Goal: Feedback & Contribution: Contribute content

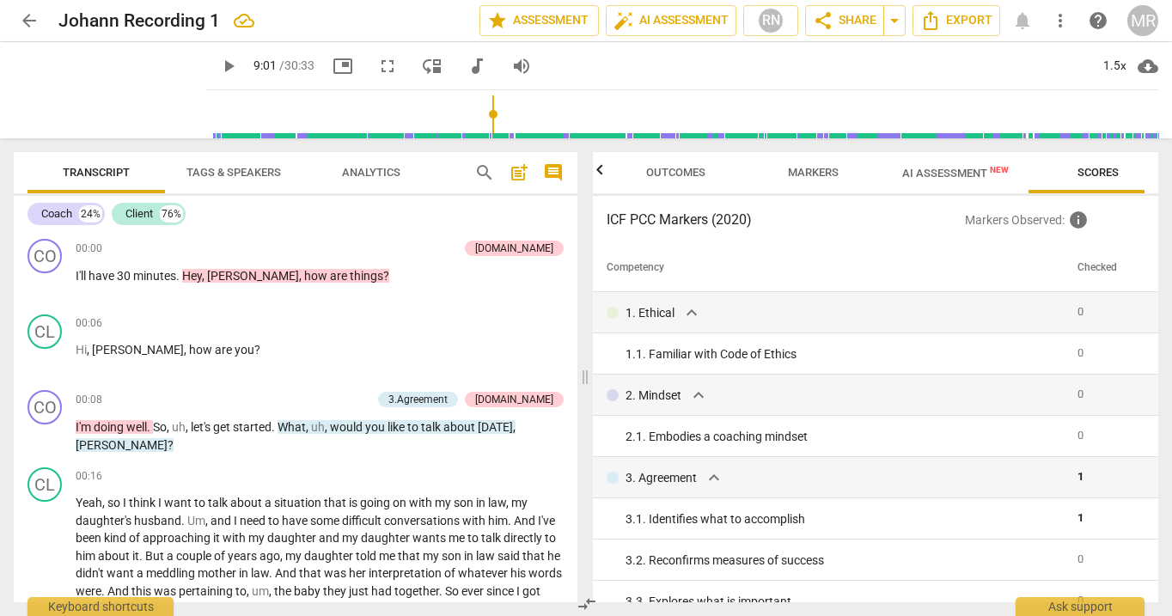
scroll to position [0, 21]
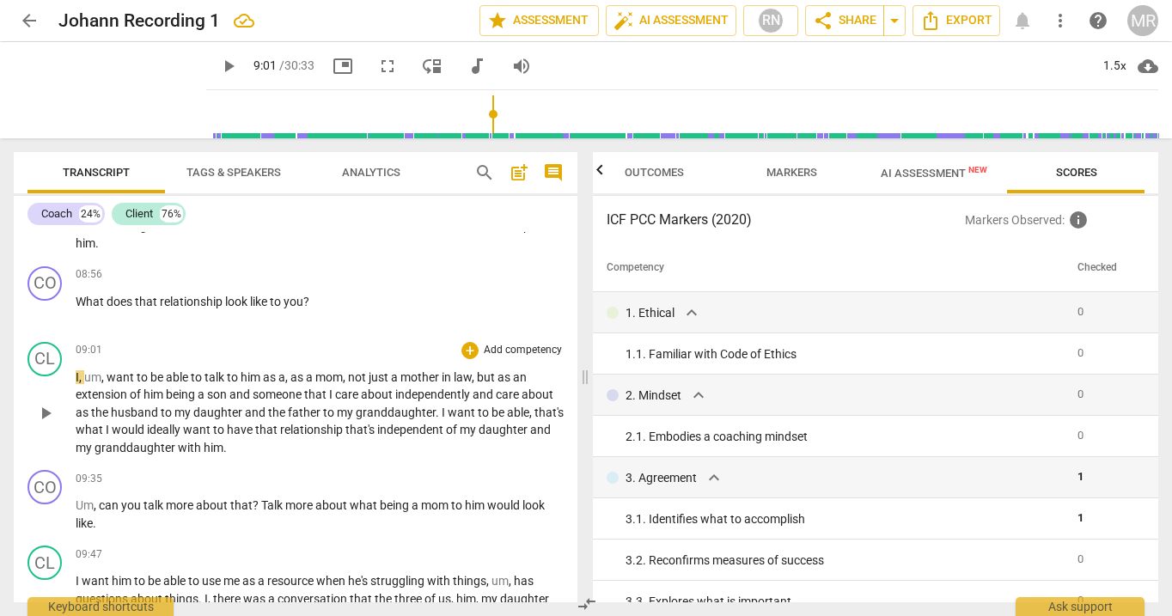
click at [48, 412] on span "play_arrow" at bounding box center [45, 413] width 21 height 21
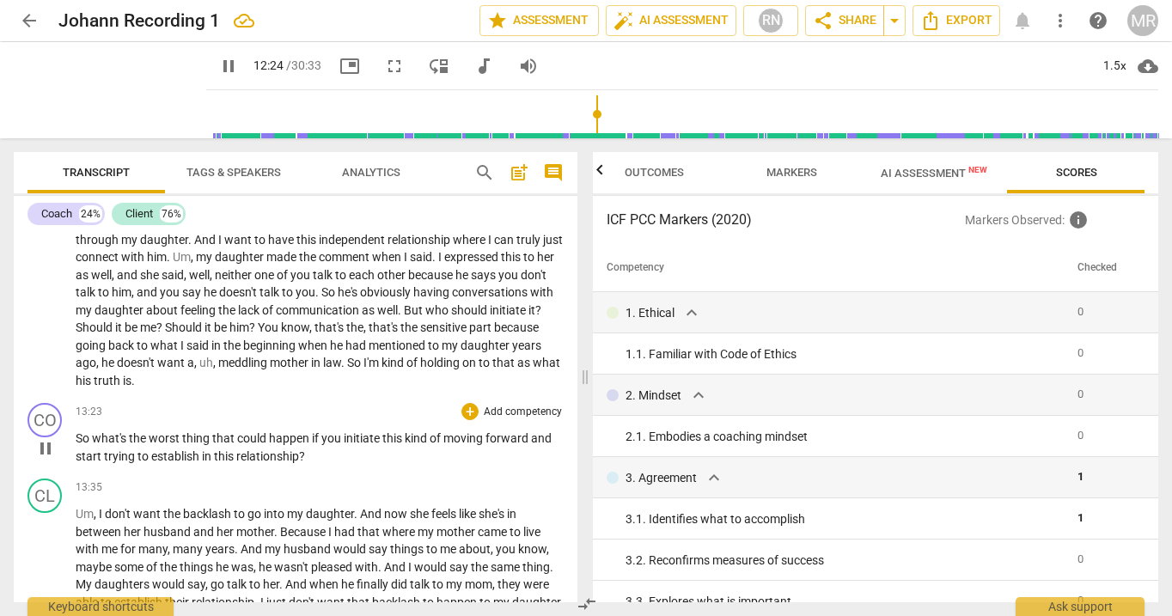
scroll to position [3066, 0]
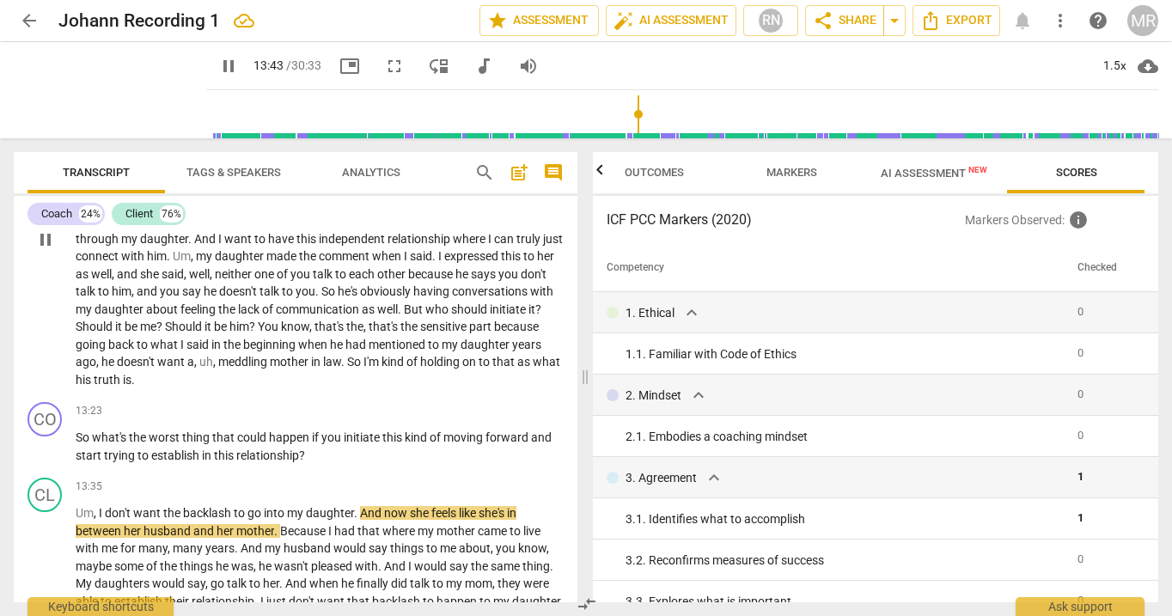
click at [45, 250] on span "pause" at bounding box center [45, 239] width 21 height 21
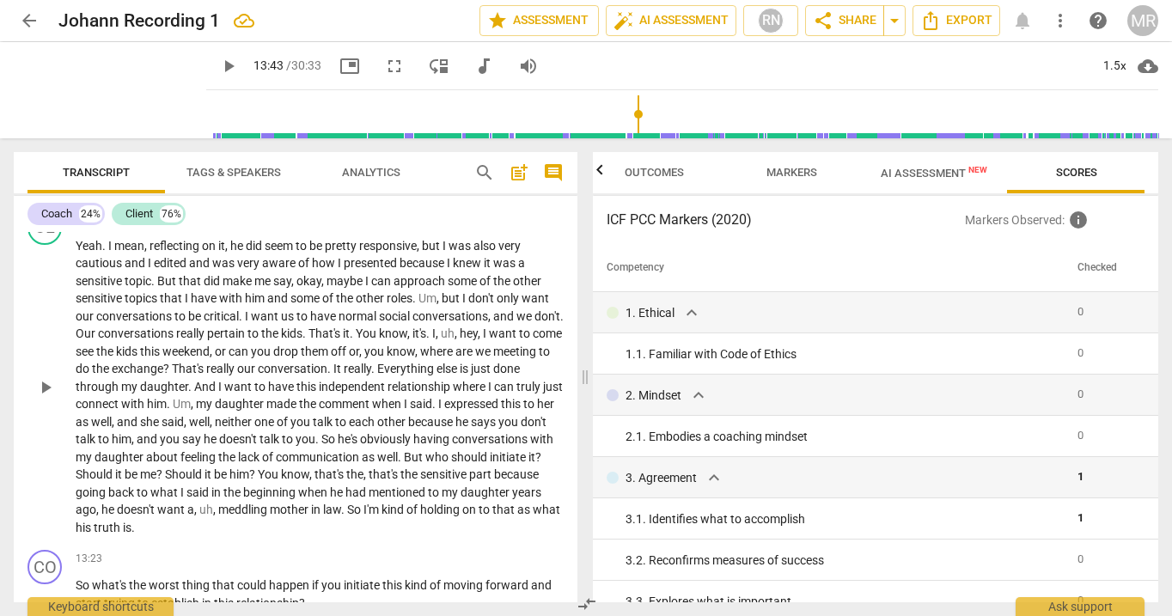
scroll to position [2923, 0]
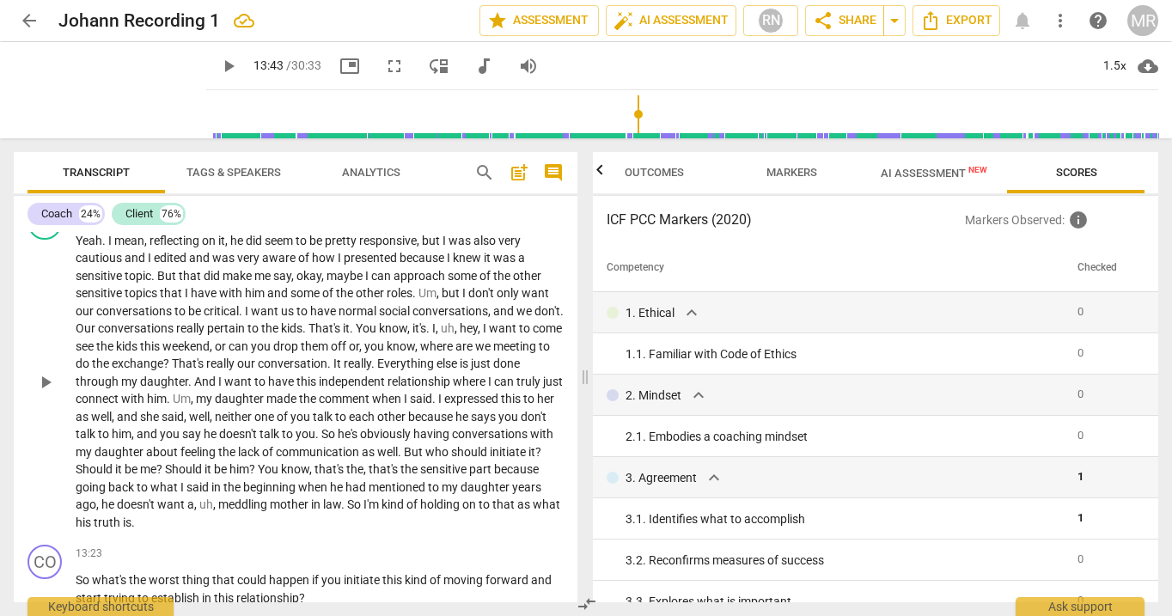
click at [315, 441] on span "you" at bounding box center [306, 434] width 20 height 14
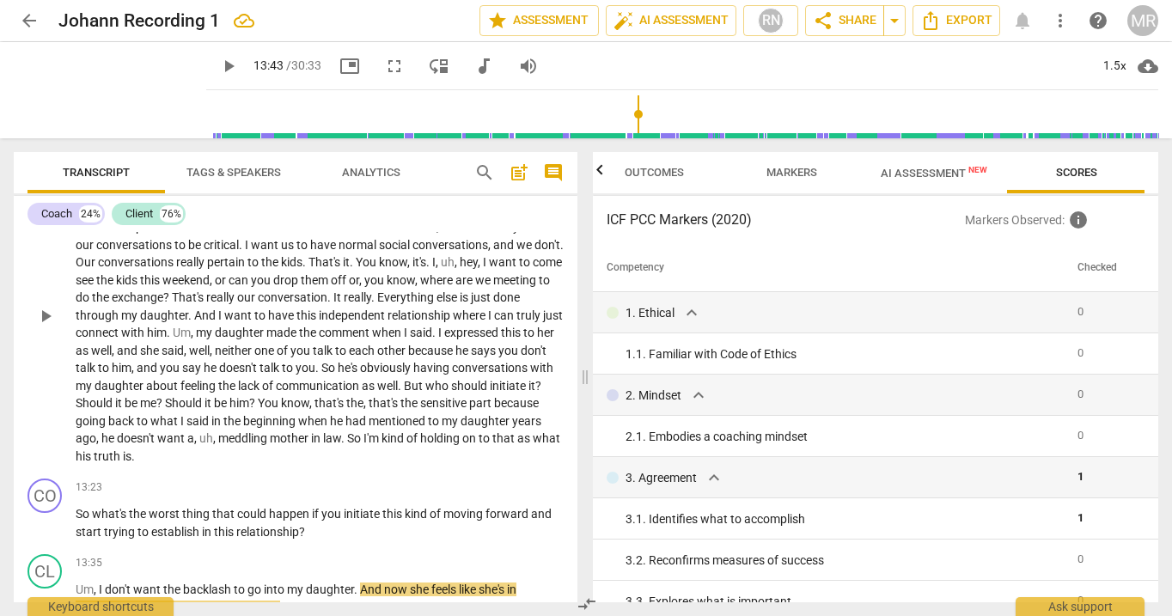
scroll to position [2990, 0]
click at [452, 374] on span "having" at bounding box center [432, 367] width 39 height 14
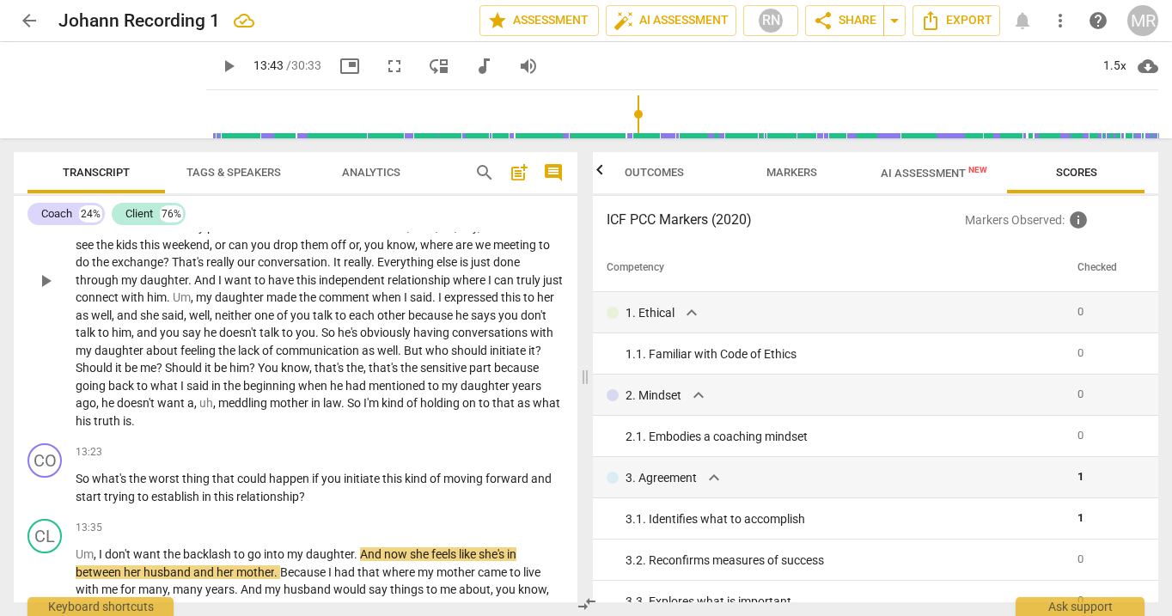
scroll to position [3029, 0]
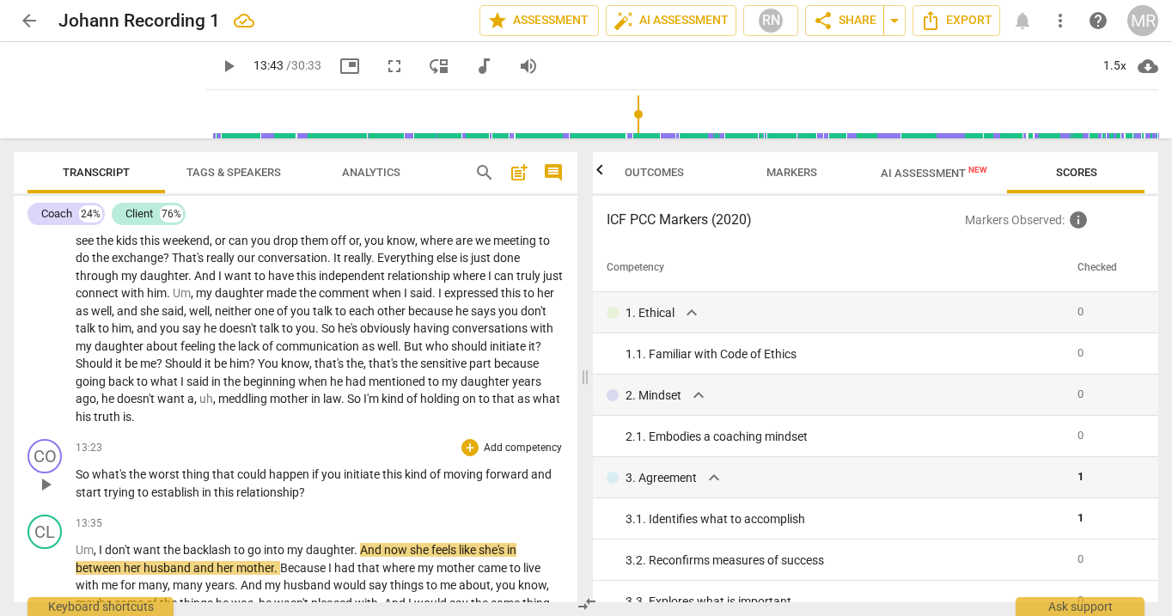
click at [482, 456] on p "Add competency" at bounding box center [523, 448] width 82 height 15
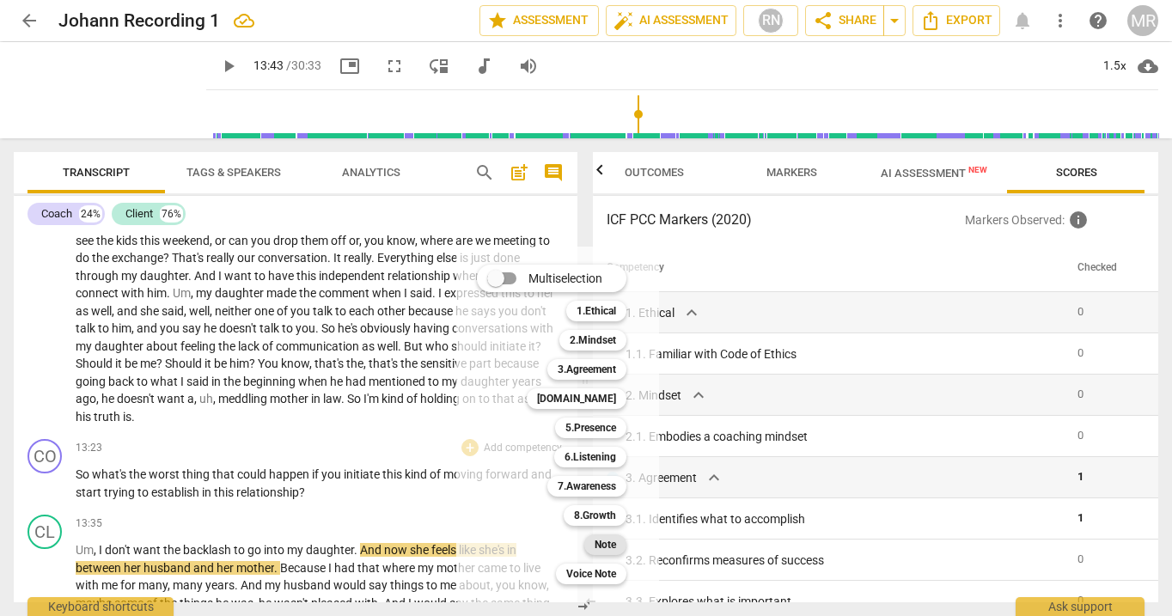
click at [598, 546] on b "Note" at bounding box center [605, 544] width 21 height 21
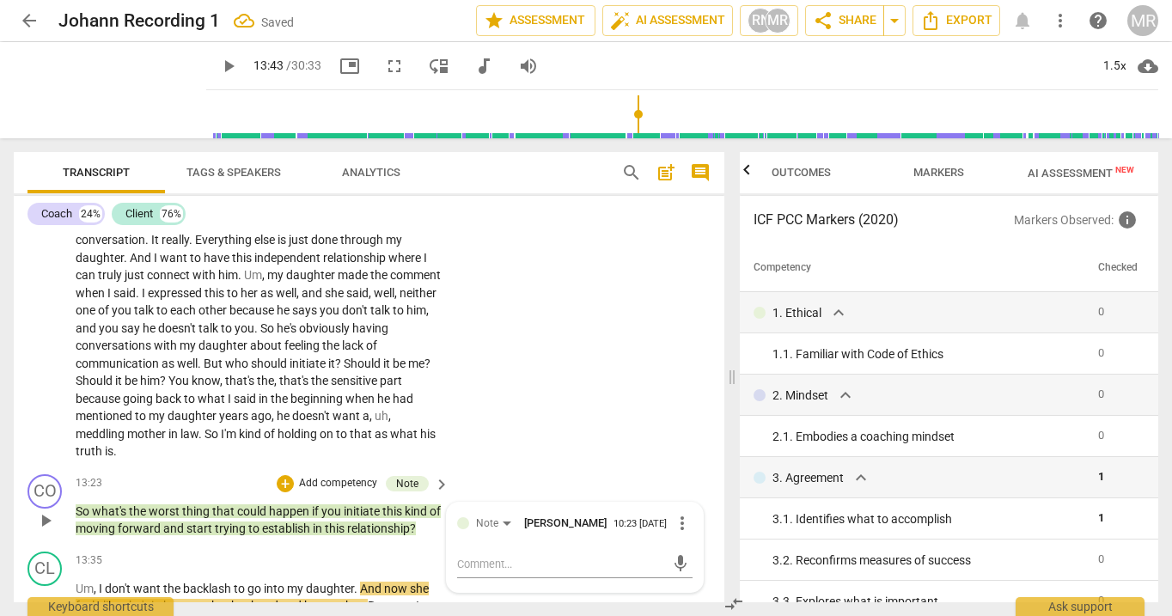
scroll to position [3642, 0]
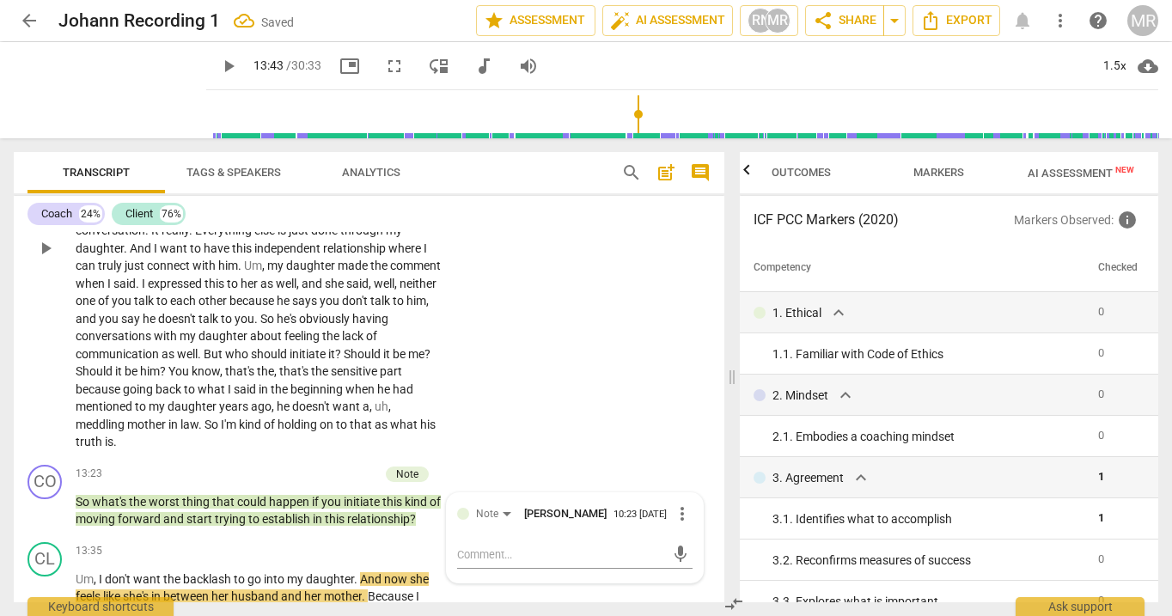
click at [316, 326] on p "Yeah . I mean , reflecting on it , he did seem to be pretty responsive , but I …" at bounding box center [258, 249] width 365 height 406
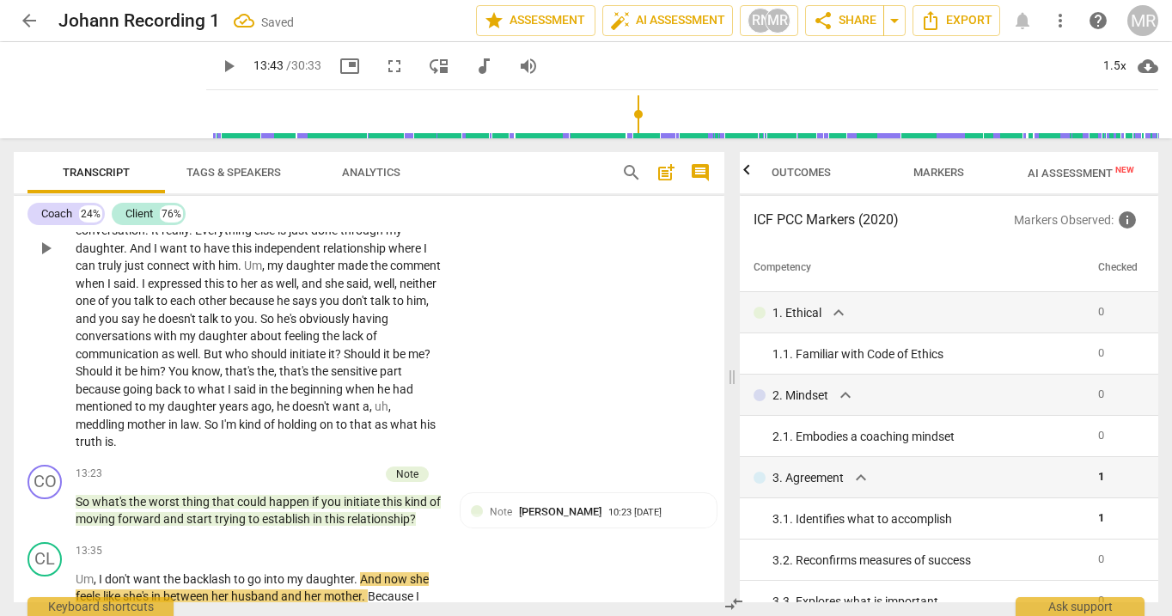
click at [302, 290] on span "," at bounding box center [298, 284] width 5 height 14
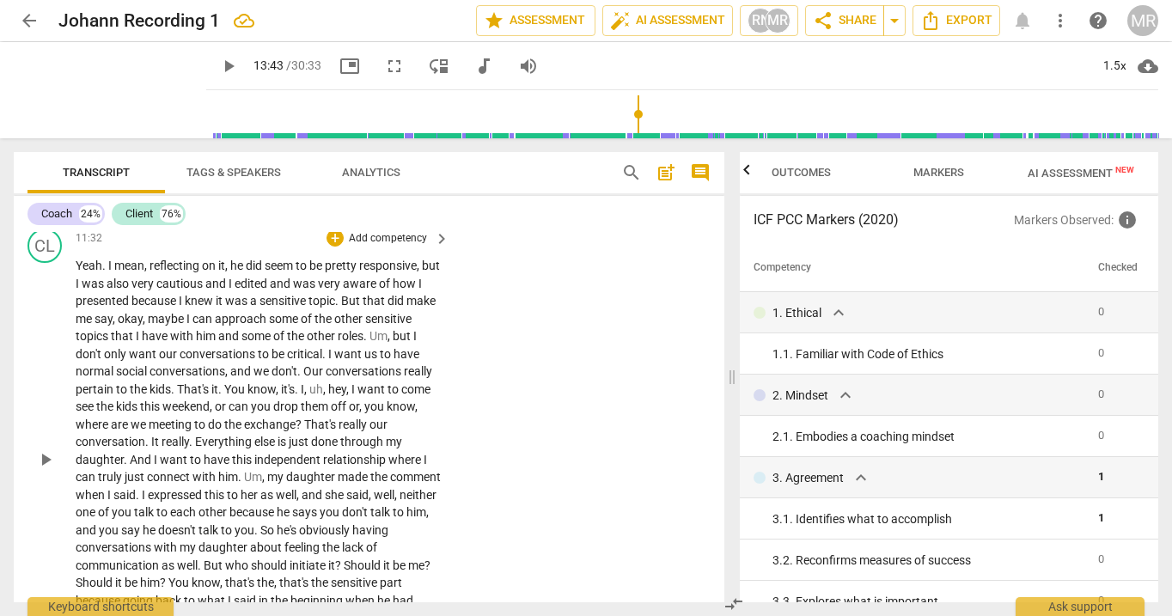
scroll to position [3428, 0]
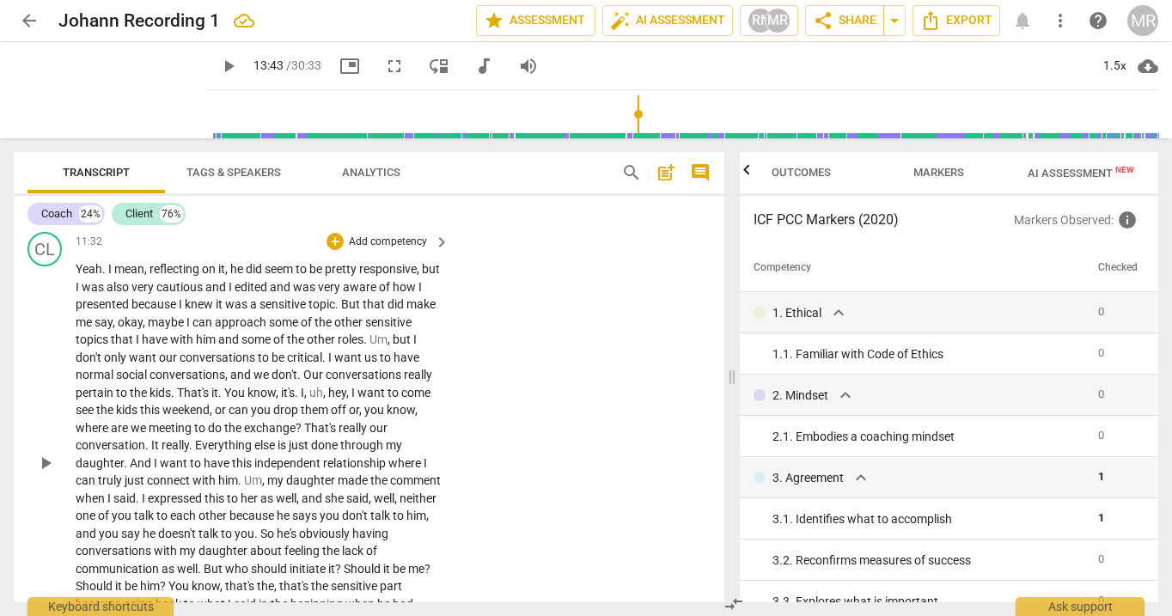
click at [301, 329] on span "some" at bounding box center [285, 322] width 32 height 14
click at [40, 473] on span "play_arrow" at bounding box center [45, 463] width 21 height 21
click at [145, 452] on span "conversation" at bounding box center [111, 445] width 70 height 14
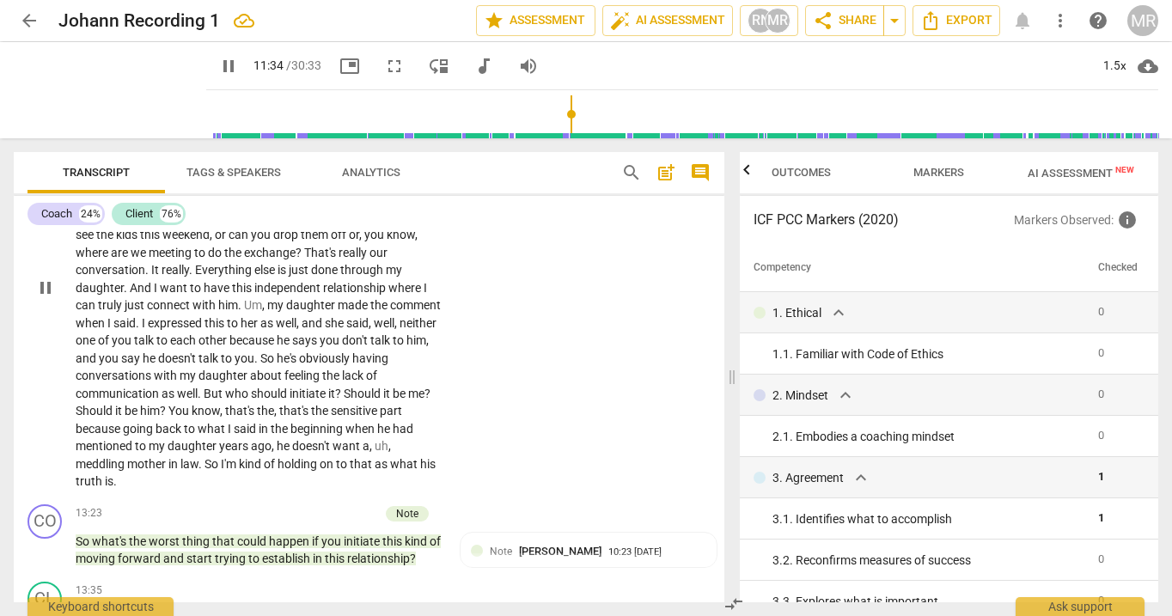
scroll to position [3619, 0]
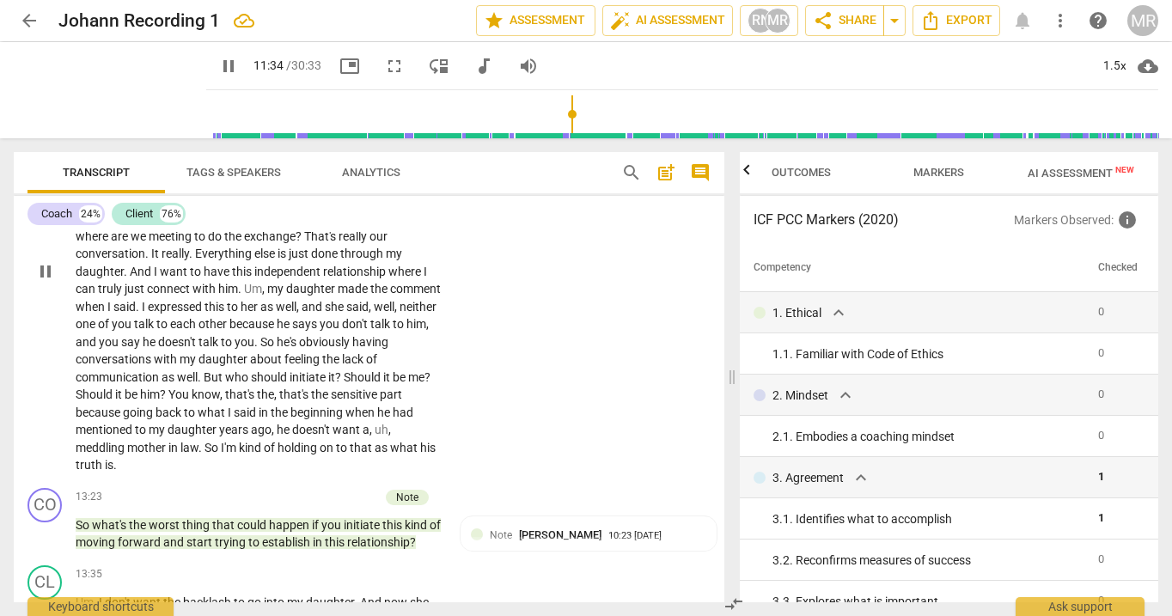
click at [286, 401] on span "that's" at bounding box center [295, 395] width 32 height 14
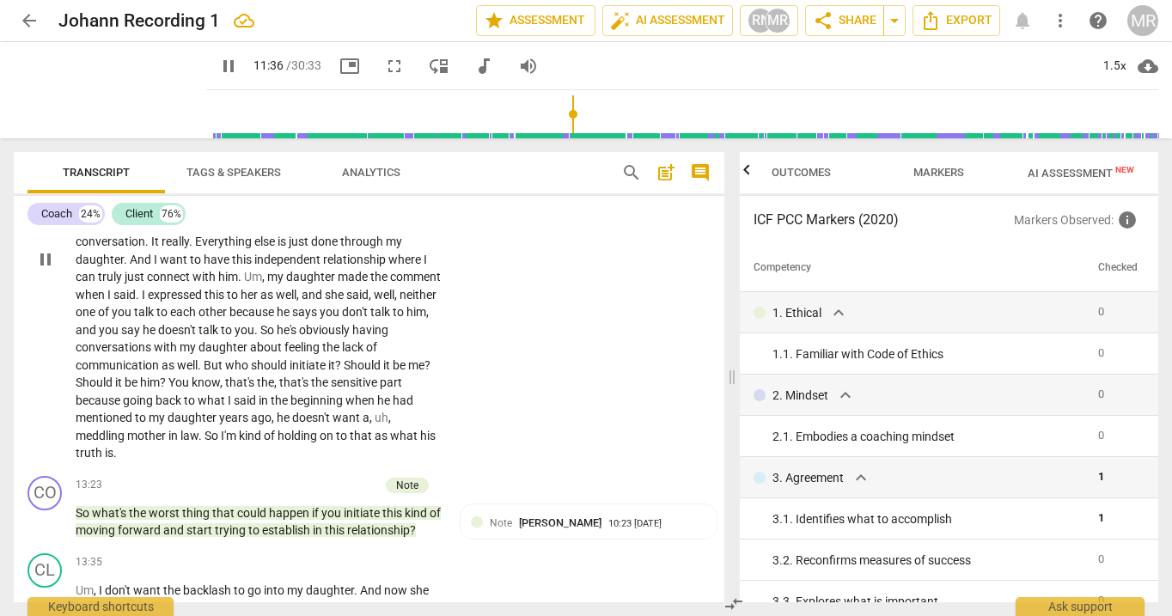
scroll to position [3640, 0]
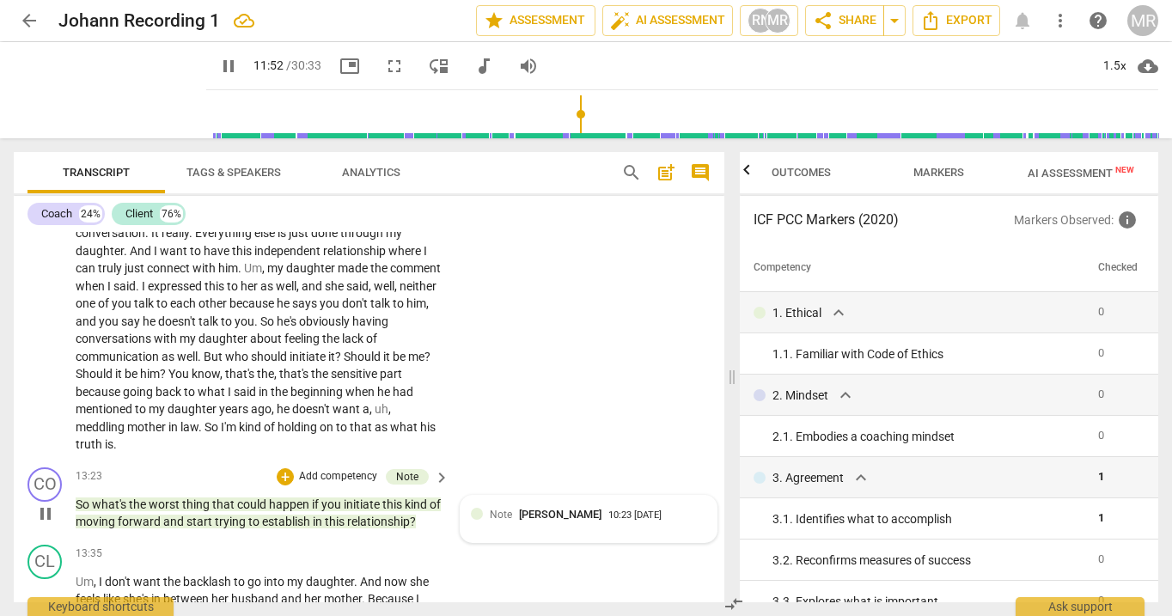
click at [618, 522] on div "10:23 [DATE]" at bounding box center [634, 515] width 53 height 11
type input "713"
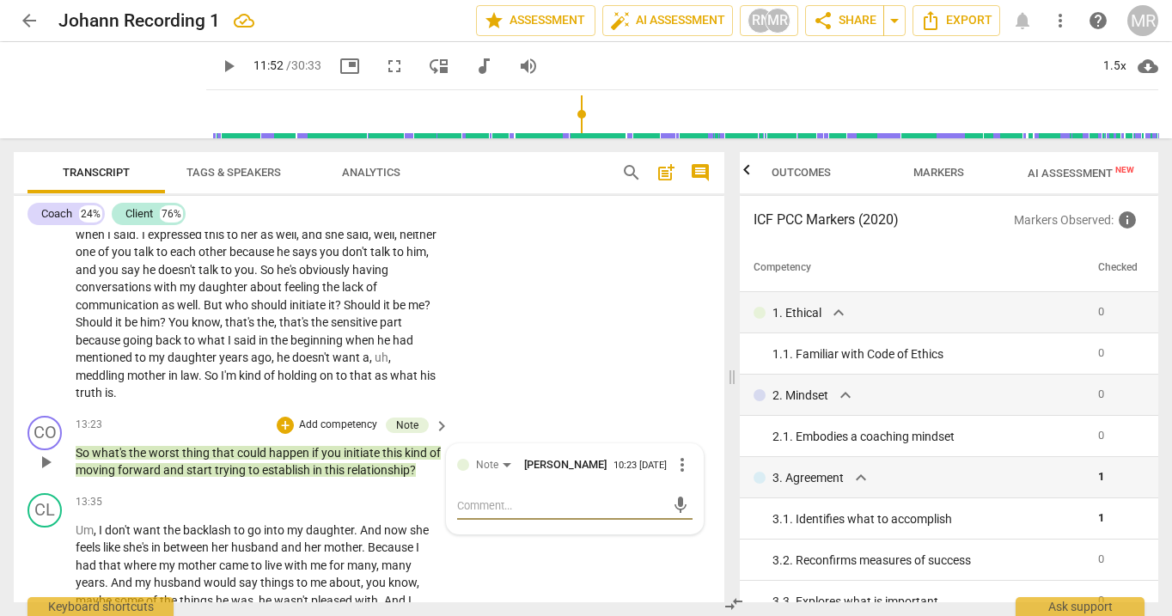
scroll to position [3699, 0]
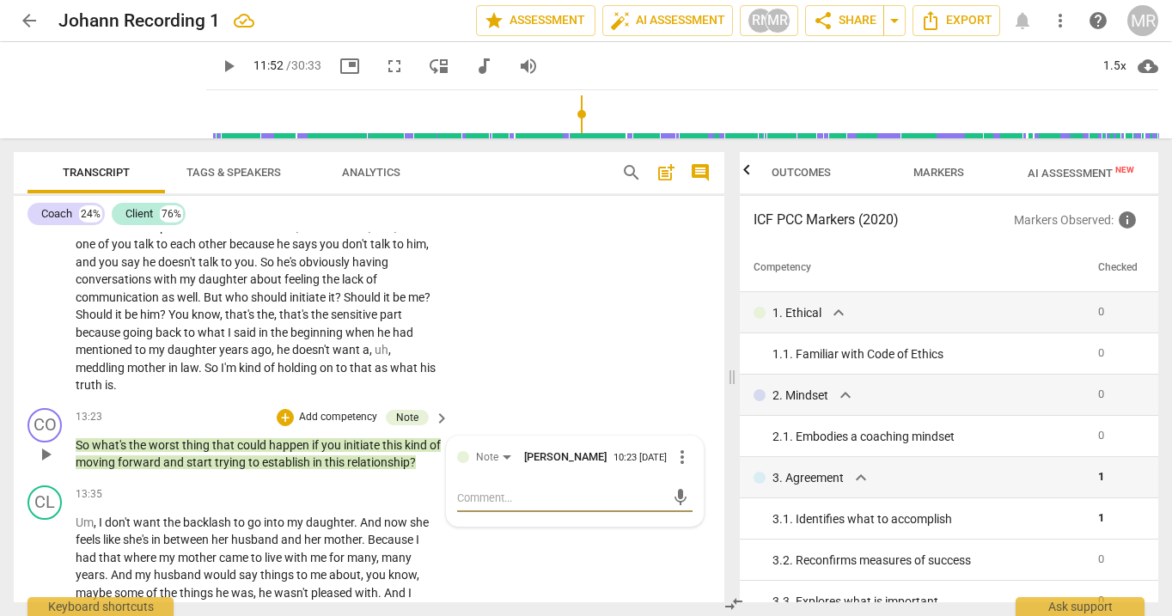
click at [674, 467] on span "more_vert" at bounding box center [682, 457] width 21 height 21
click at [685, 531] on li "Delete" at bounding box center [695, 527] width 59 height 33
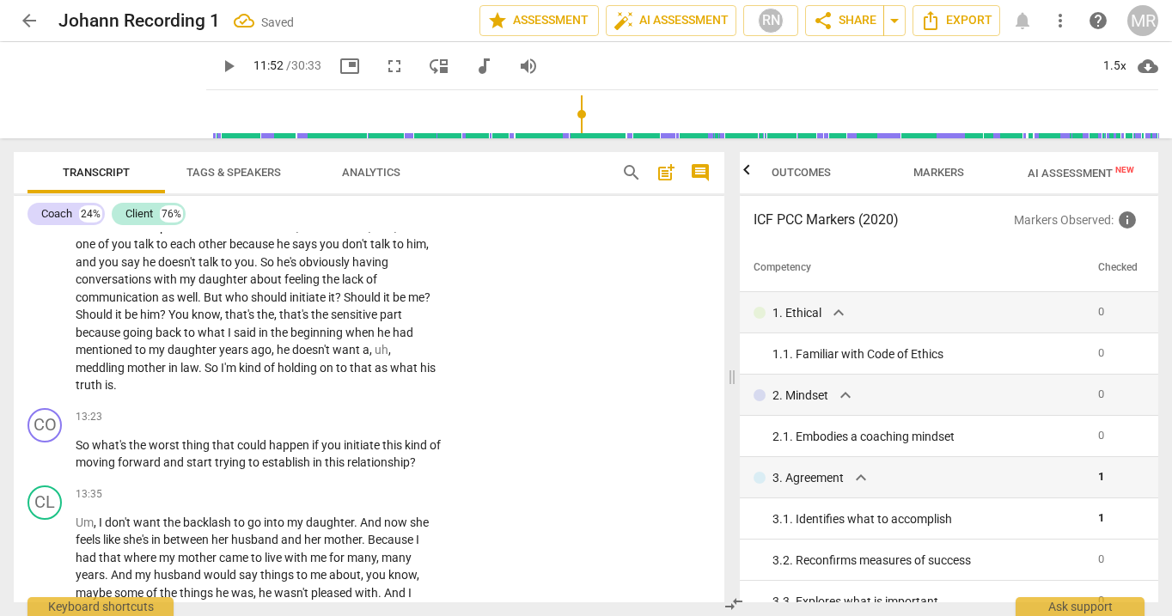
click at [277, 251] on span "because" at bounding box center [252, 244] width 47 height 14
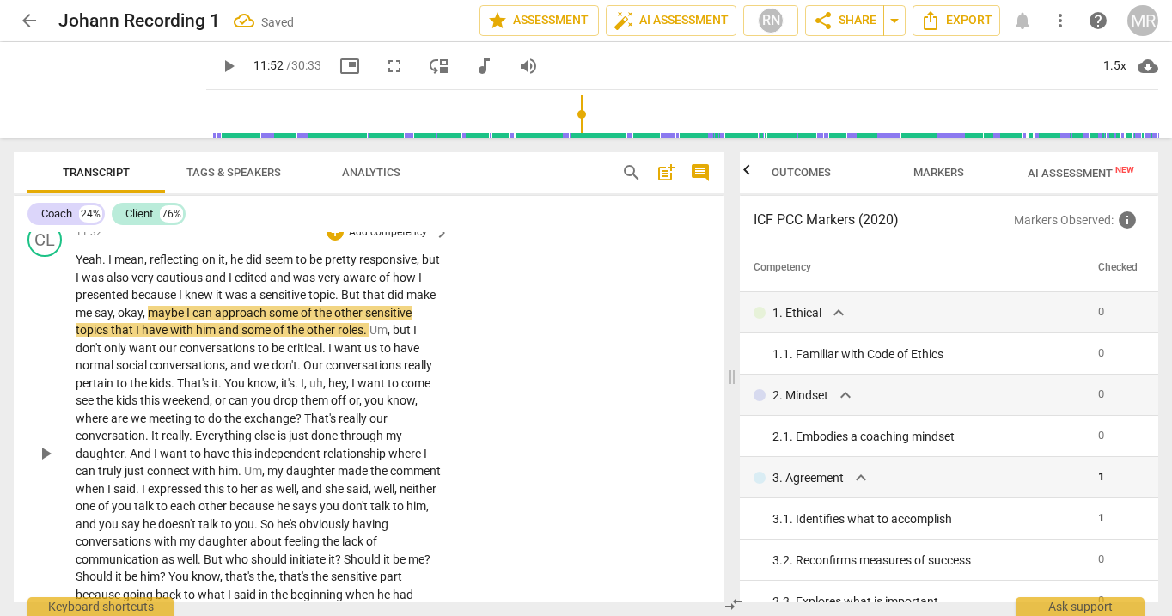
scroll to position [3436, 0]
click at [369, 241] on p "Add competency" at bounding box center [388, 233] width 82 height 15
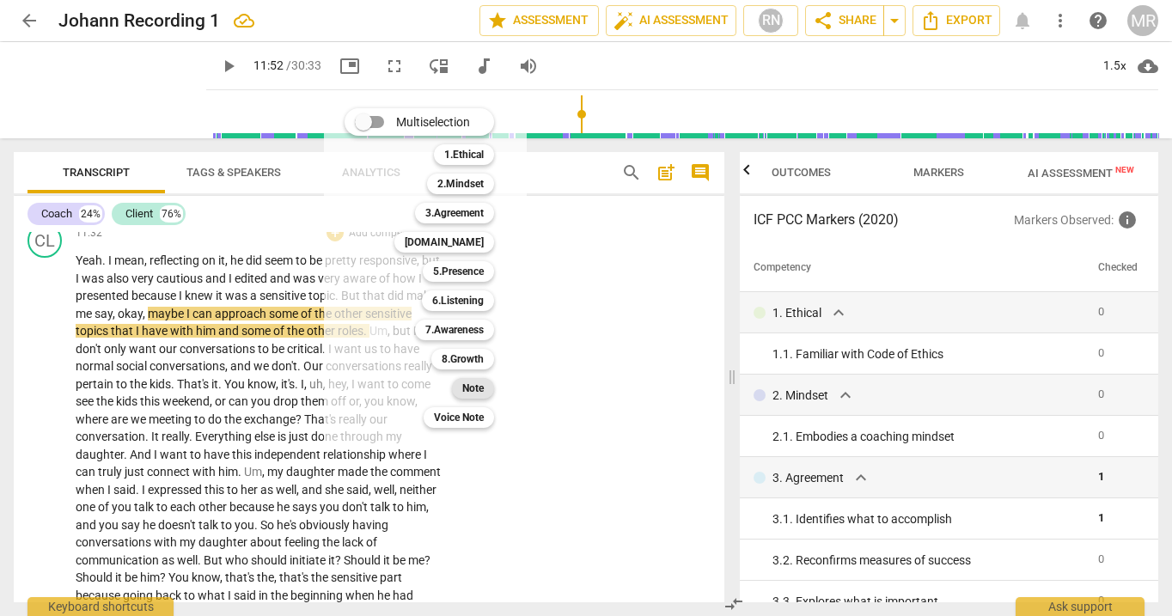
click at [482, 384] on b "Note" at bounding box center [472, 388] width 21 height 21
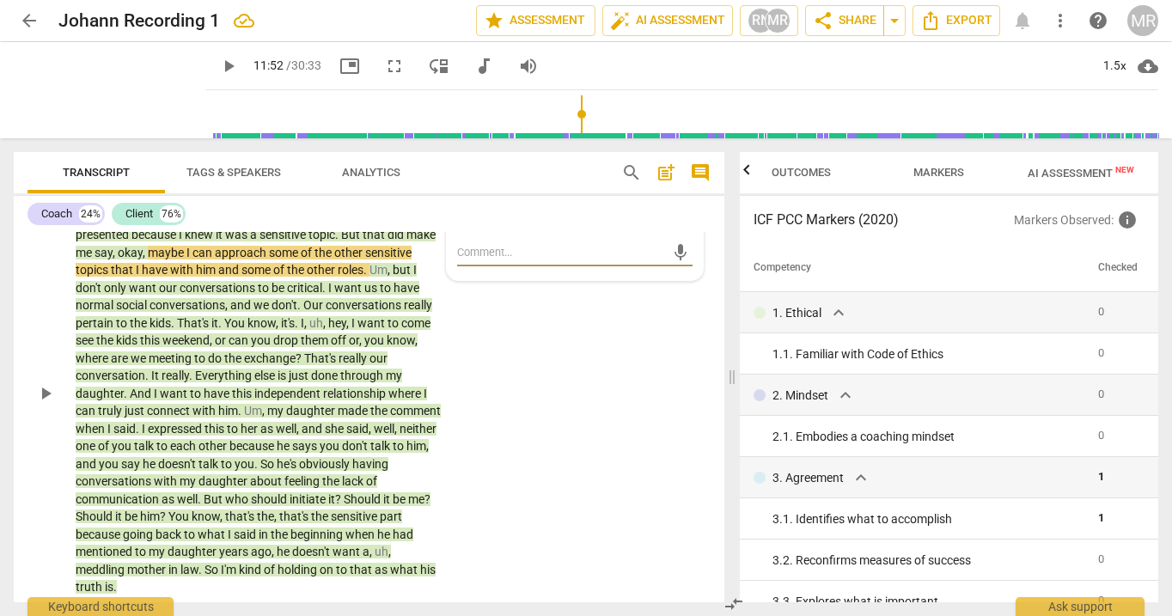
scroll to position [3434, 0]
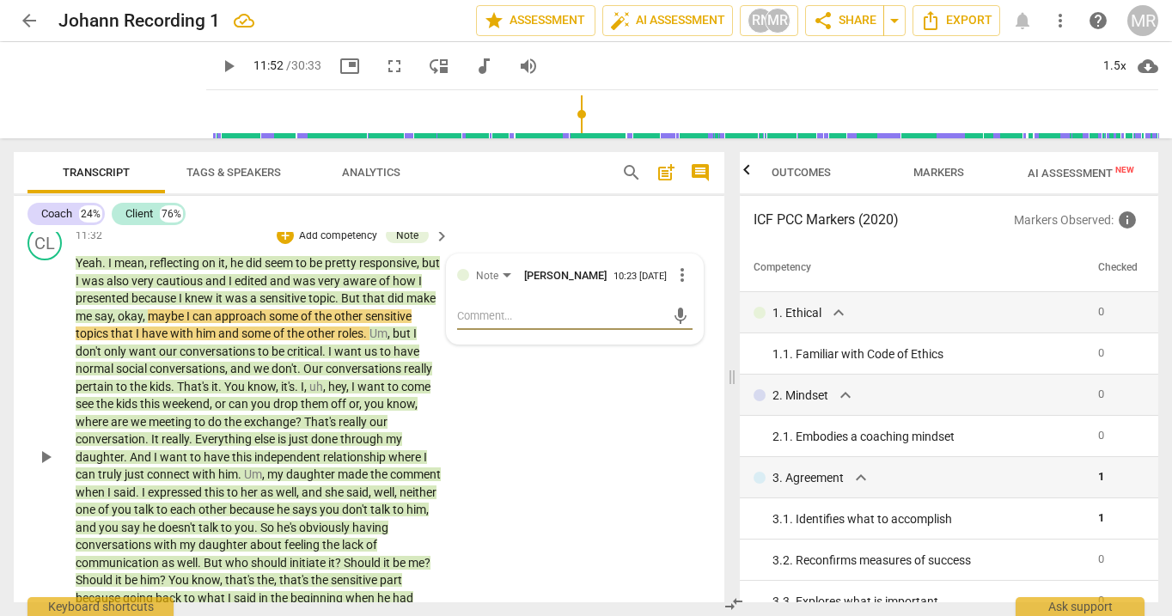
click at [485, 324] on textarea at bounding box center [561, 316] width 208 height 16
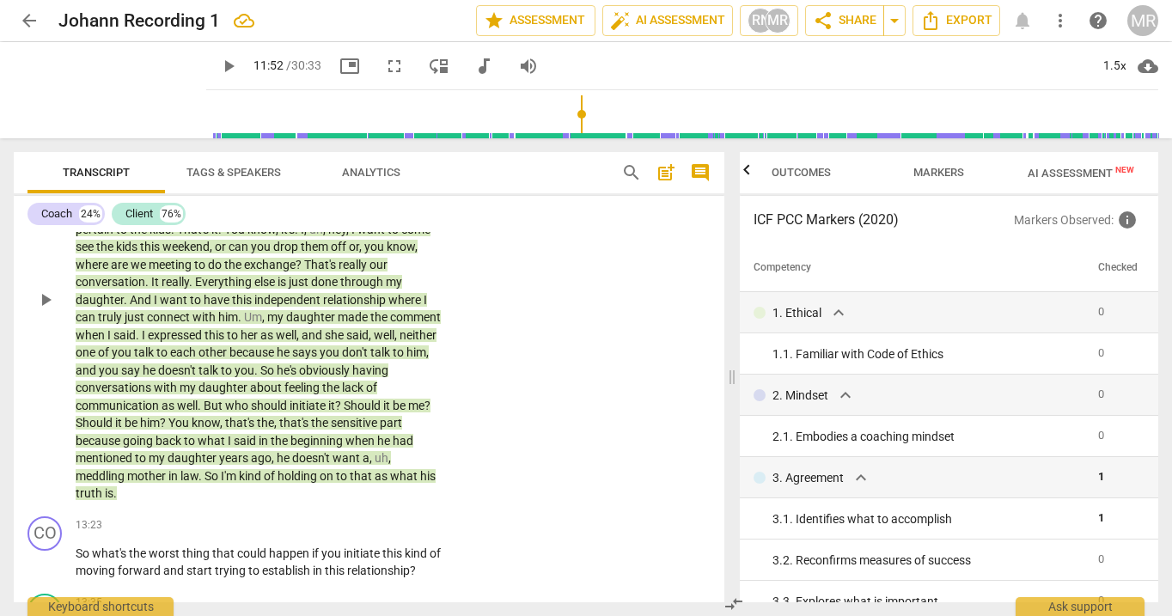
scroll to position [3588, 0]
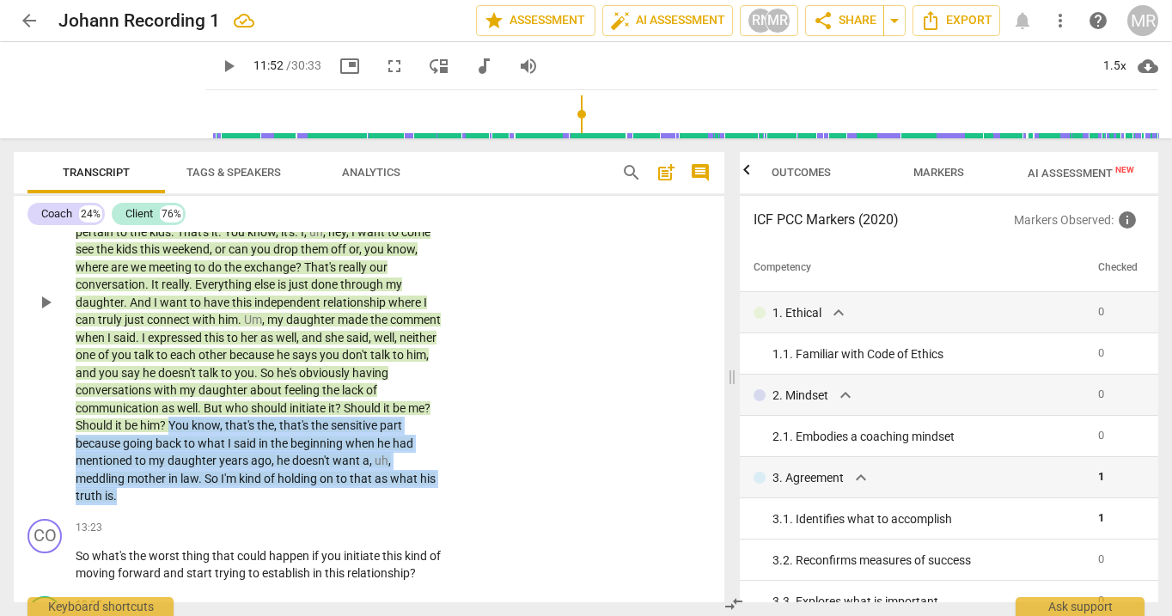
drag, startPoint x: 144, startPoint y: 532, endPoint x: 168, endPoint y: 462, distance: 73.4
click at [168, 461] on p "Yeah . I mean , reflecting on it , he did seem to be pretty responsive , but I …" at bounding box center [258, 303] width 365 height 406
copy p "You know , that's the , that's the sensitive part because going back to what I …"
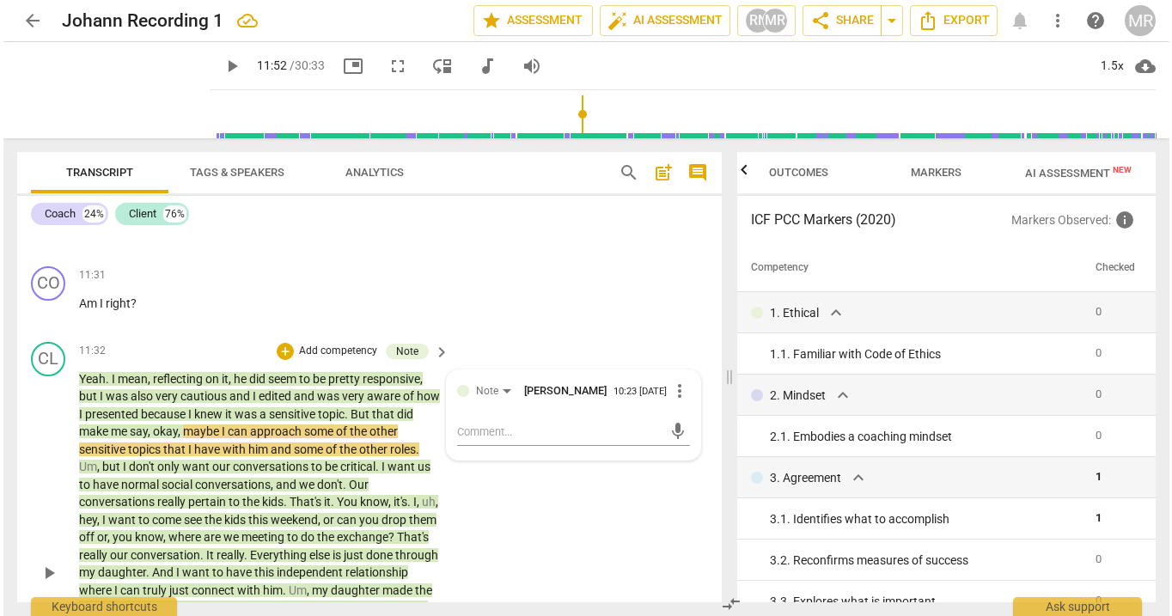
scroll to position [3337, 0]
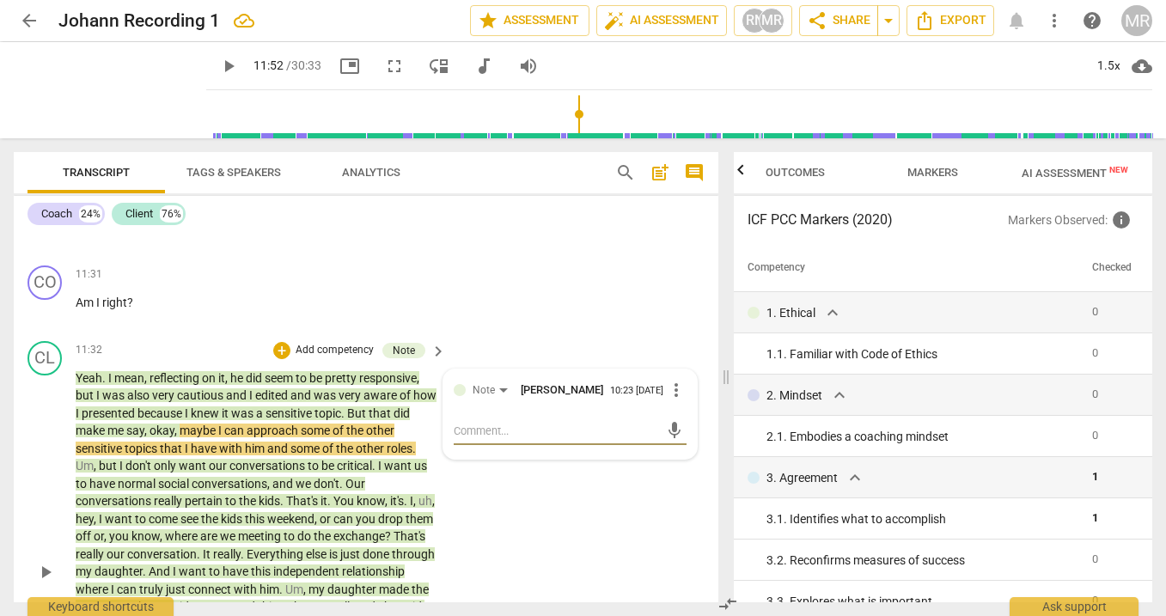
click at [504, 439] on textarea at bounding box center [556, 431] width 205 height 16
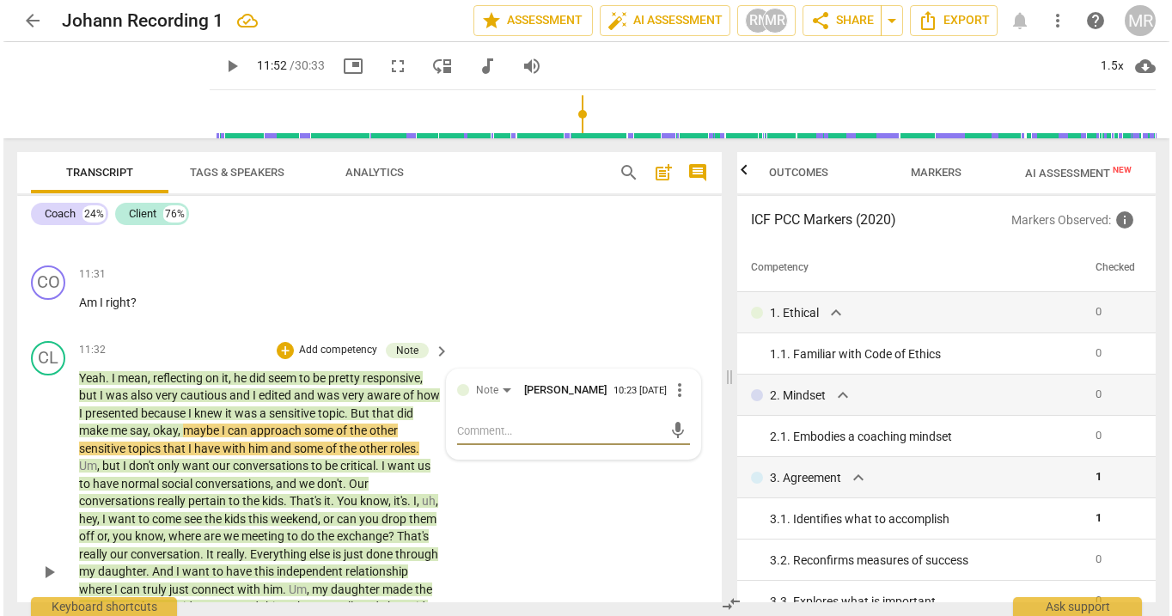
scroll to position [3284, 0]
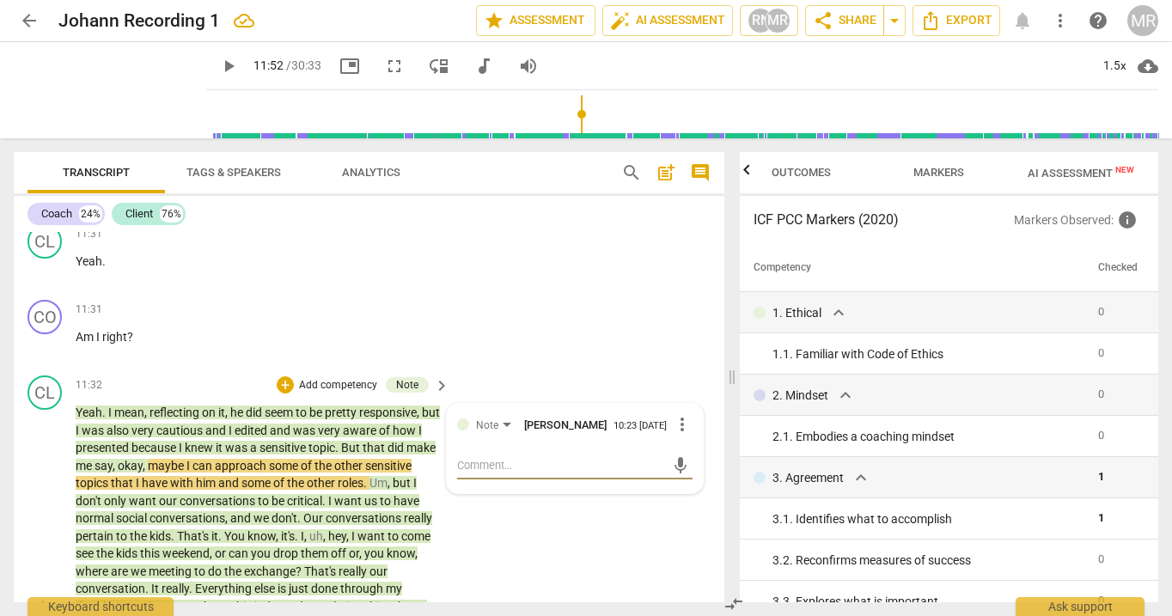
paste textarea "You know, that's the, that's the sensitive part because going back to what I sa…"
type textarea "You know, that's the, that's the sensitive part because going back to what I sa…"
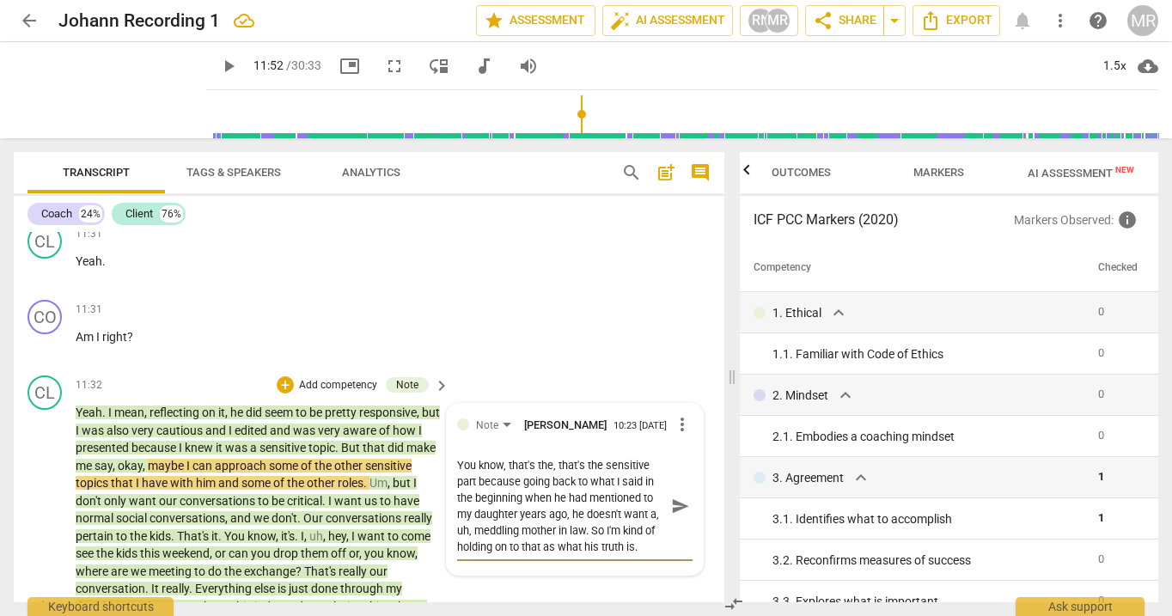
scroll to position [16, 0]
type textarea "You know, that's the, that's the sensitive part because going back to what I sa…"
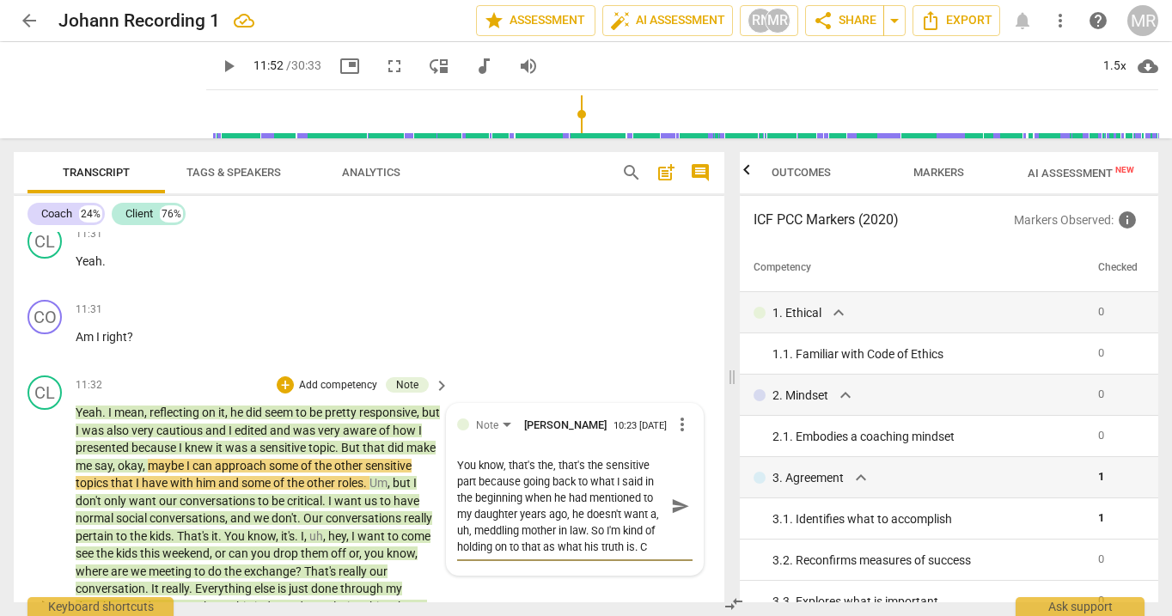
type textarea "You know, that's the, that's the sensitive part because going back to what I sa…"
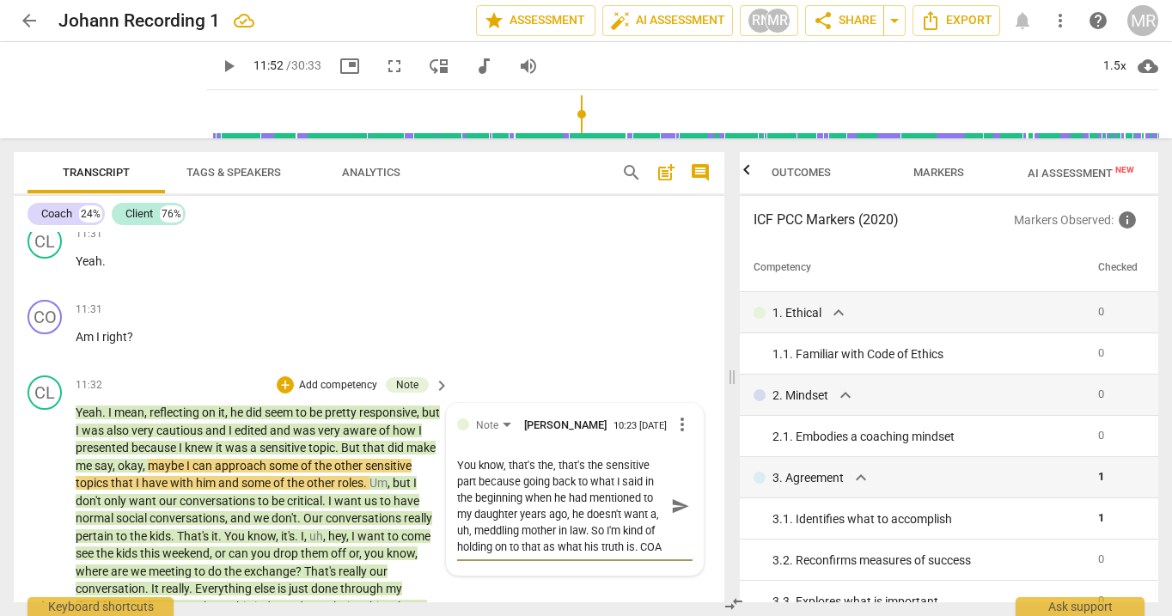
type textarea "You know, that's the, that's the sensitive part because going back to what I sa…"
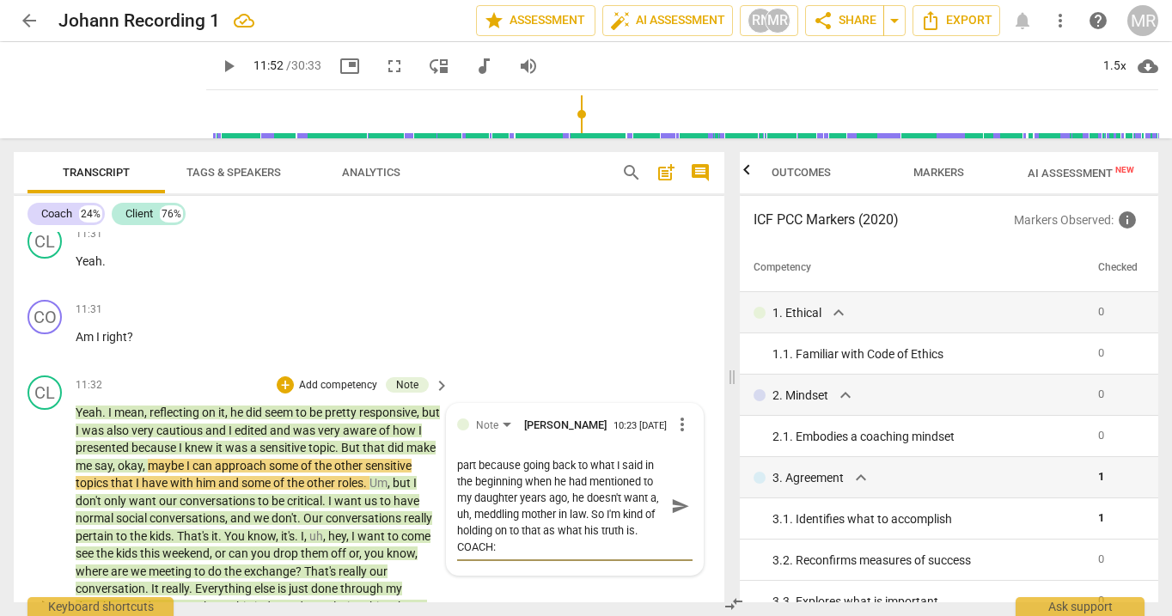
type textarea "You know, that's the, that's the sensitive part because going back to what I sa…"
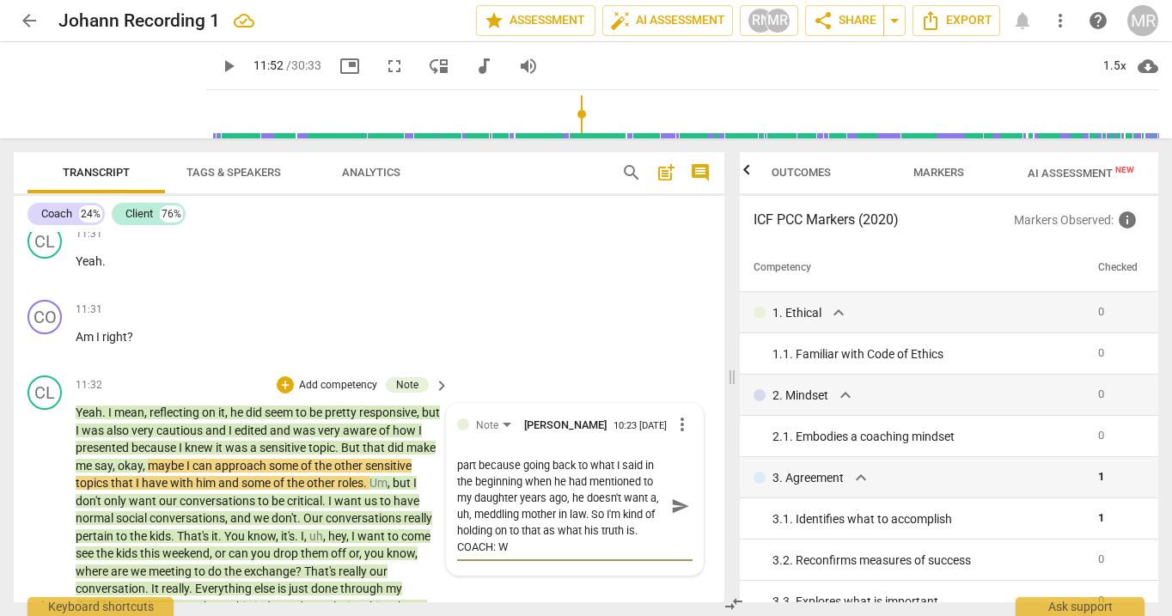
type textarea "You know, that's the, that's the sensitive part because going back to what I sa…"
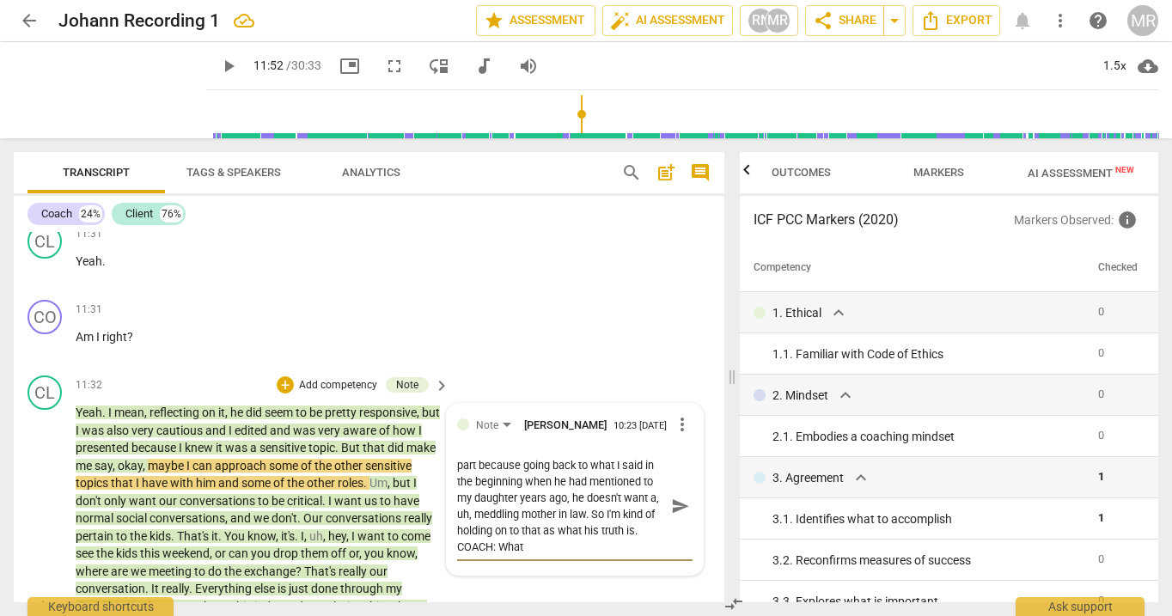
type textarea "You know, that's the, that's the sensitive part because going back to what I sa…"
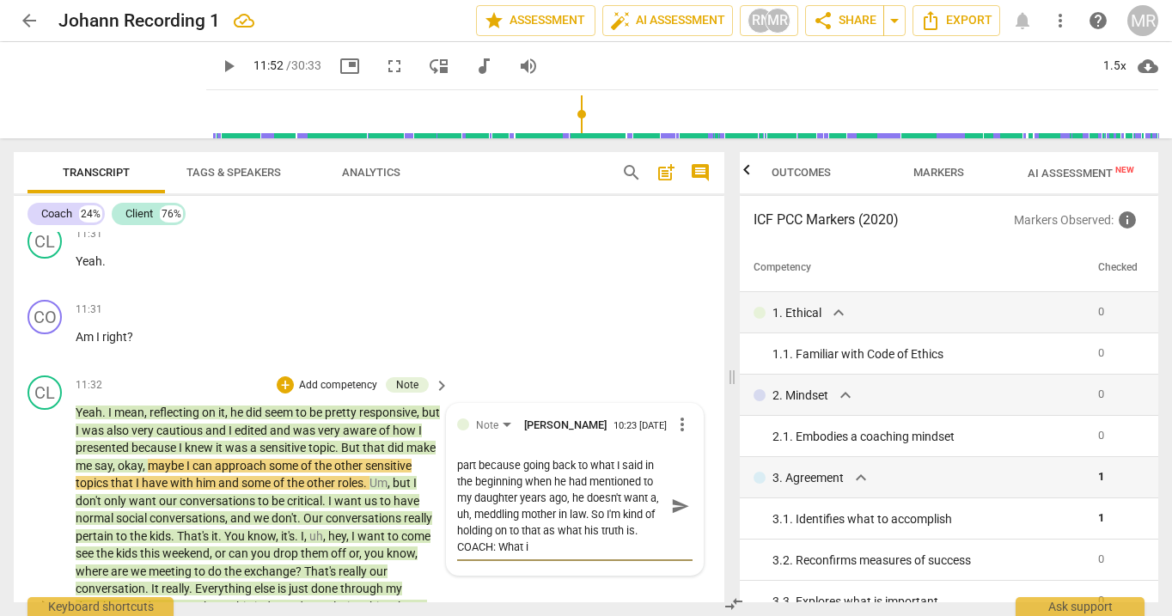
type textarea "You know, that's the, that's the sensitive part because going back to what I sa…"
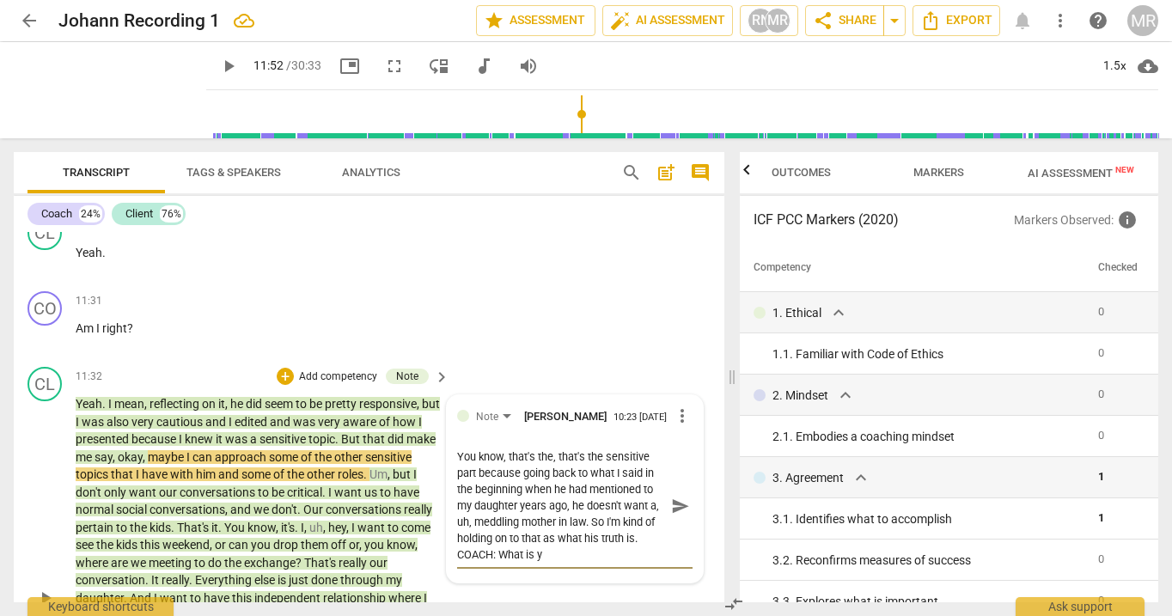
scroll to position [0, 0]
type textarea "You know, that's the, that's the sensitive part because going back to what I sa…"
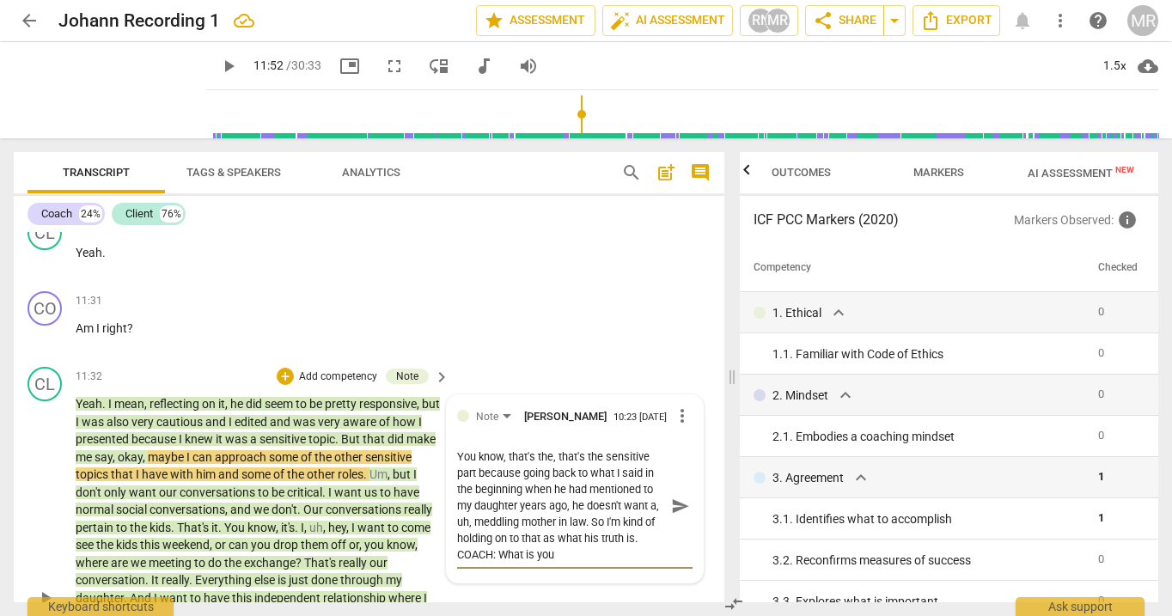
type textarea "You know, that's the, that's the sensitive part because going back to what I sa…"
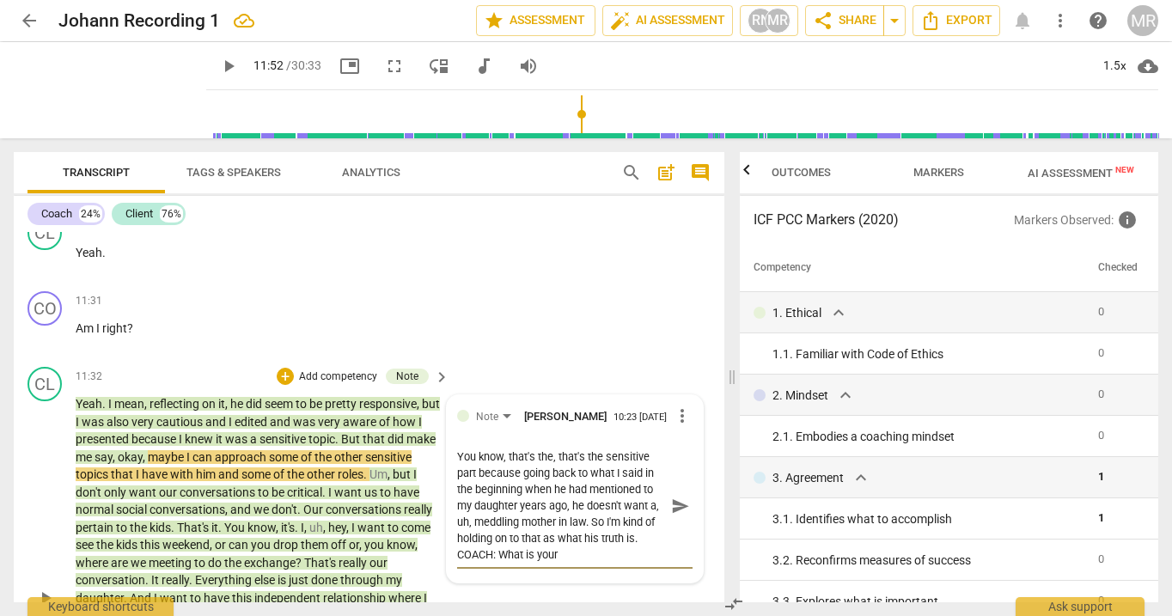
type textarea "You know, that's the, that's the sensitive part because going back to what I sa…"
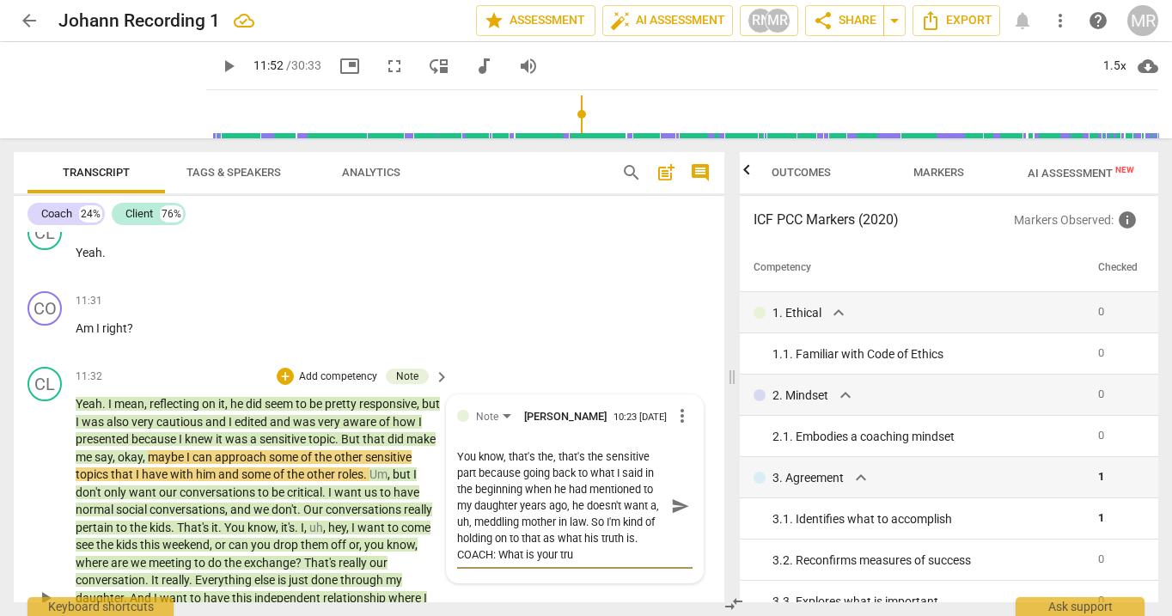
type textarea "You know, that's the, that's the sensitive part because going back to what I sa…"
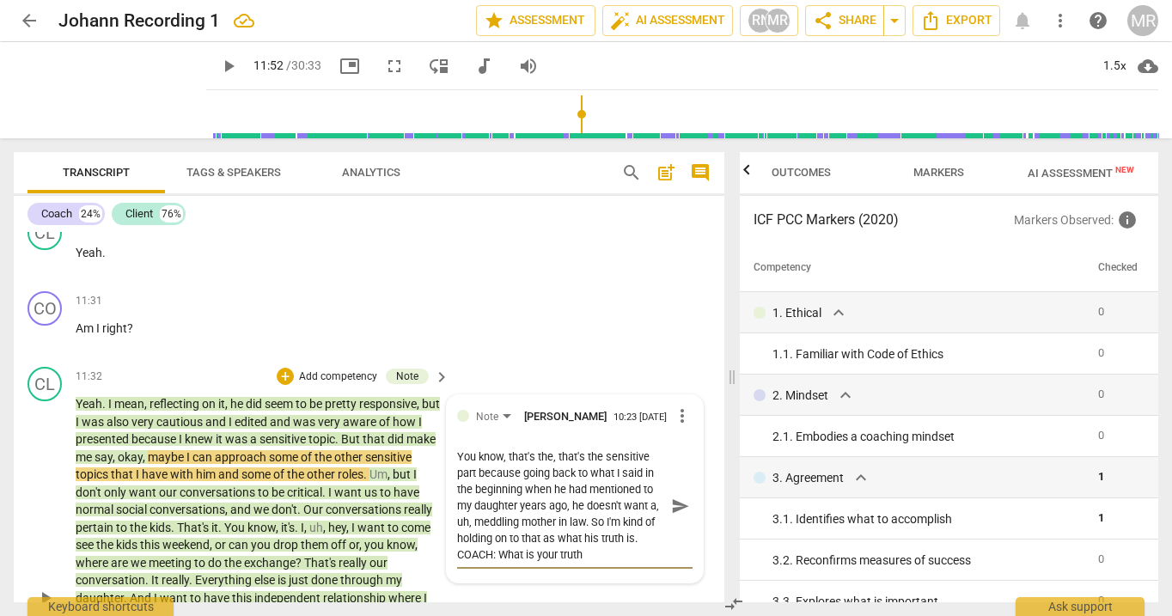
type textarea "You know, that's the, that's the sensitive part because going back to what I sa…"
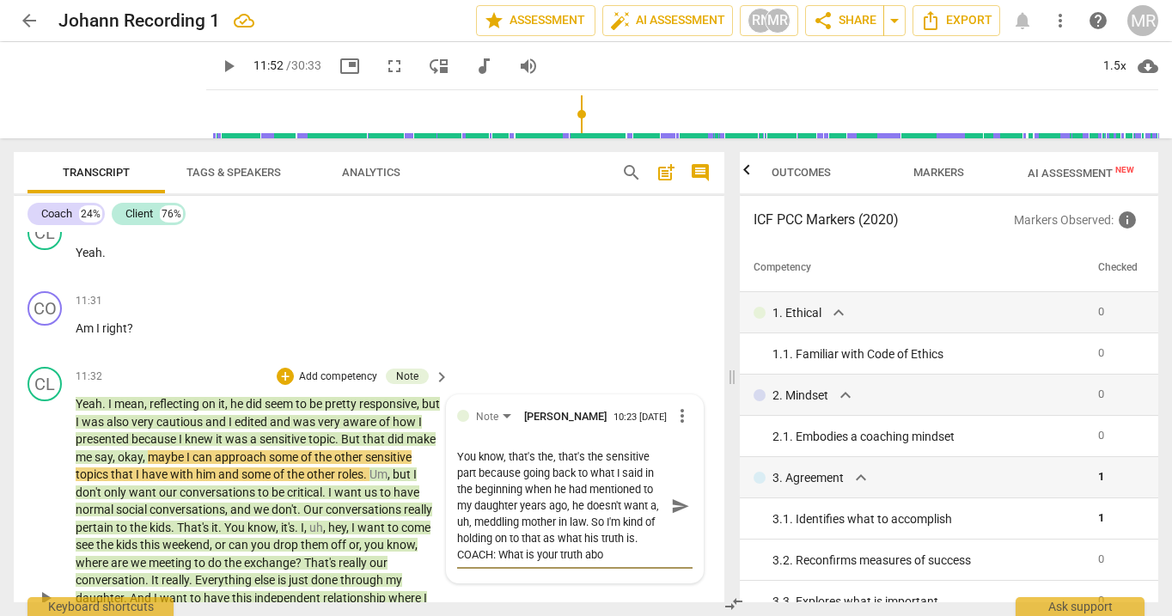
type textarea "You know, that's the, that's the sensitive part because going back to what I sa…"
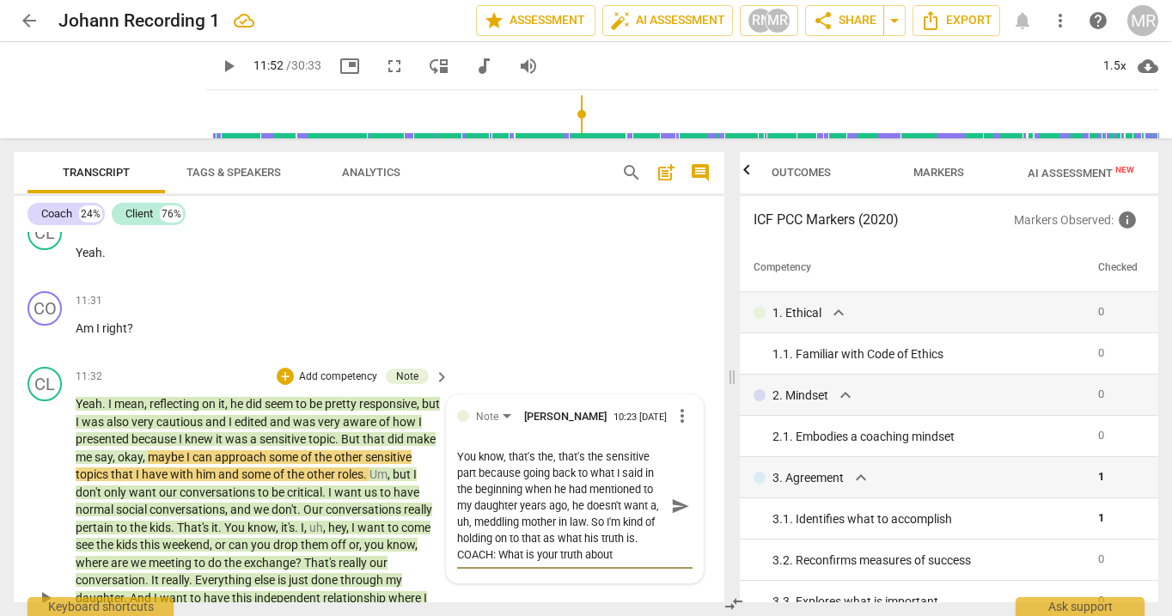
type textarea "You know, that's the, that's the sensitive part because going back to what I sa…"
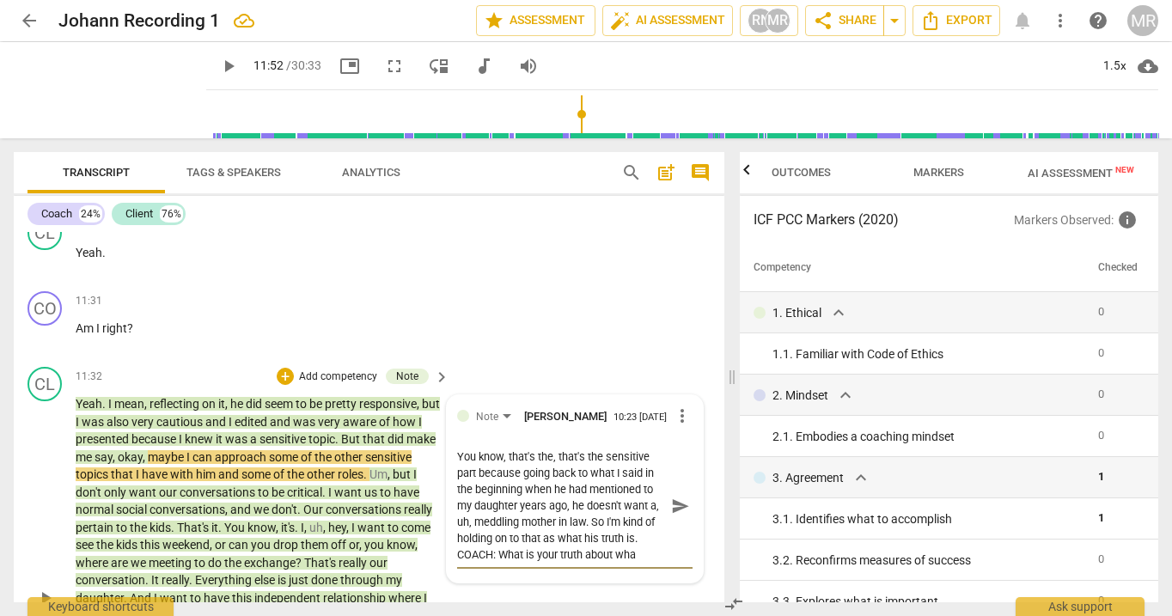
type textarea "You know, that's the, that's the sensitive part because going back to what I sa…"
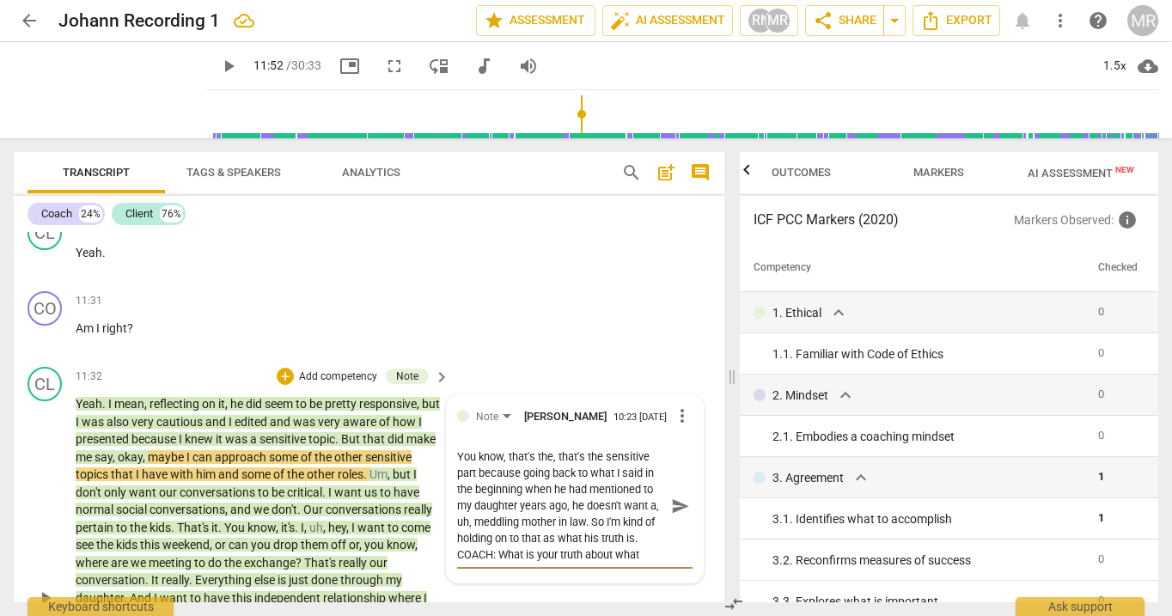
type textarea "You know, that's the, that's the sensitive part because going back to what I sa…"
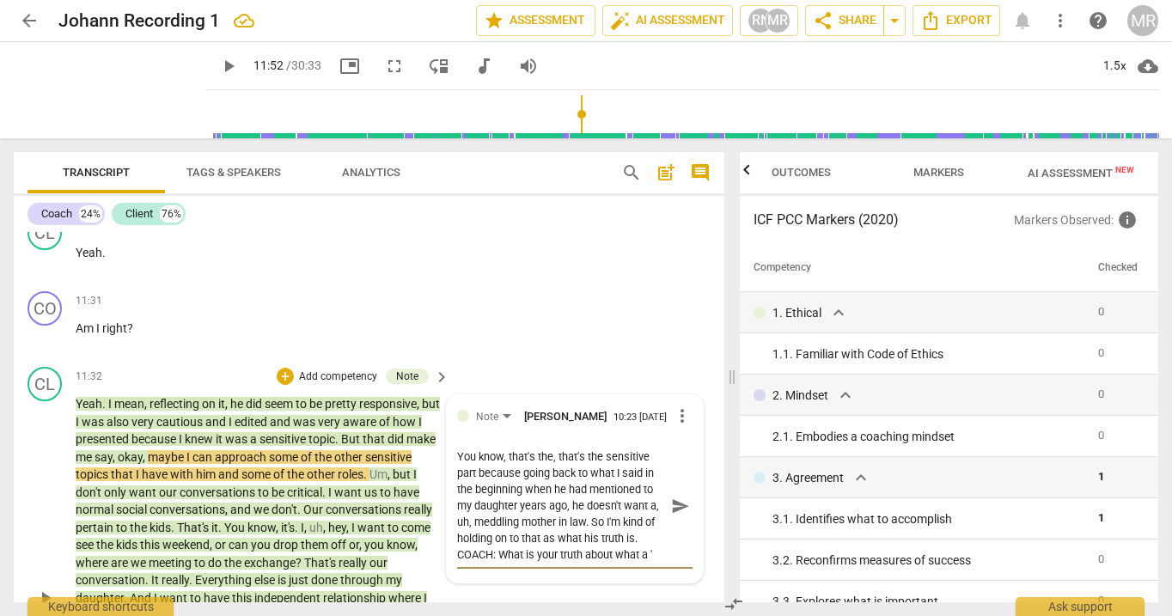
type textarea "You know, that's the, that's the sensitive part because going back to what I sa…"
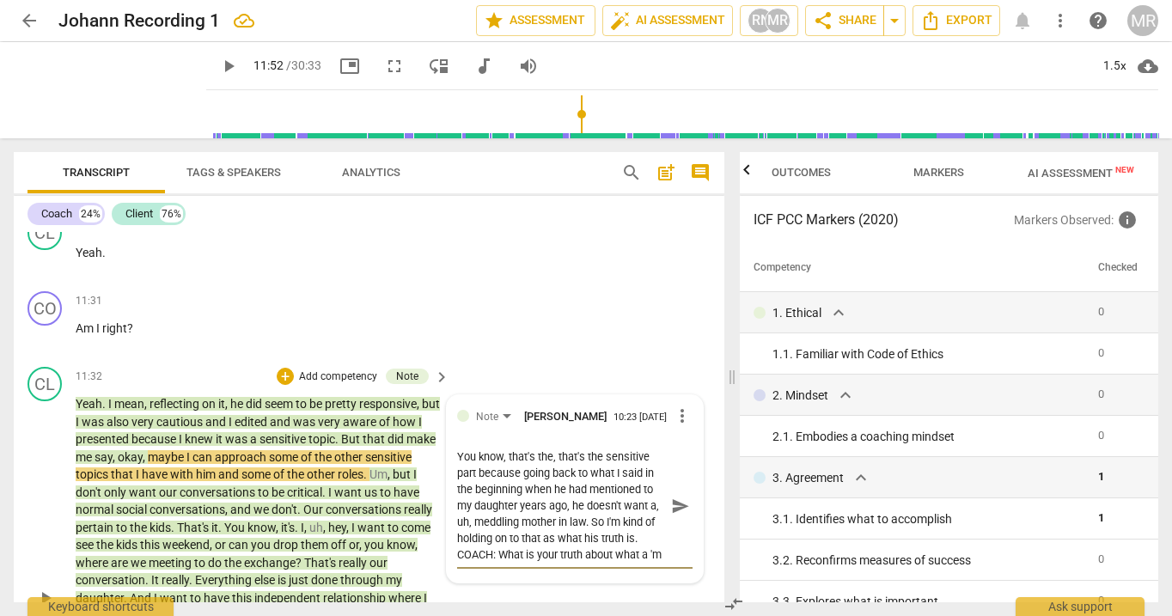
scroll to position [3294, 0]
type textarea "You know, that's the, that's the sensitive part because going back to what I sa…"
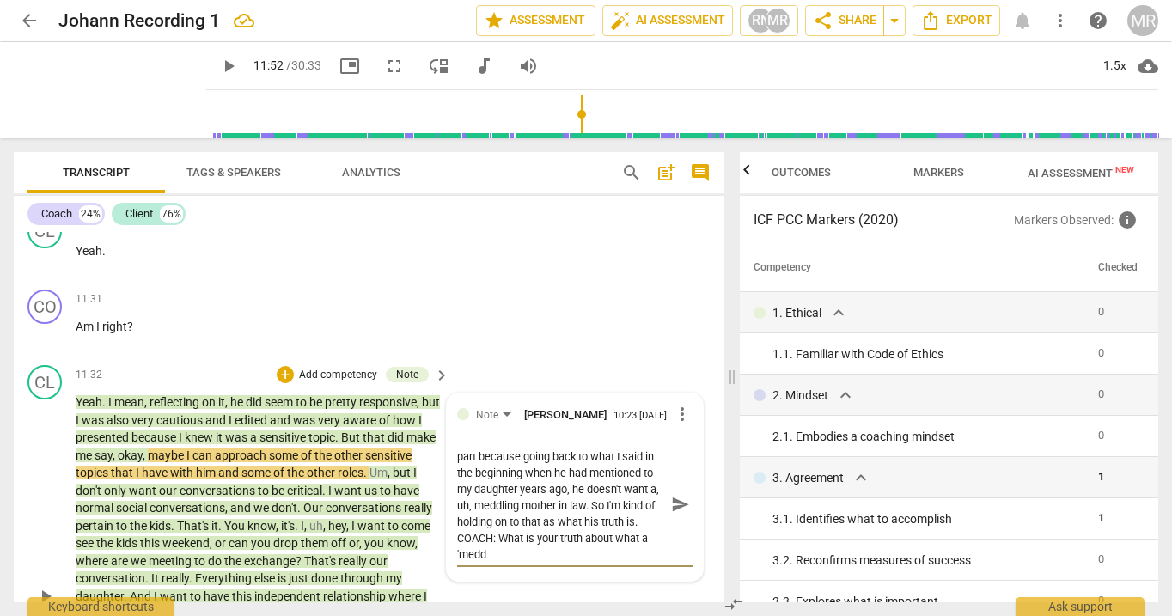
type textarea "You know, that's the, that's the sensitive part because going back to what I sa…"
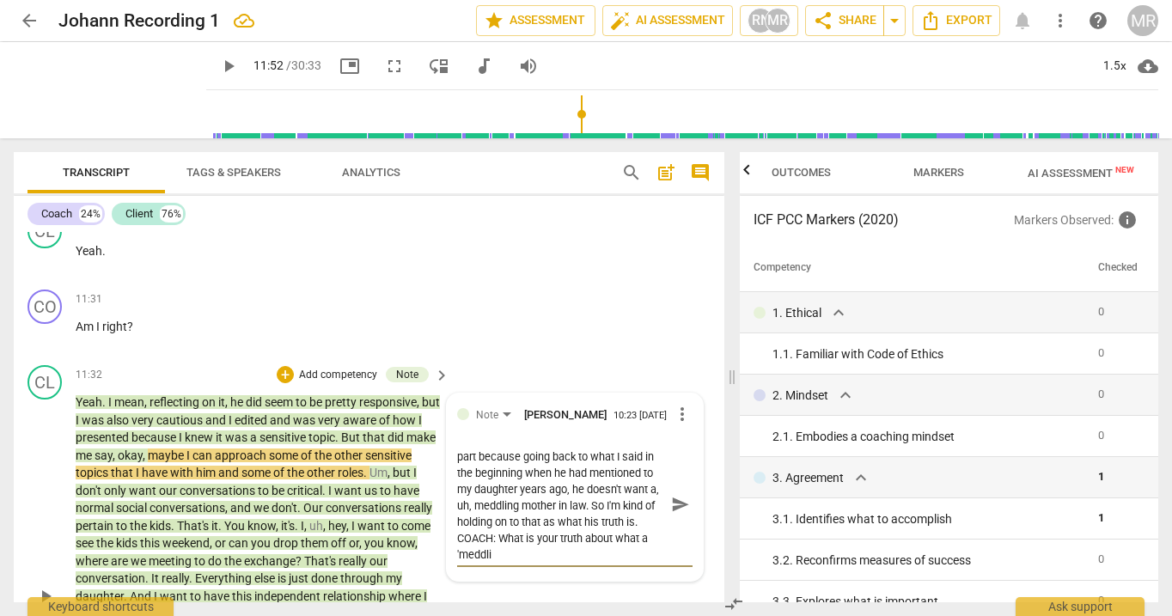
type textarea "You know, that's the, that's the sensitive part because going back to what I sa…"
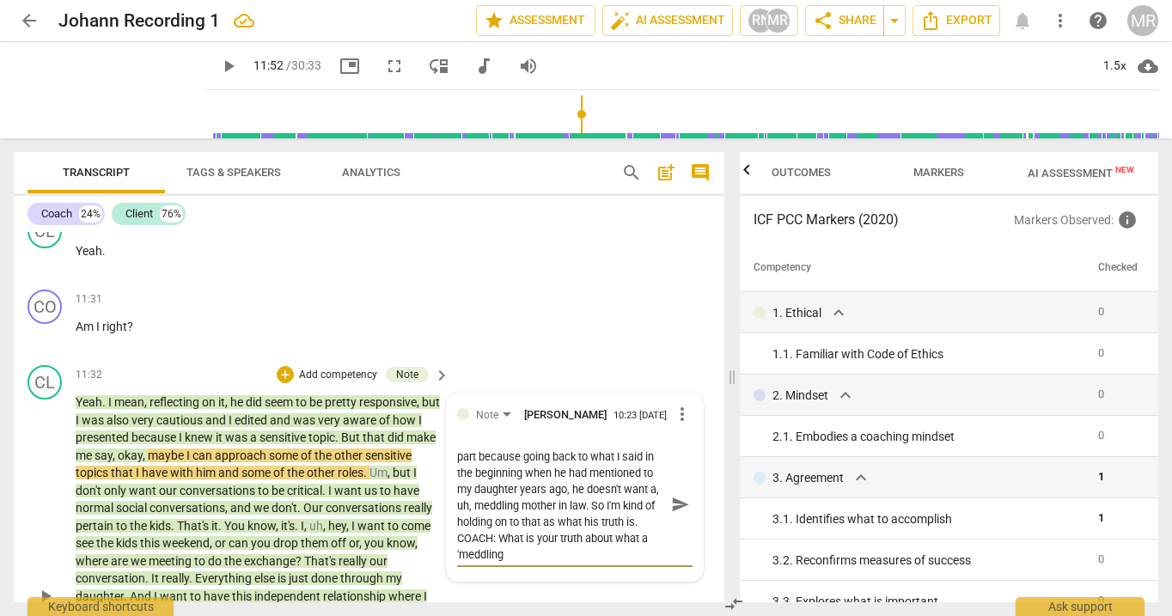
type textarea "You know, that's the, that's the sensitive part because going back to what I sa…"
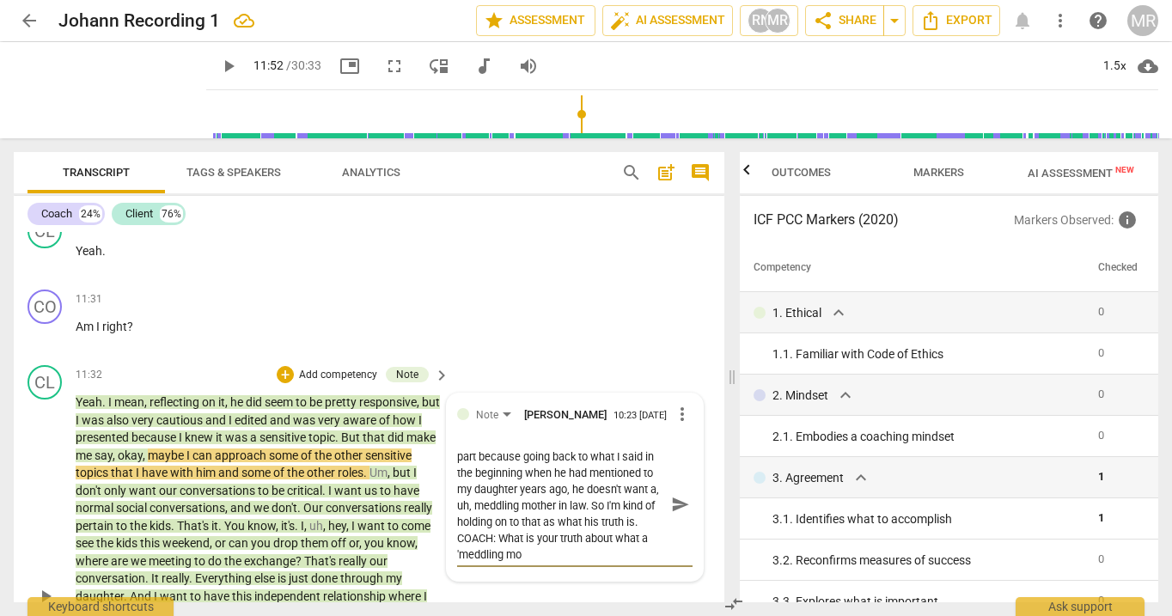
type textarea "You know, that's the, that's the sensitive part because going back to what I sa…"
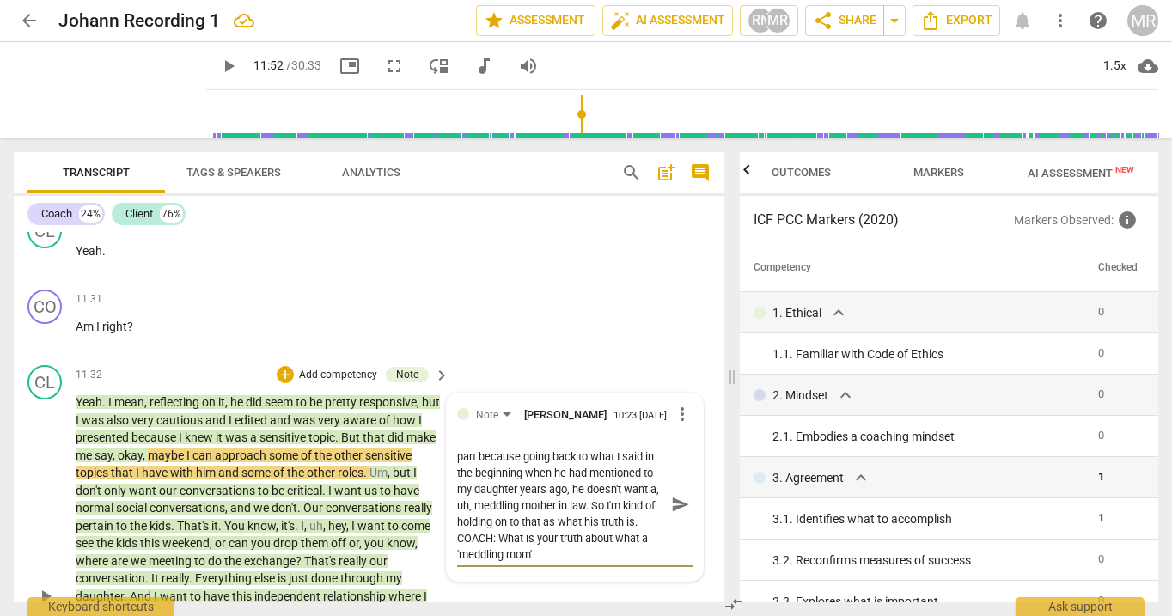
type textarea "You know, that's the, that's the sensitive part because going back to what I sa…"
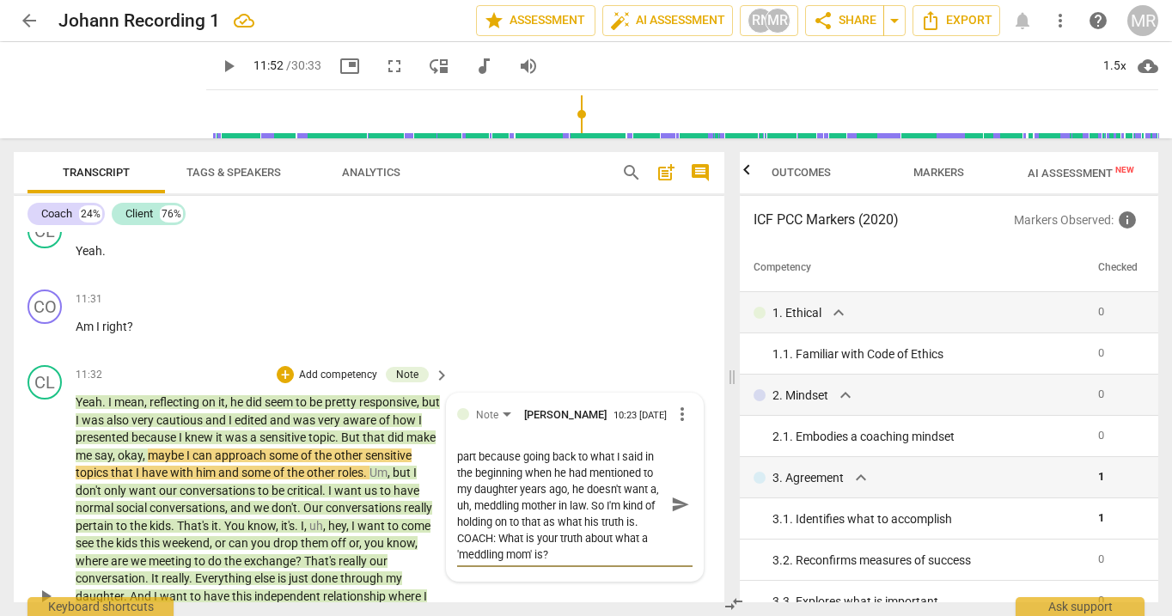
type textarea "You know, that's the, that's the sensitive part because going back to what I sa…"
click at [672, 514] on span "send" at bounding box center [680, 504] width 19 height 19
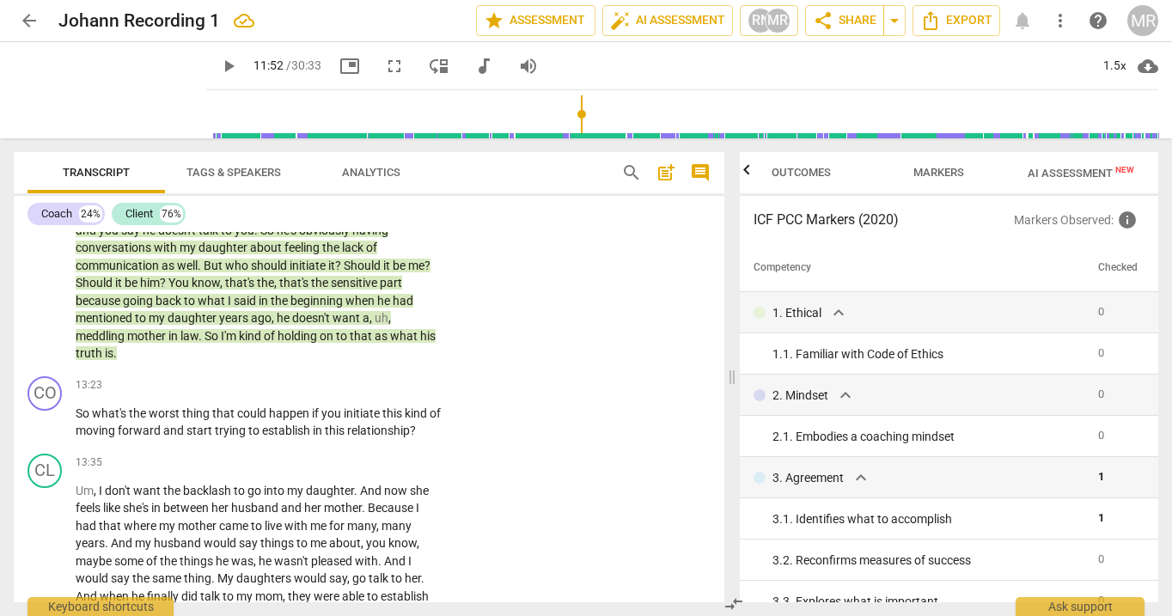
scroll to position [3772, 0]
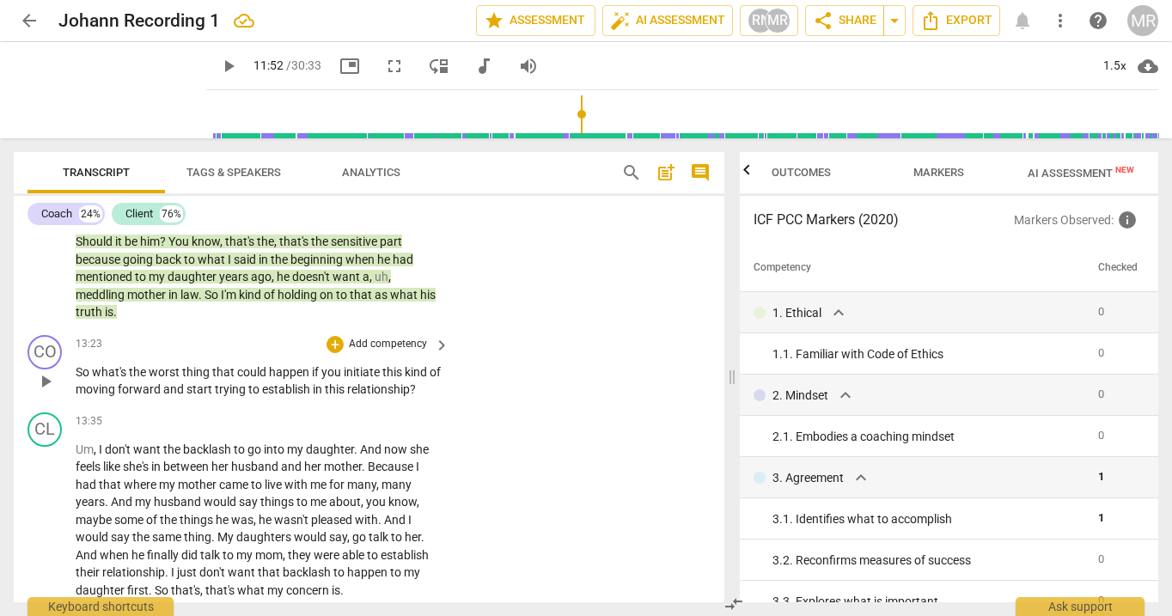
click at [41, 392] on span "play_arrow" at bounding box center [45, 381] width 21 height 21
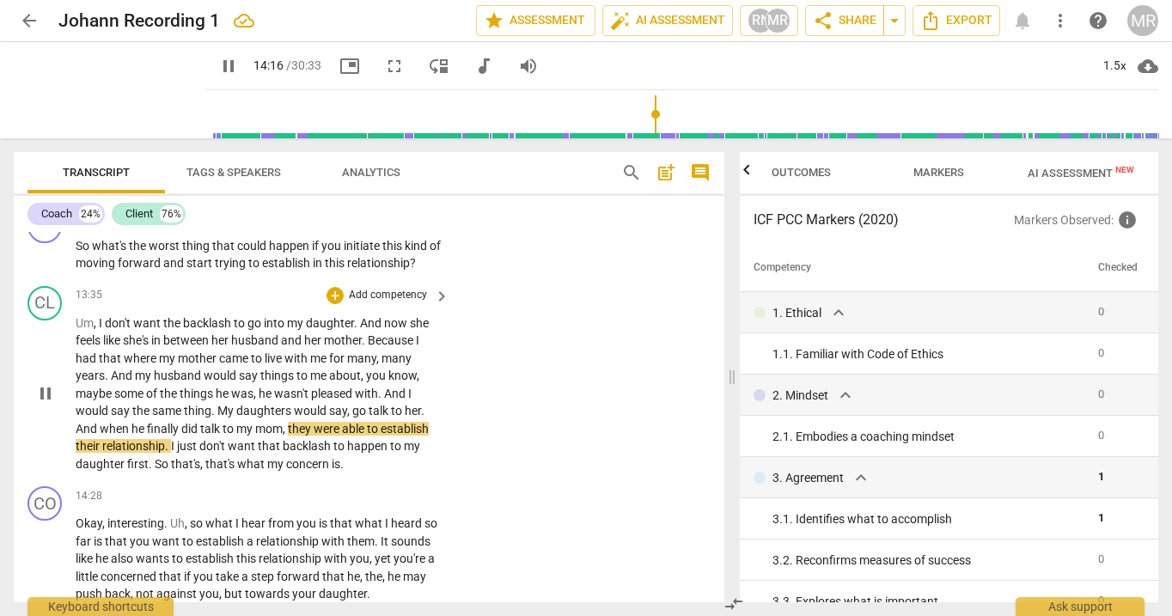
scroll to position [3898, 0]
click at [319, 438] on p "Um , I don't want the backlash to go into my daughter . And now she feels like …" at bounding box center [258, 394] width 365 height 159
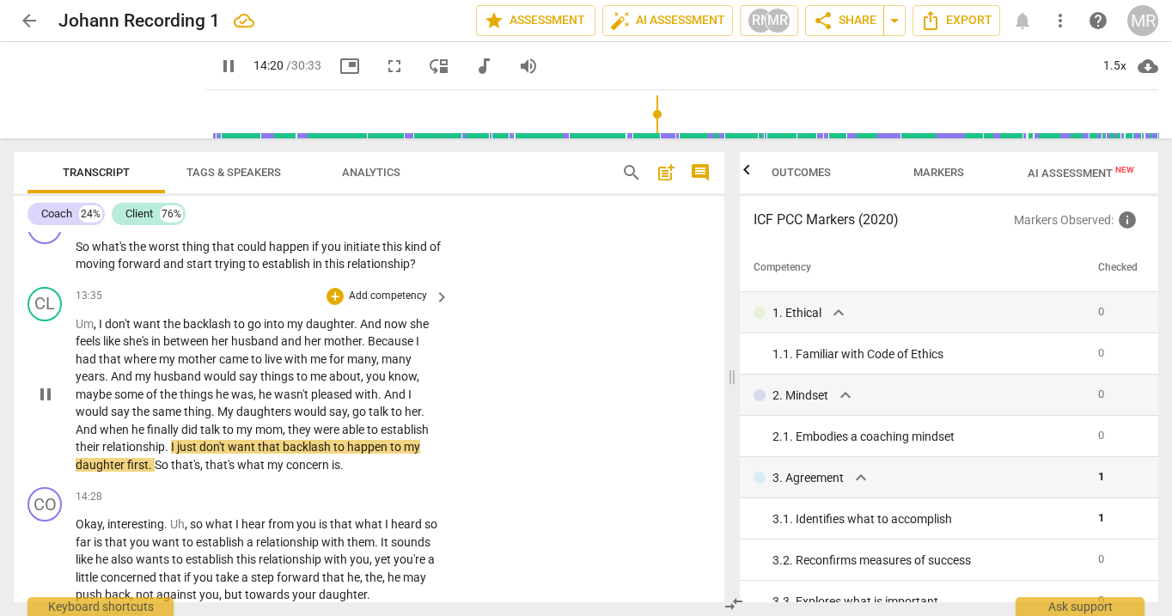
click at [54, 405] on span "pause" at bounding box center [45, 394] width 21 height 21
click at [342, 401] on p "Um , I don't want the backlash to go into my daughter . And now she feels like …" at bounding box center [258, 394] width 365 height 159
click at [47, 405] on span "play_arrow" at bounding box center [45, 394] width 21 height 21
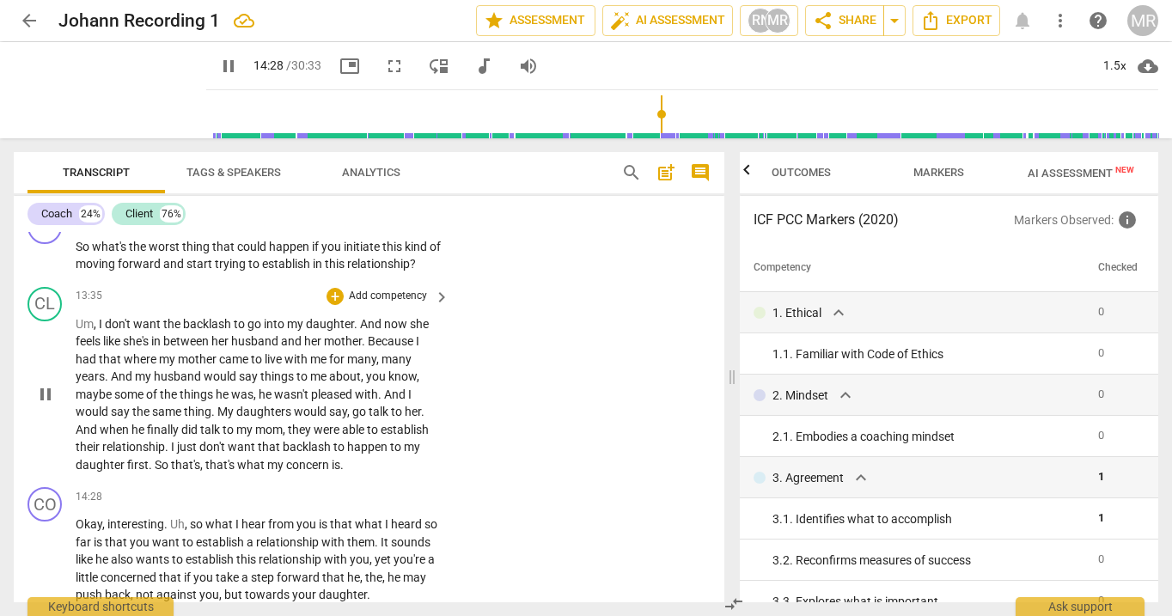
click at [50, 405] on span "pause" at bounding box center [45, 394] width 21 height 21
type input "869"
click at [412, 304] on p "Add competency" at bounding box center [388, 296] width 82 height 15
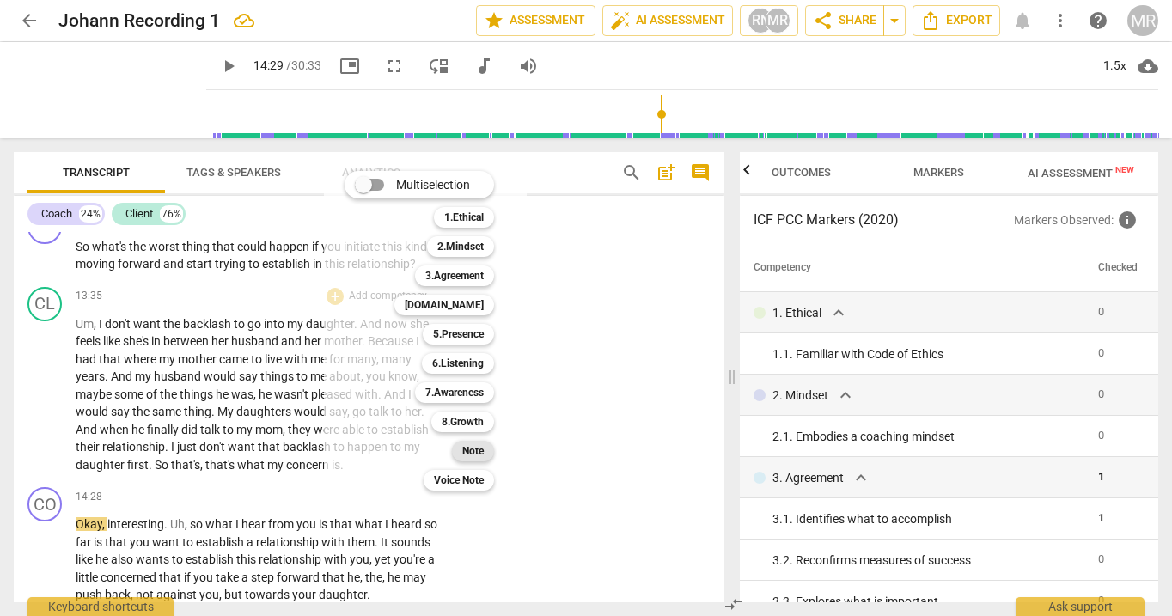
click at [475, 453] on b "Note" at bounding box center [472, 451] width 21 height 21
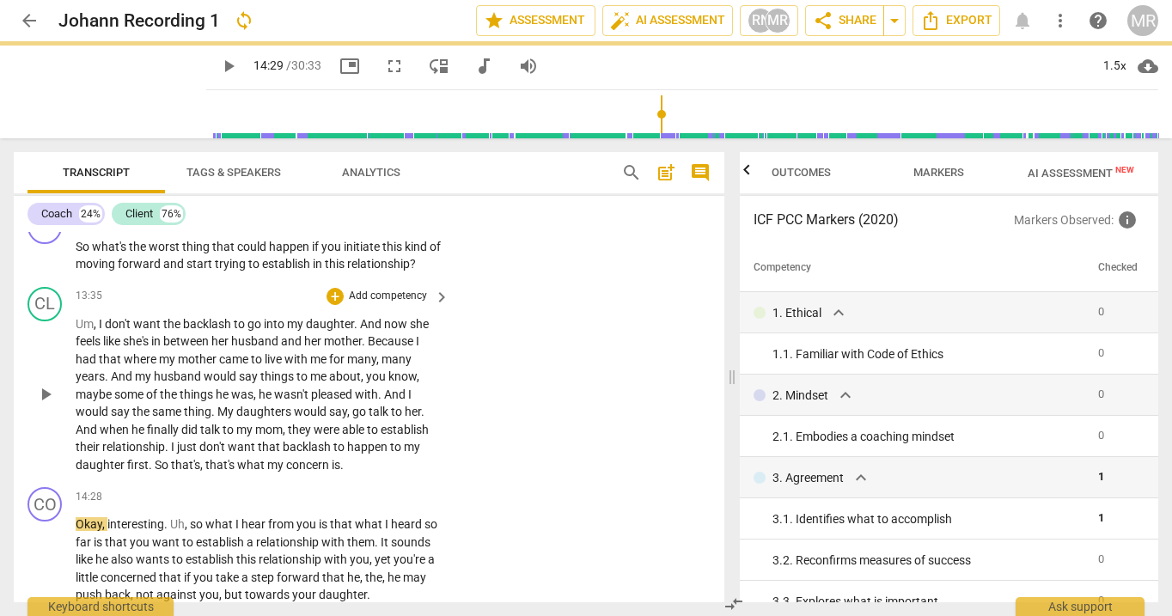
click at [420, 304] on p "Add competency" at bounding box center [388, 296] width 82 height 15
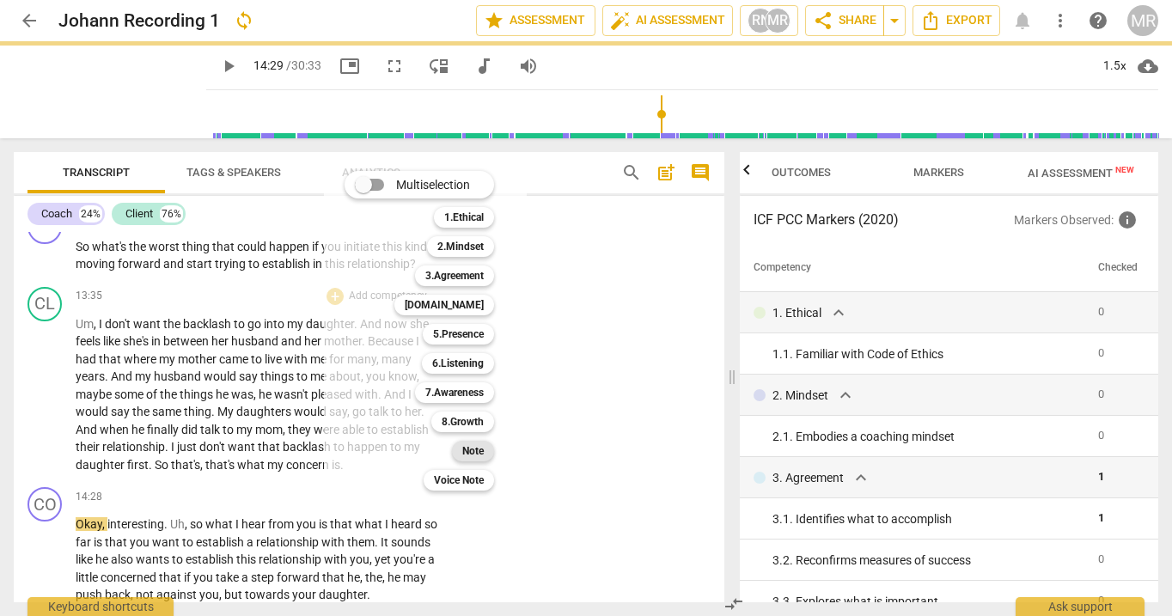
click at [473, 455] on b "Note" at bounding box center [472, 451] width 21 height 21
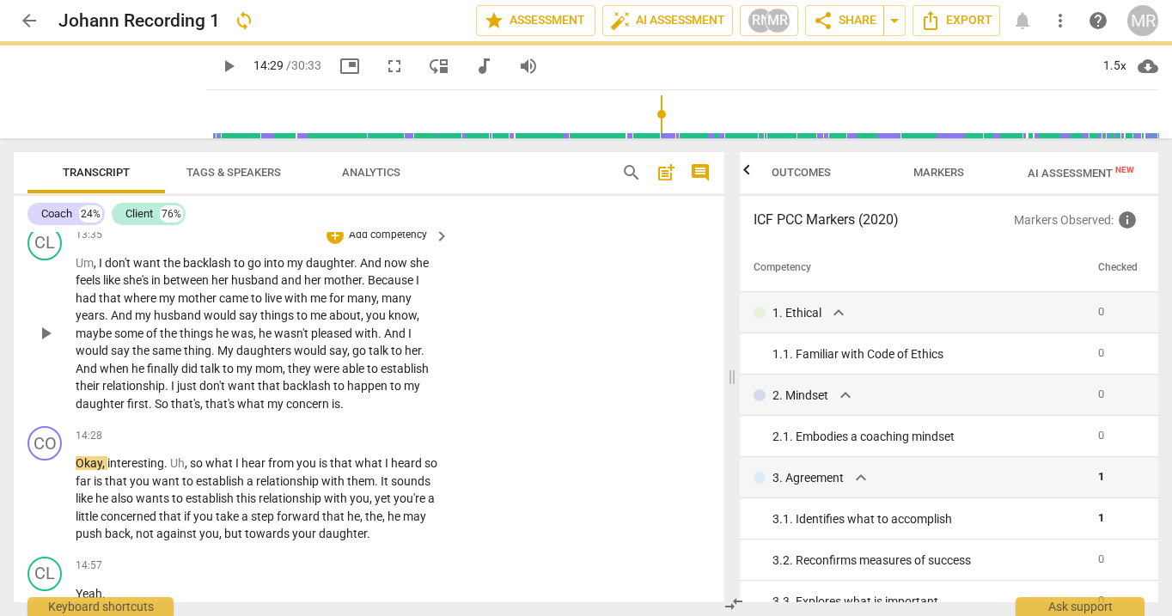
scroll to position [3955, 0]
click at [308, 380] on p "Um , I don't want the backlash to go into my daughter . And now she feels like …" at bounding box center [258, 337] width 365 height 159
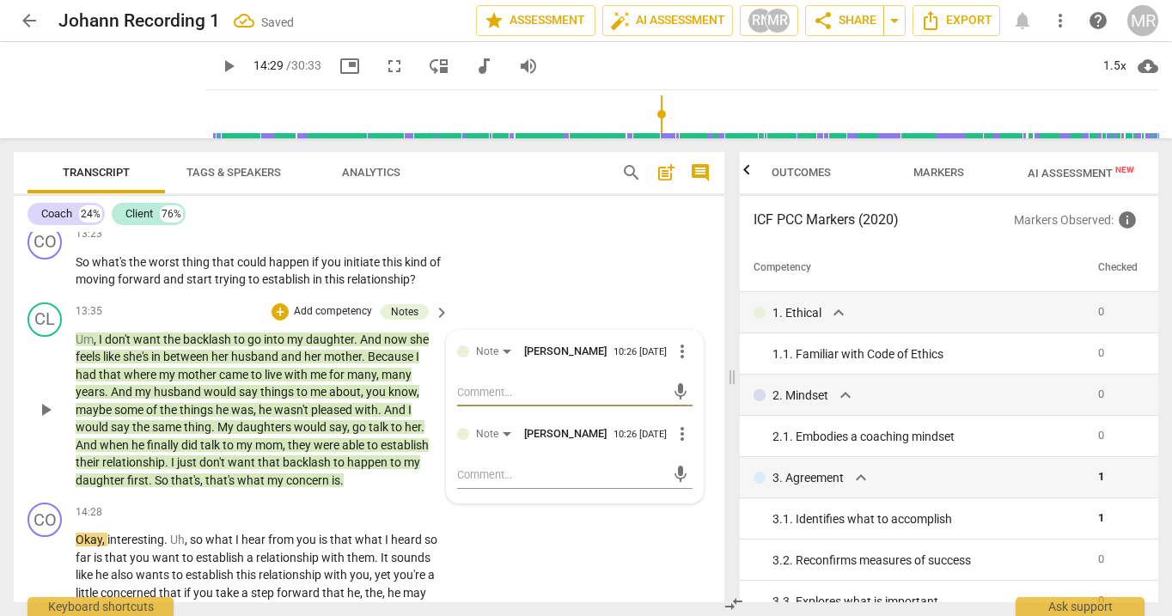
scroll to position [3881, 0]
click at [492, 401] on textarea at bounding box center [561, 393] width 208 height 16
type textarea "c"
type textarea "ca"
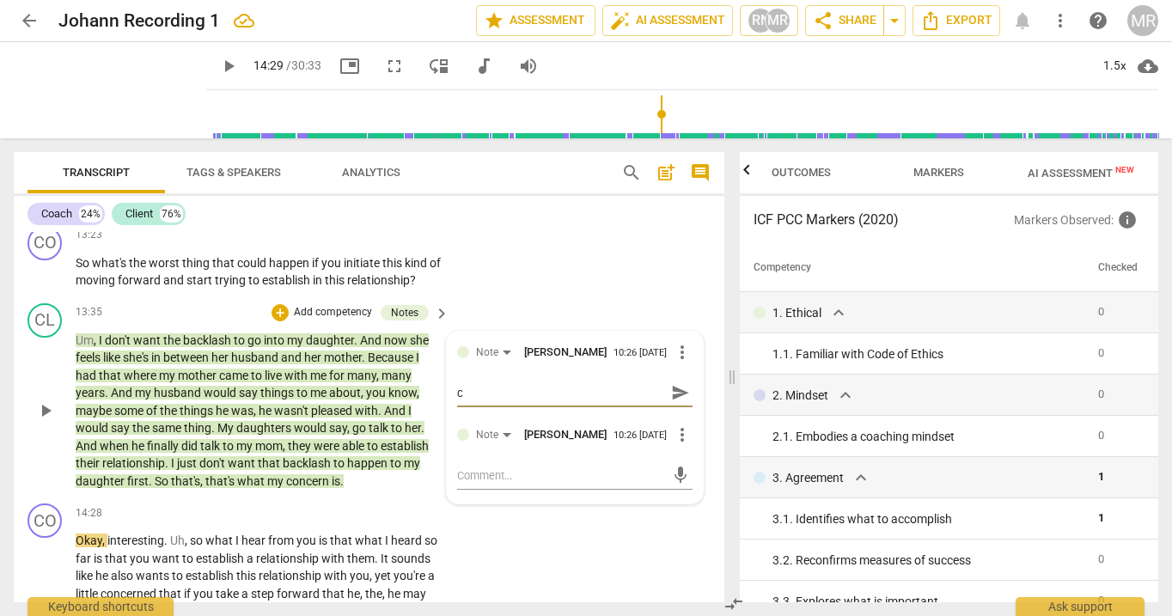
type textarea "ca"
type textarea "can"
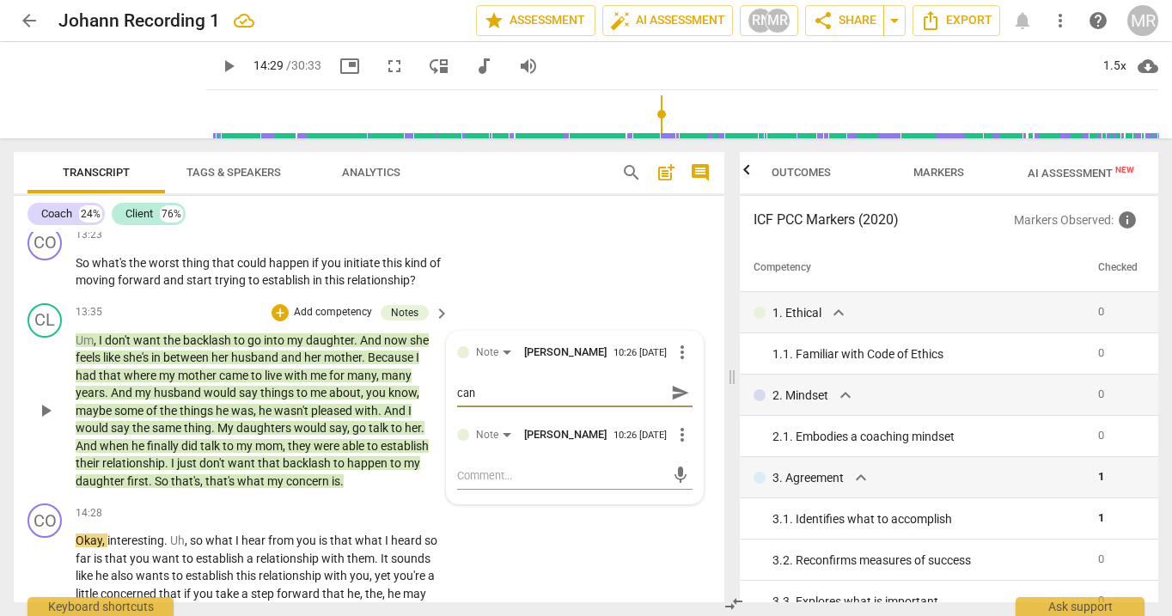
type textarea "can I"
type textarea "can I m"
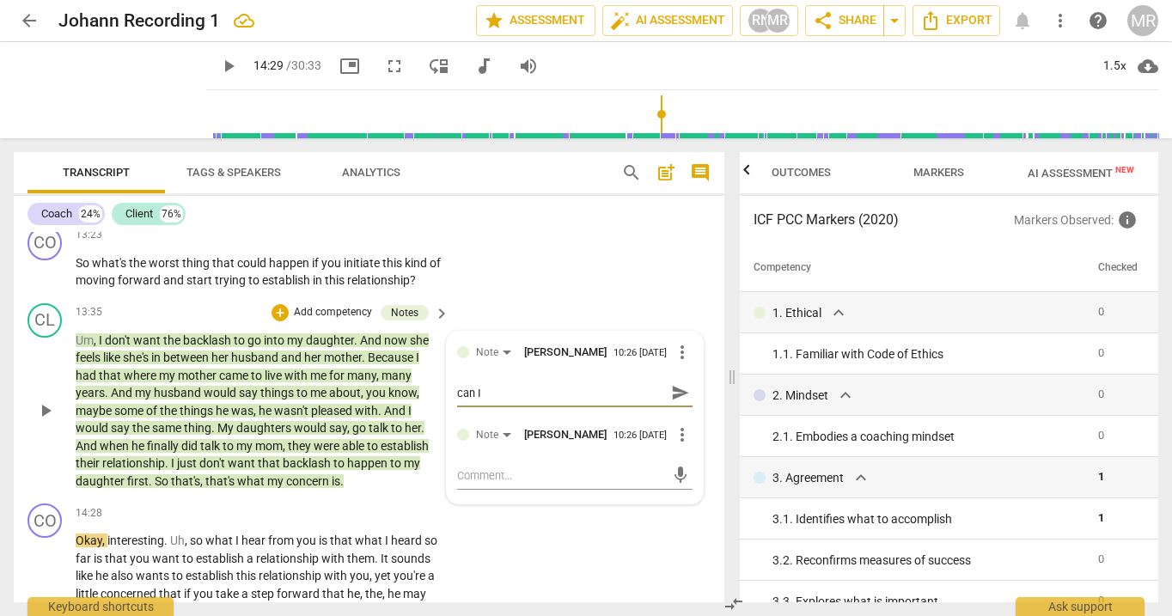
type textarea "can I m"
type textarea "can I ma"
type textarea "can I mak"
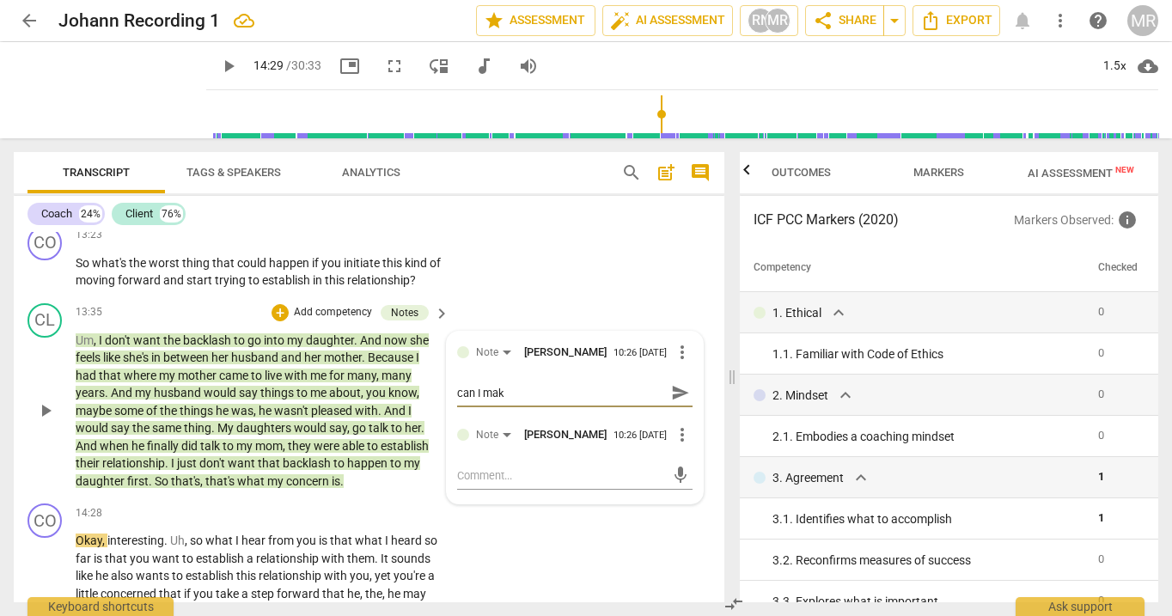
type textarea "can I make"
type textarea "can I make a"
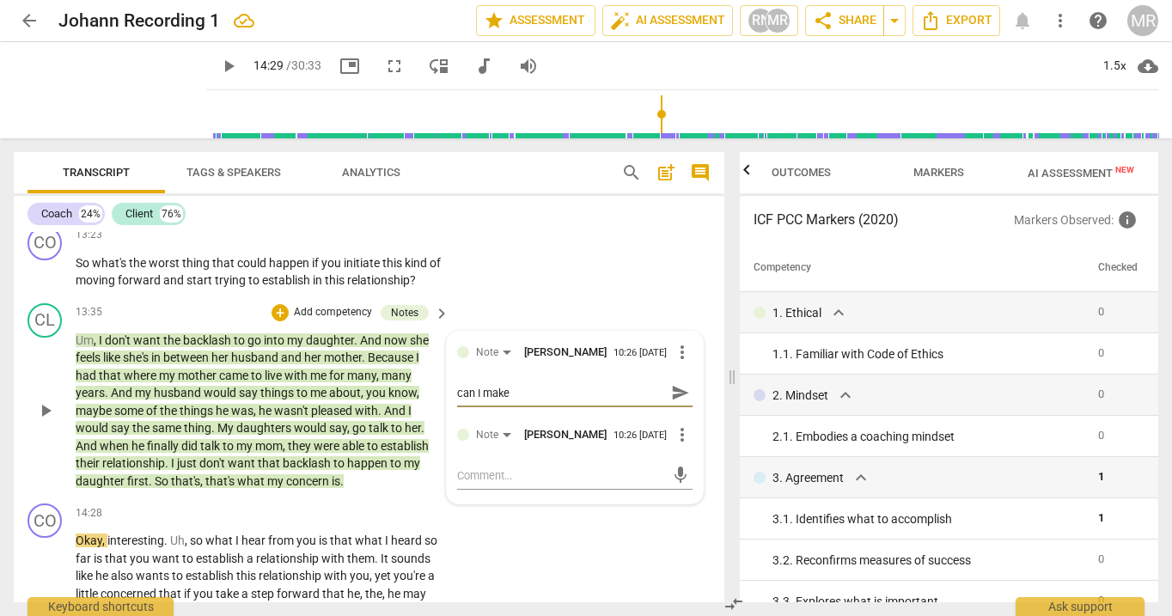
type textarea "can I make a"
type textarea "can I make an"
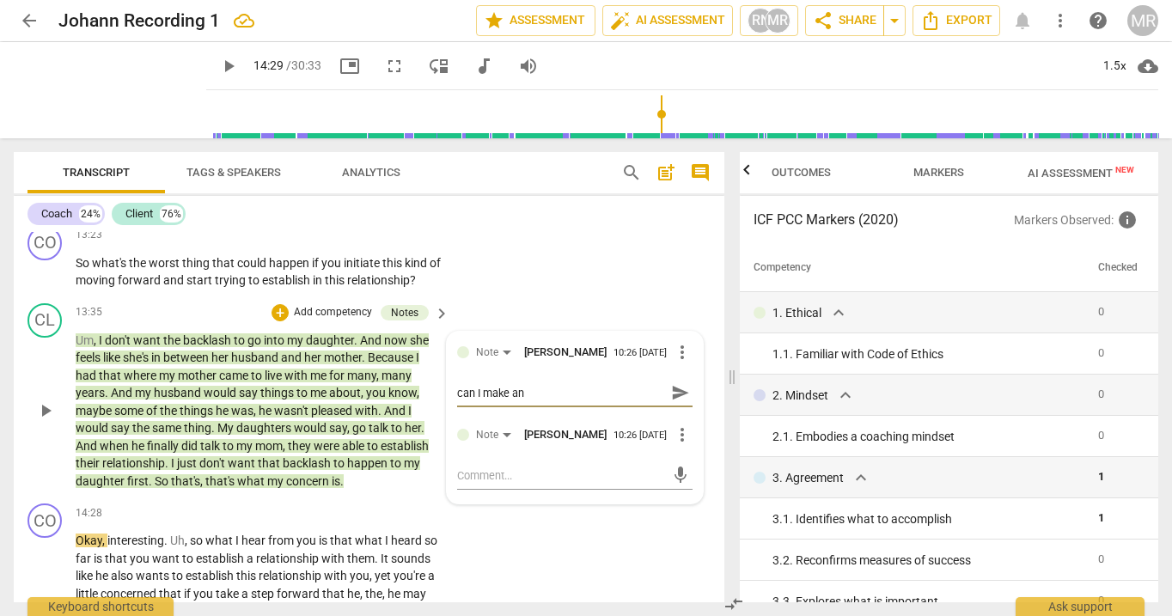
type textarea "can I make an o"
type textarea "can I make an ob"
type textarea "can I make an obs"
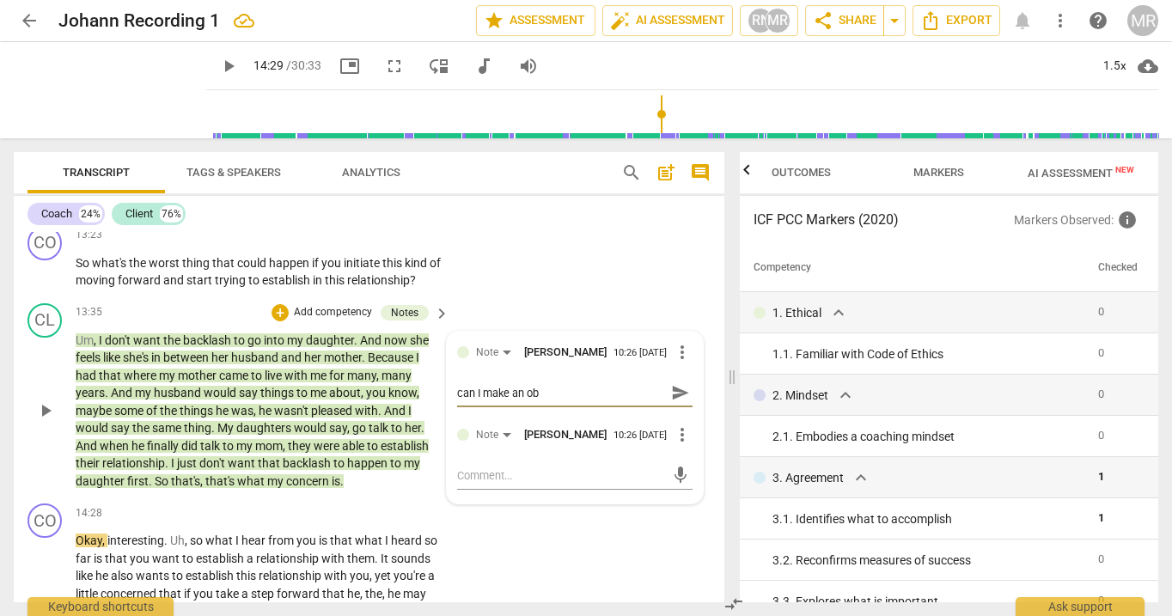
type textarea "can I make an obs"
type textarea "can I make an obse"
type textarea "can I make an obser"
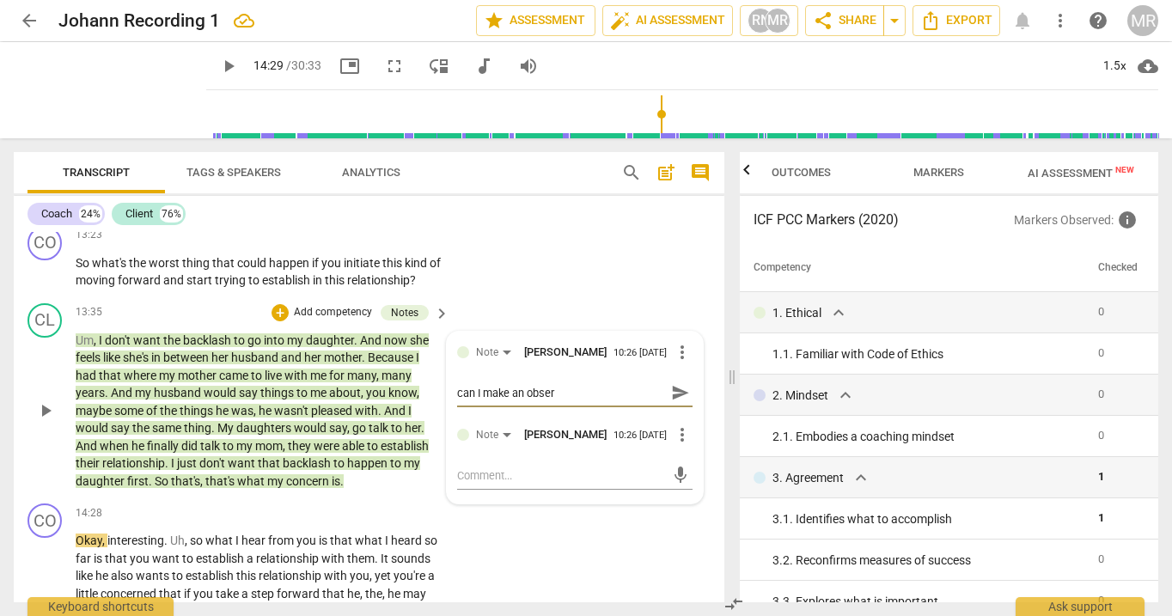
type textarea "can I make an observ"
type textarea "can I make an observa"
type textarea "can I make an observat"
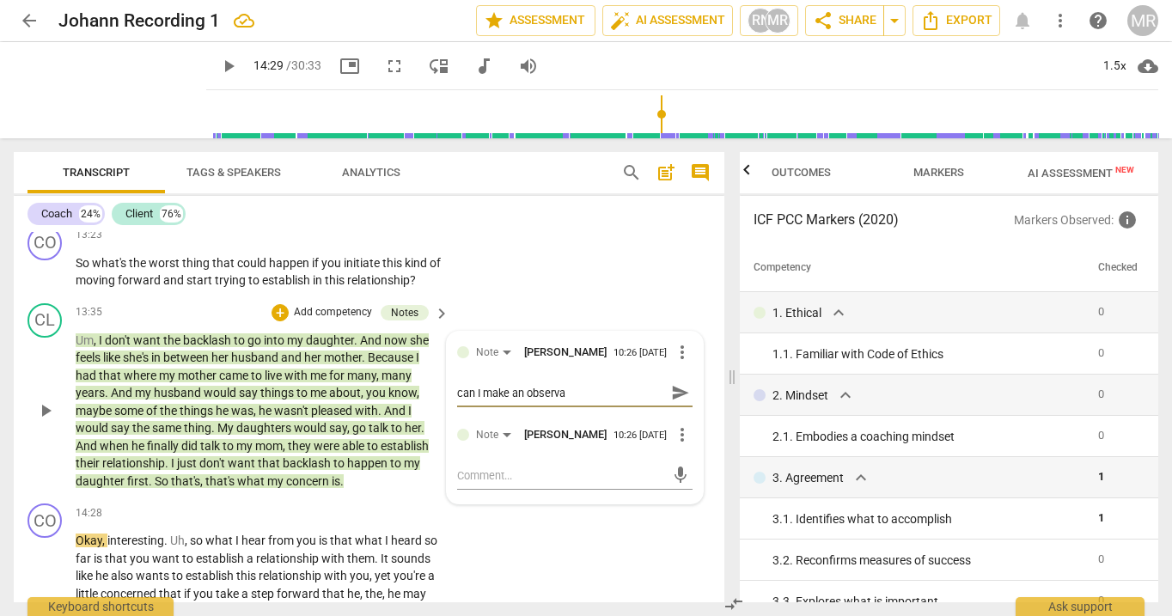
type textarea "can I make an observat"
type textarea "can I make an observati"
type textarea "can I make an observatio"
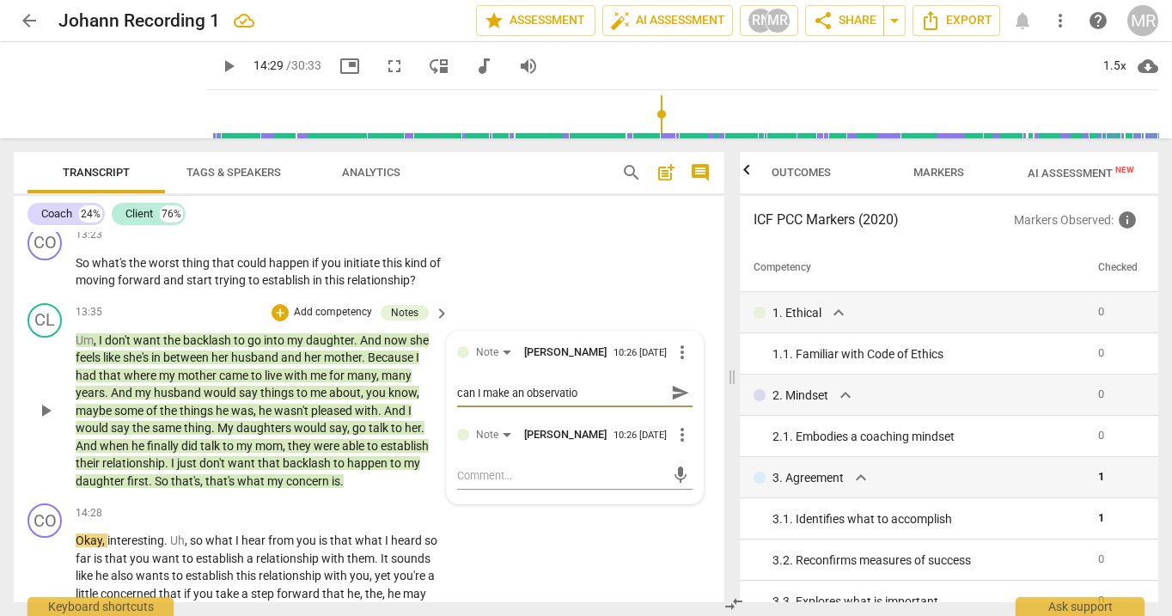
type textarea "can I make an observation"
type textarea "can I make an observation."
type textarea "can I make an observation.."
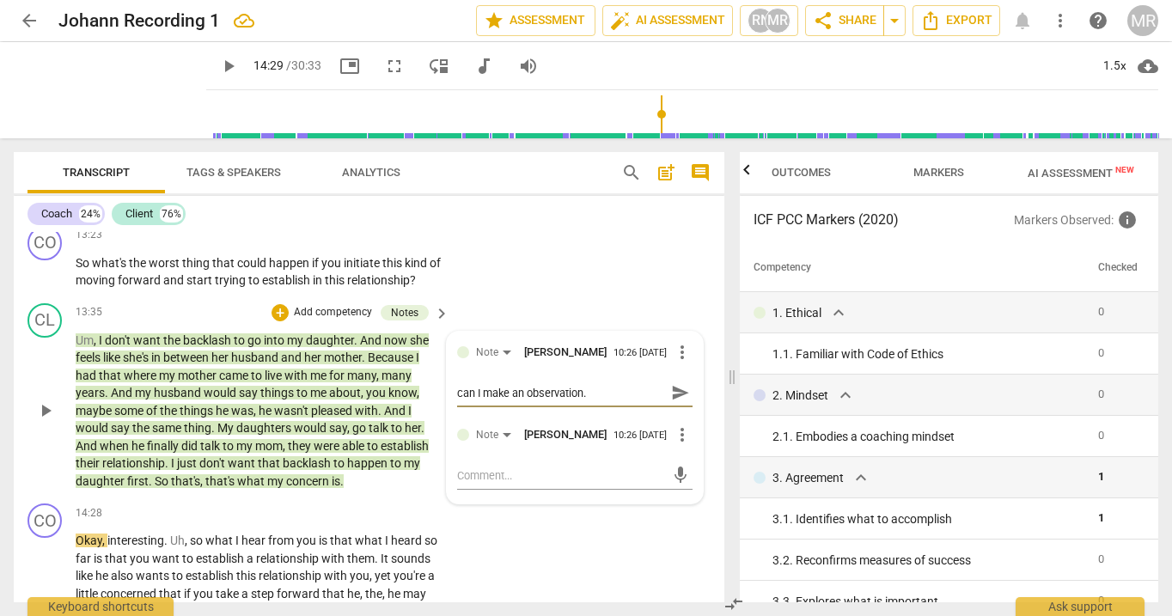
type textarea "can I make an observation.."
type textarea "can I make an observation..."
type textarea "can I make an observation...."
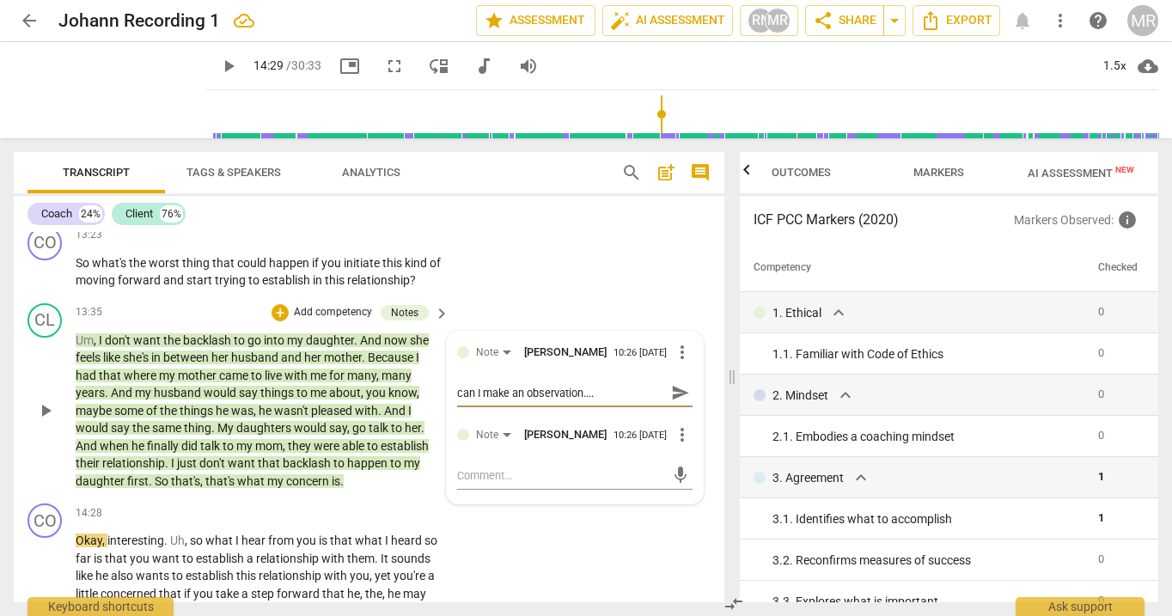
type textarea "can I make an observation....I"
type textarea "can I make an observation....I n"
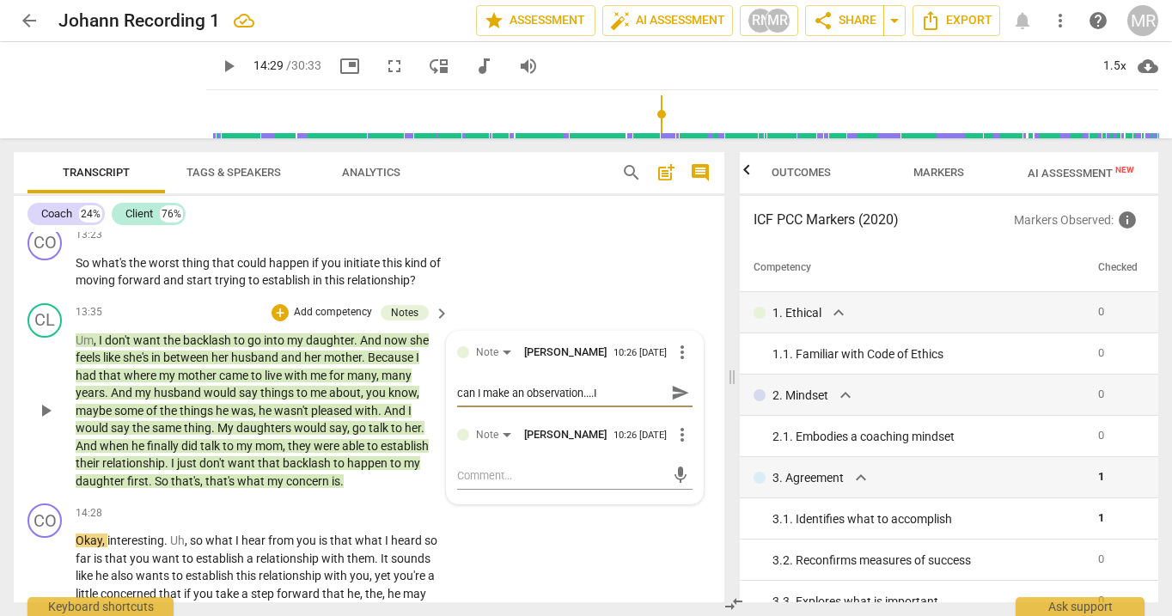
type textarea "can I make an observation....I n"
type textarea "can I make an observation....I no"
type textarea "can I make an observation....I not"
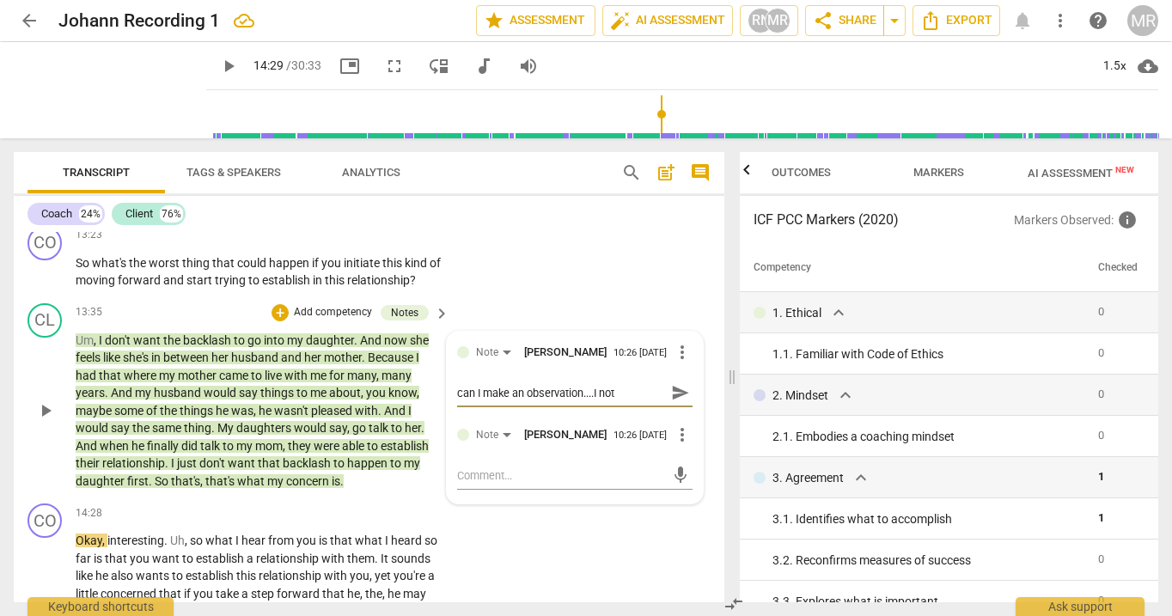
type textarea "can I make an observation....I noti"
type textarea "can I make an observation....I notic"
type textarea "can I make an observation....I notice"
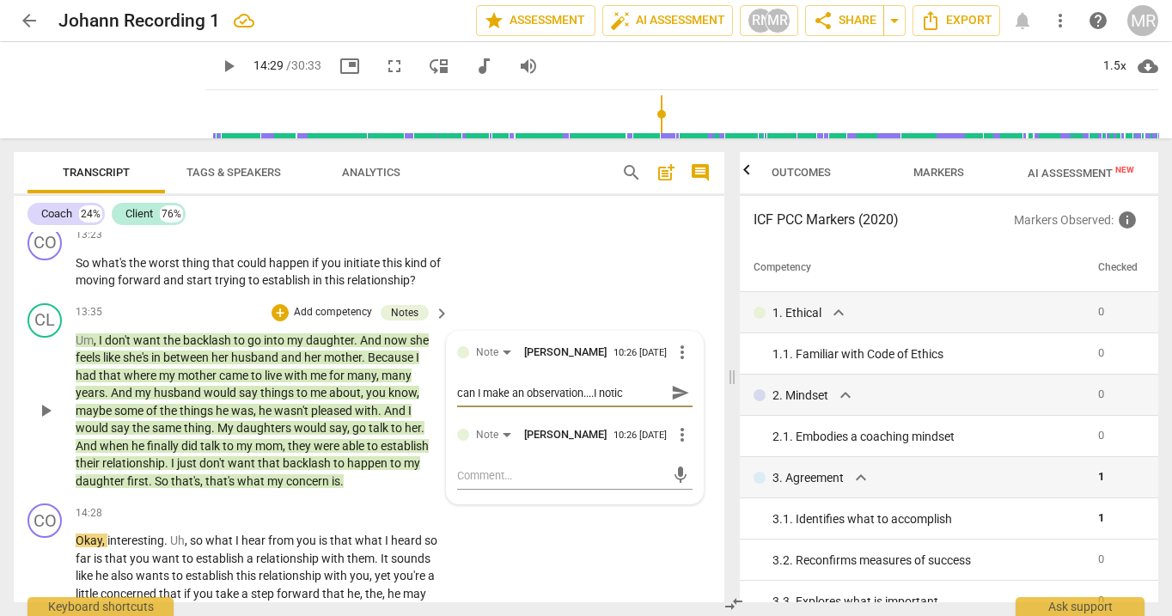
type textarea "can I make an observation....I notice"
type textarea "can I make an observation....I noticed"
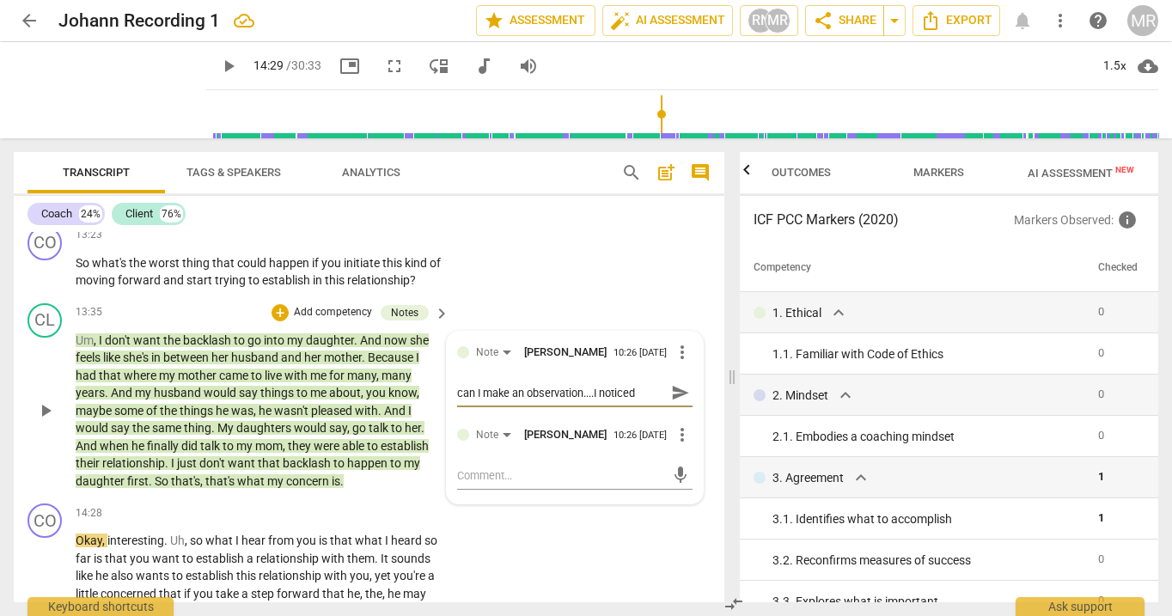
type textarea "can I make an observation....I noticed t"
type textarea "can I make an observation....I noticed th"
type textarea "can I make an observation....I noticed the"
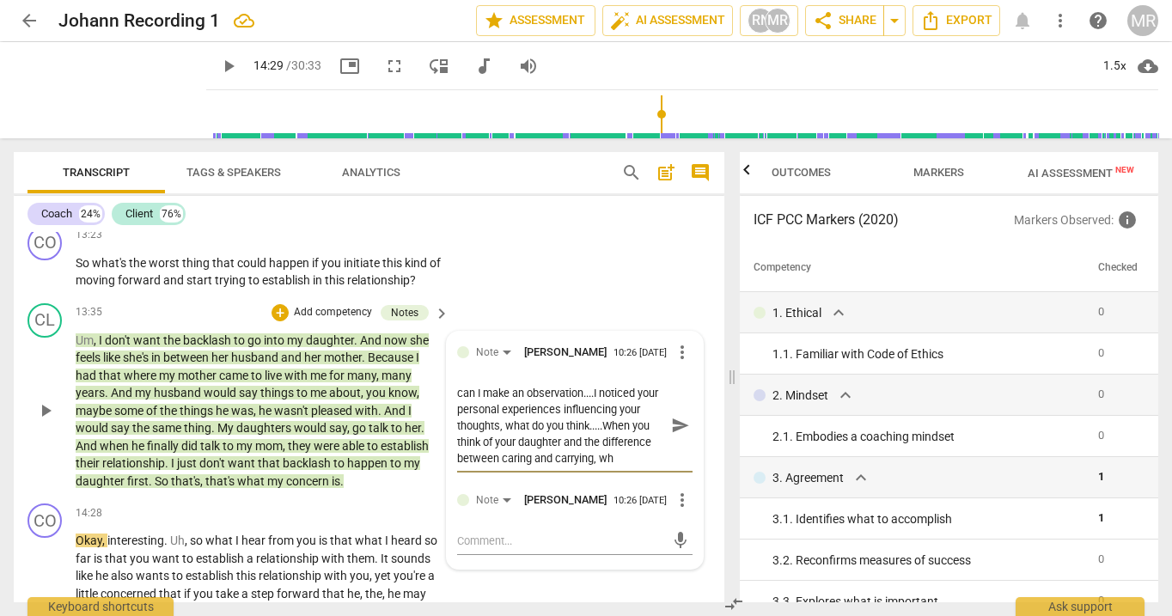
scroll to position [15, 0]
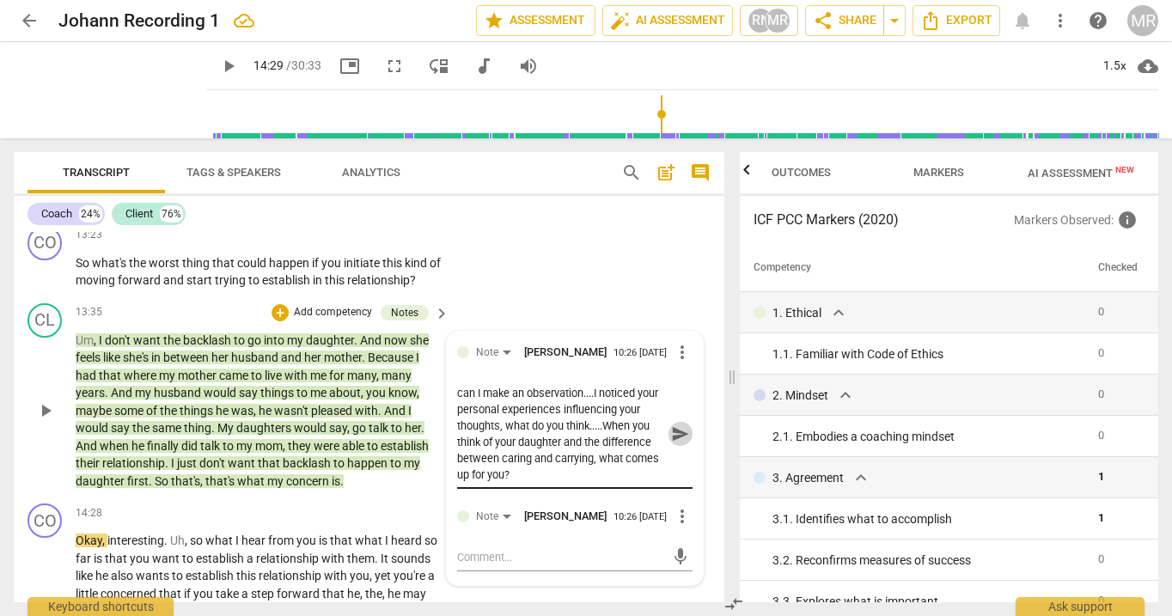
click at [671, 443] on span "send" at bounding box center [680, 433] width 19 height 19
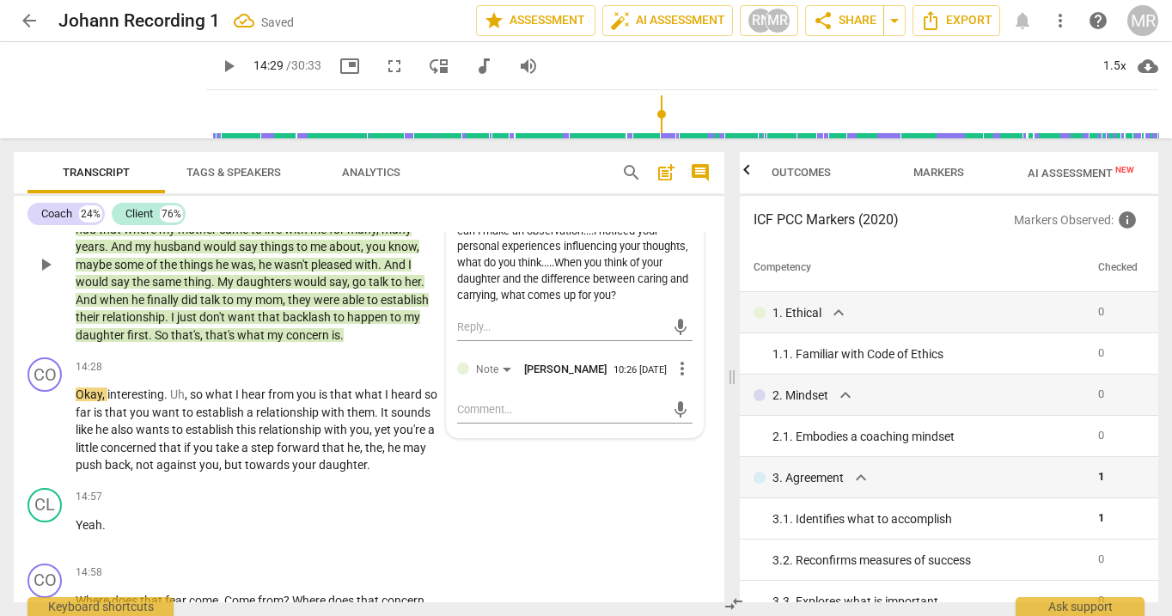
scroll to position [4024, 0]
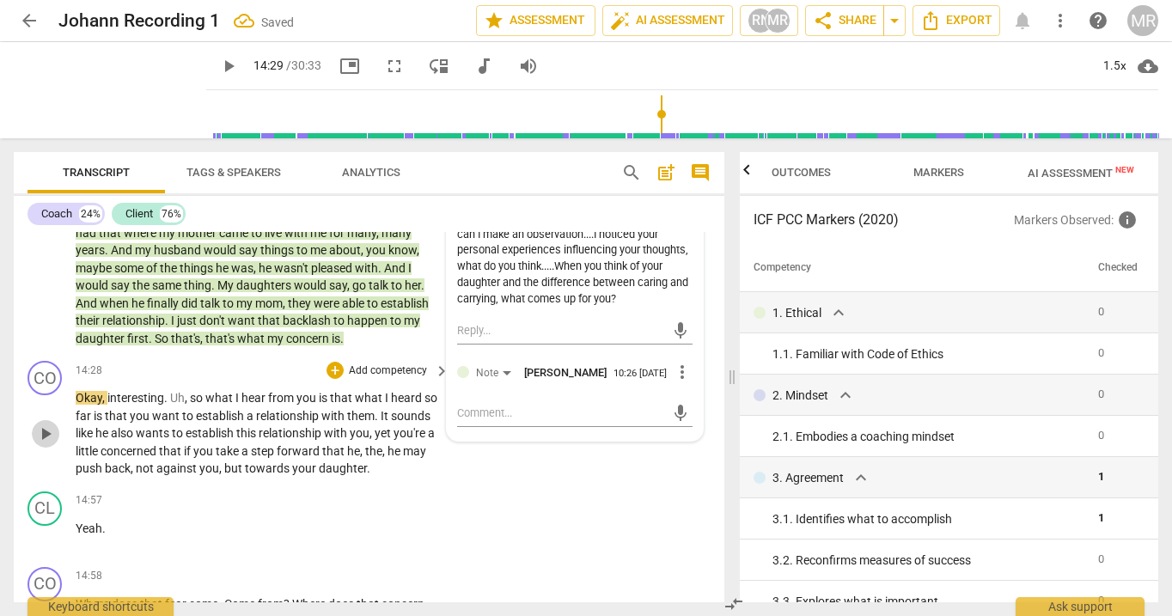
click at [45, 444] on span "play_arrow" at bounding box center [45, 434] width 21 height 21
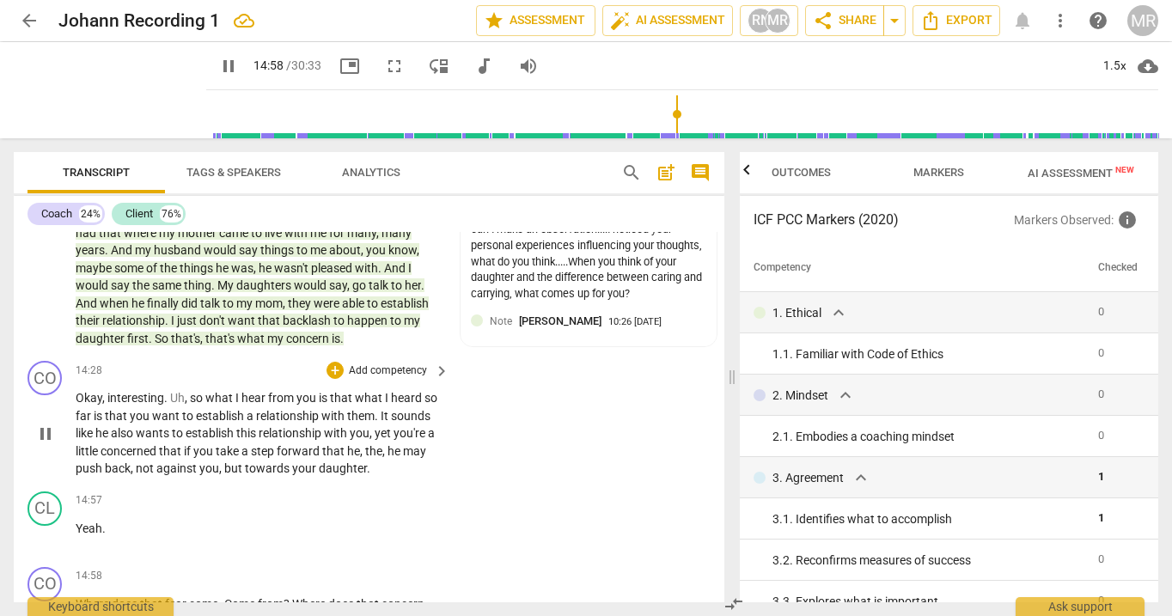
scroll to position [4424, 0]
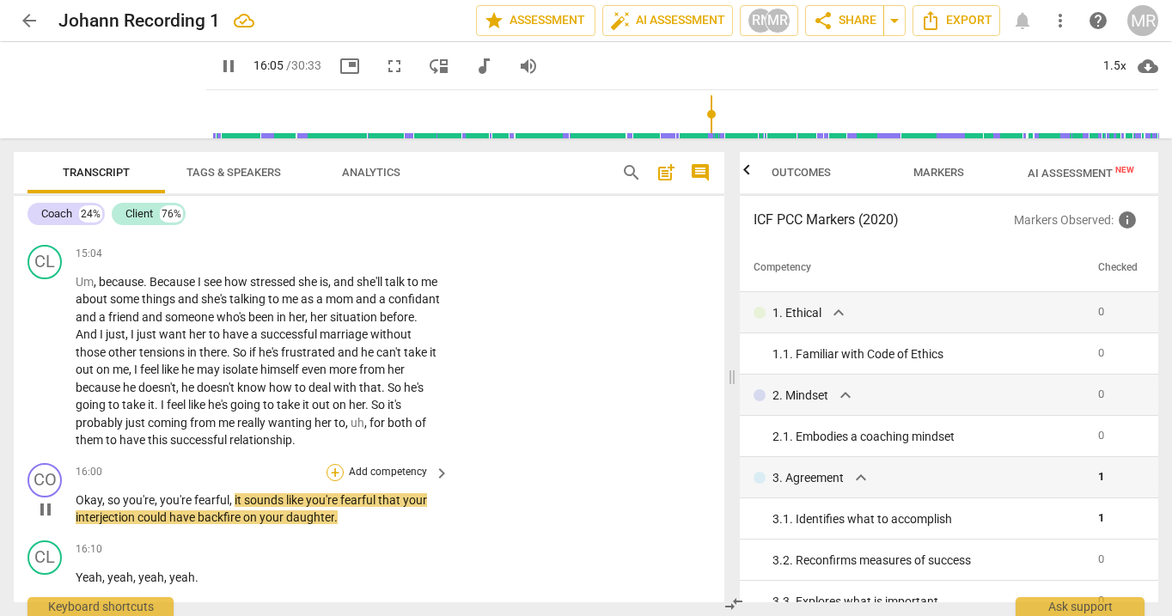
click at [340, 481] on div "+" at bounding box center [335, 472] width 17 height 17
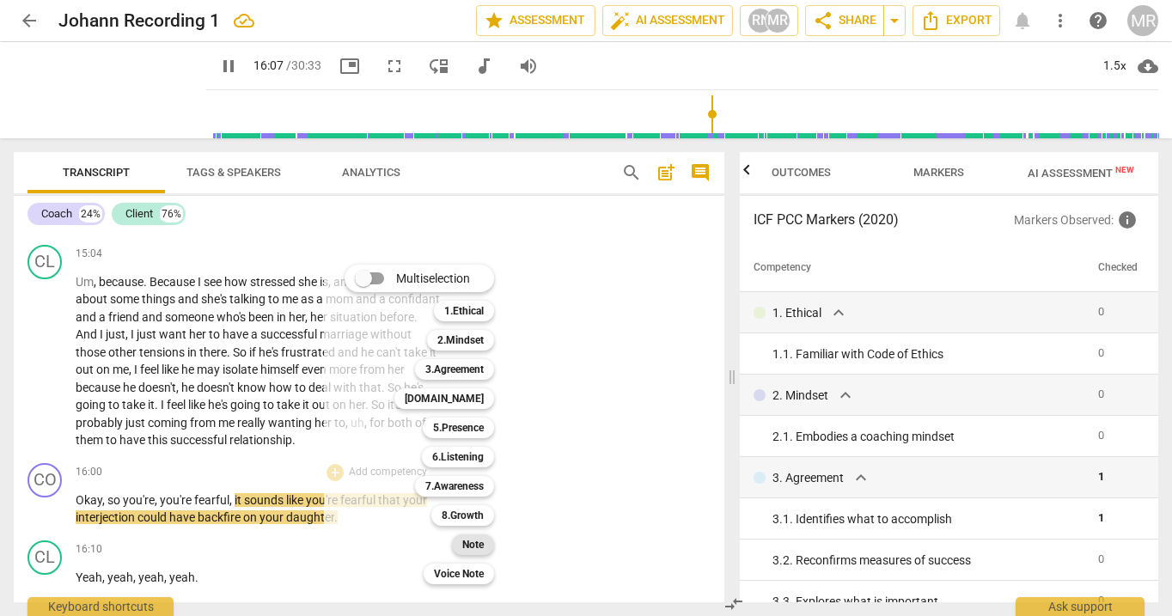
click at [467, 546] on b "Note" at bounding box center [472, 544] width 21 height 21
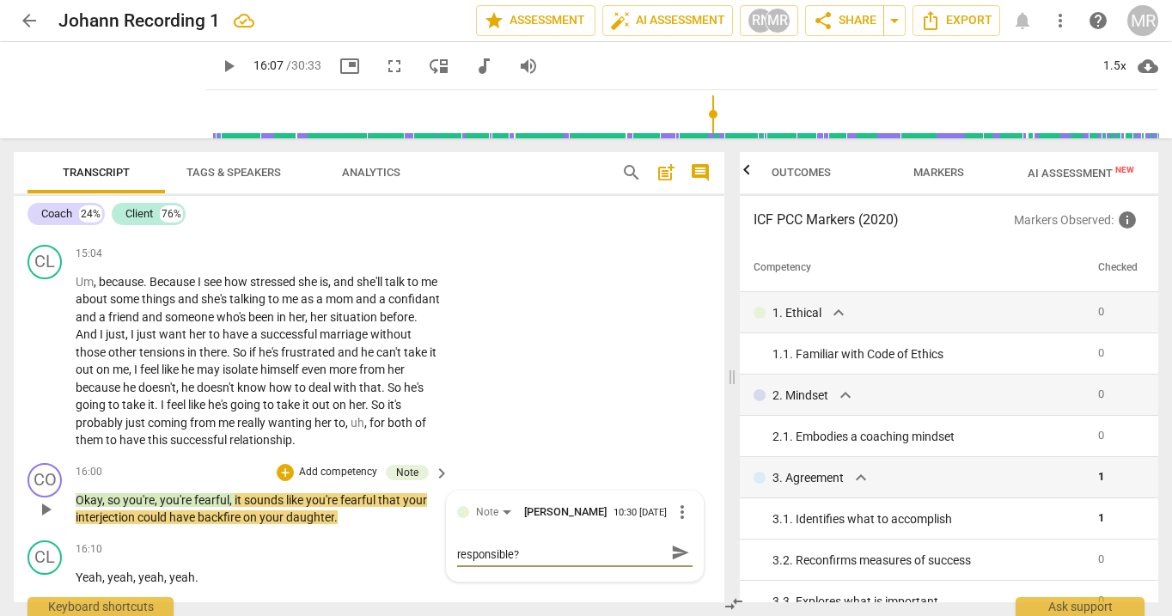
scroll to position [4440, 0]
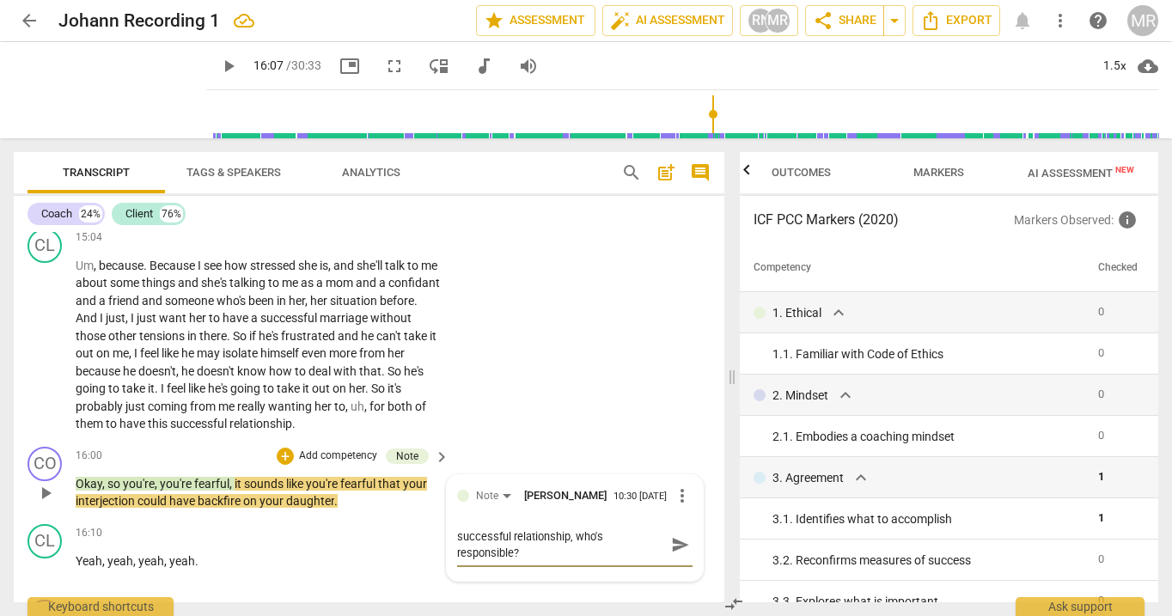
click at [676, 554] on span "send" at bounding box center [680, 544] width 19 height 19
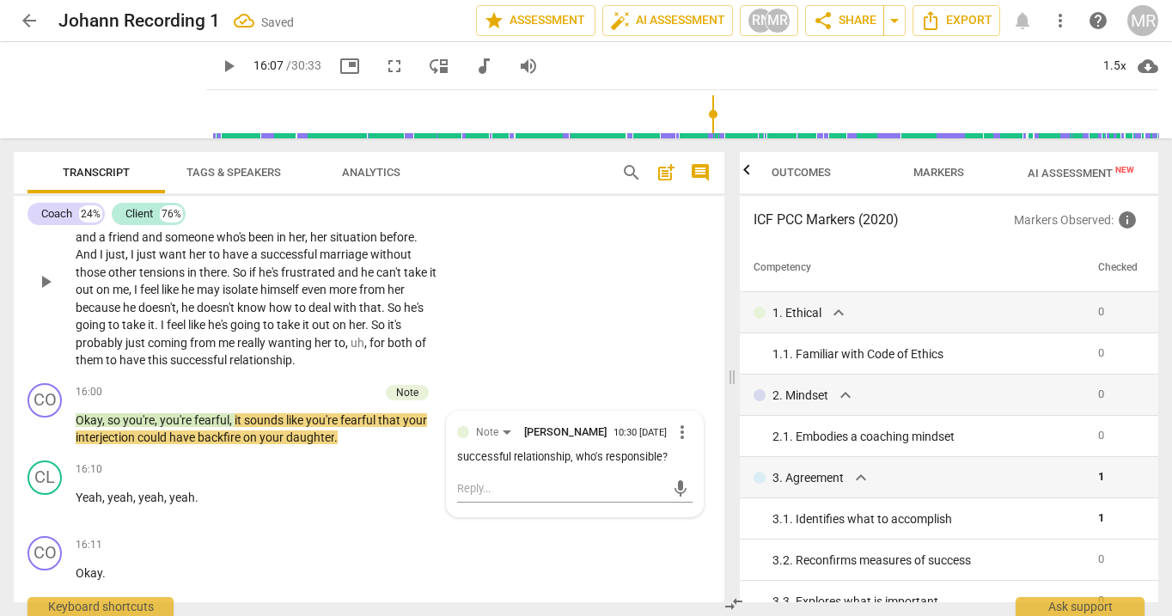
scroll to position [4505, 0]
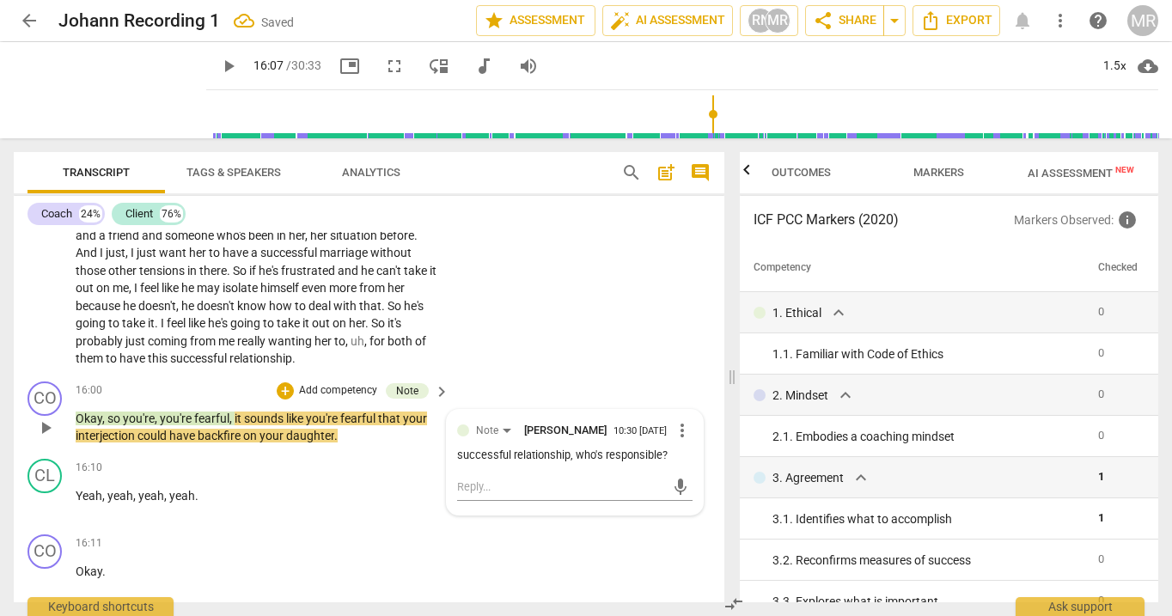
click at [46, 438] on span "play_arrow" at bounding box center [45, 428] width 21 height 21
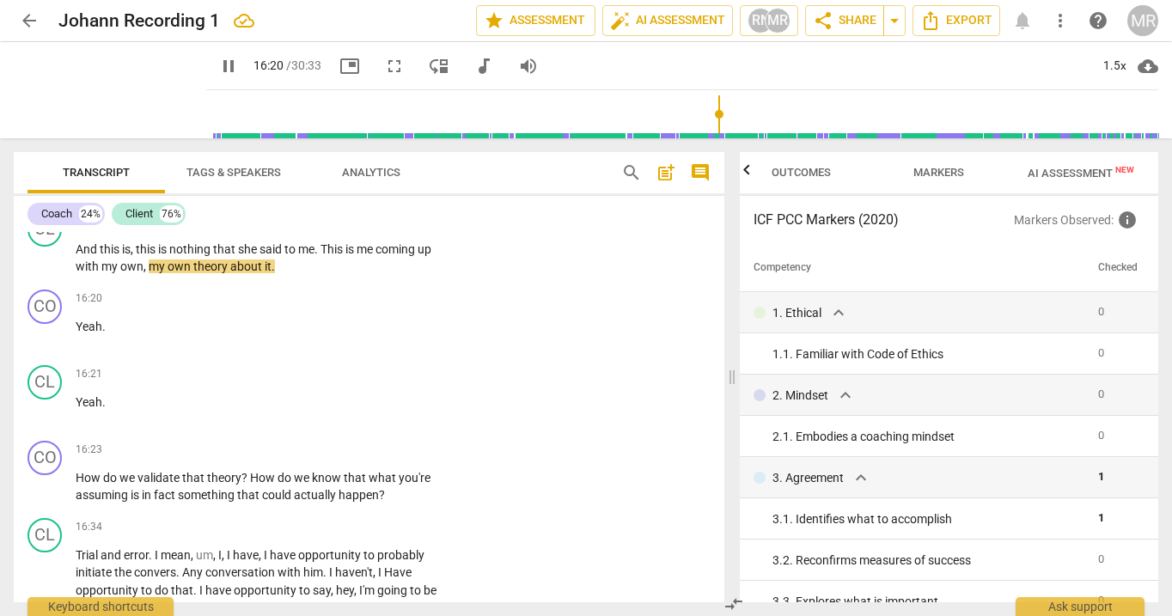
scroll to position [4882, 0]
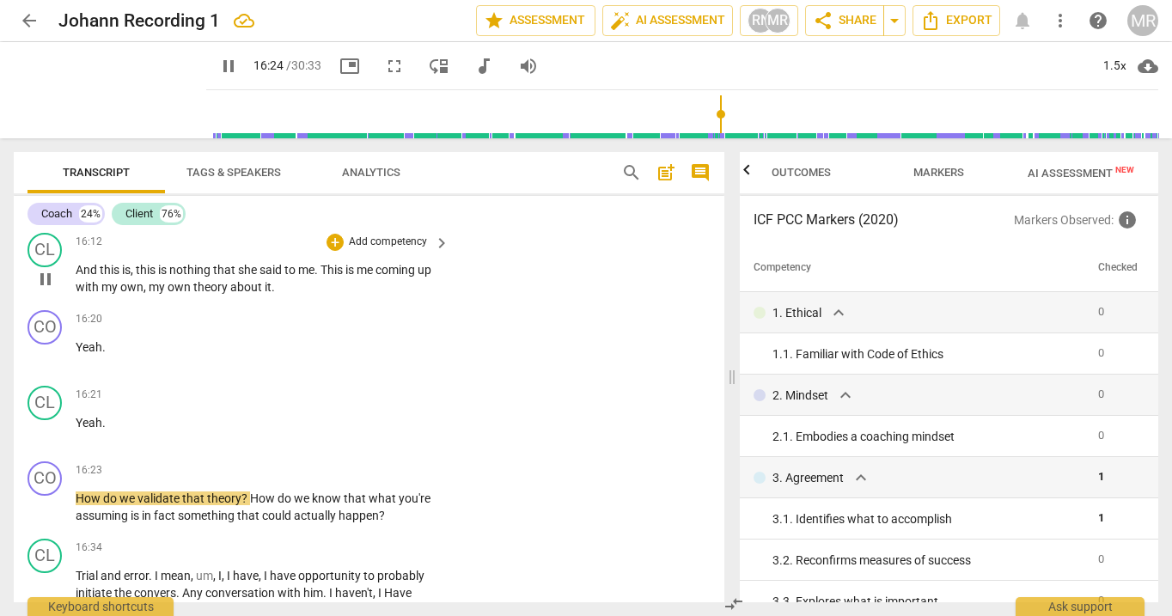
click at [47, 290] on span "pause" at bounding box center [45, 279] width 21 height 21
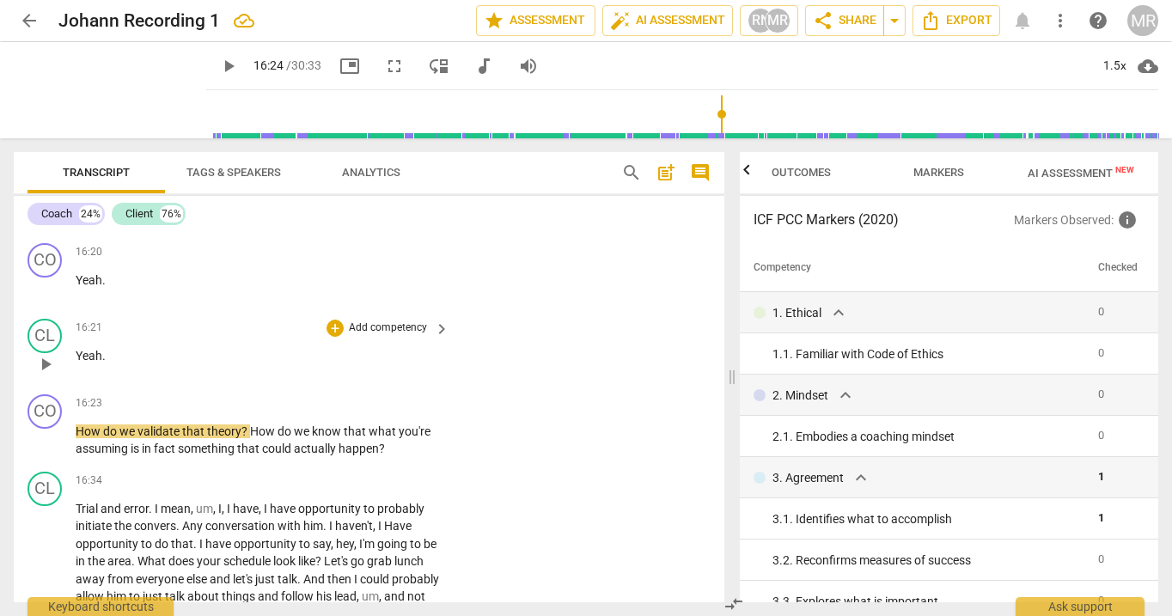
scroll to position [4961, 0]
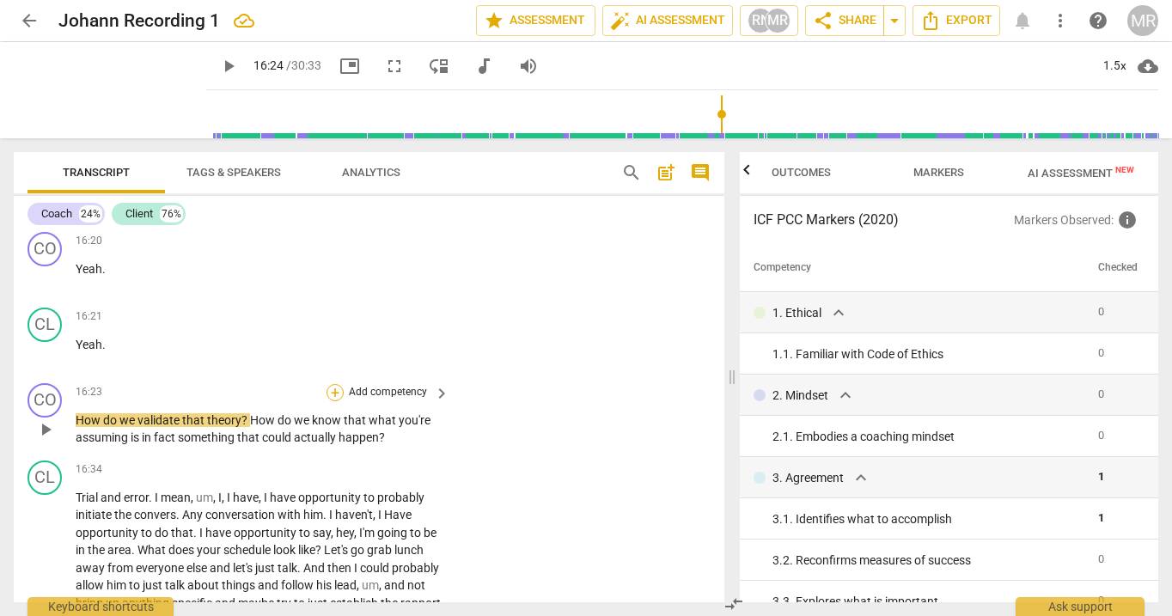
click at [336, 401] on div "+" at bounding box center [335, 392] width 17 height 17
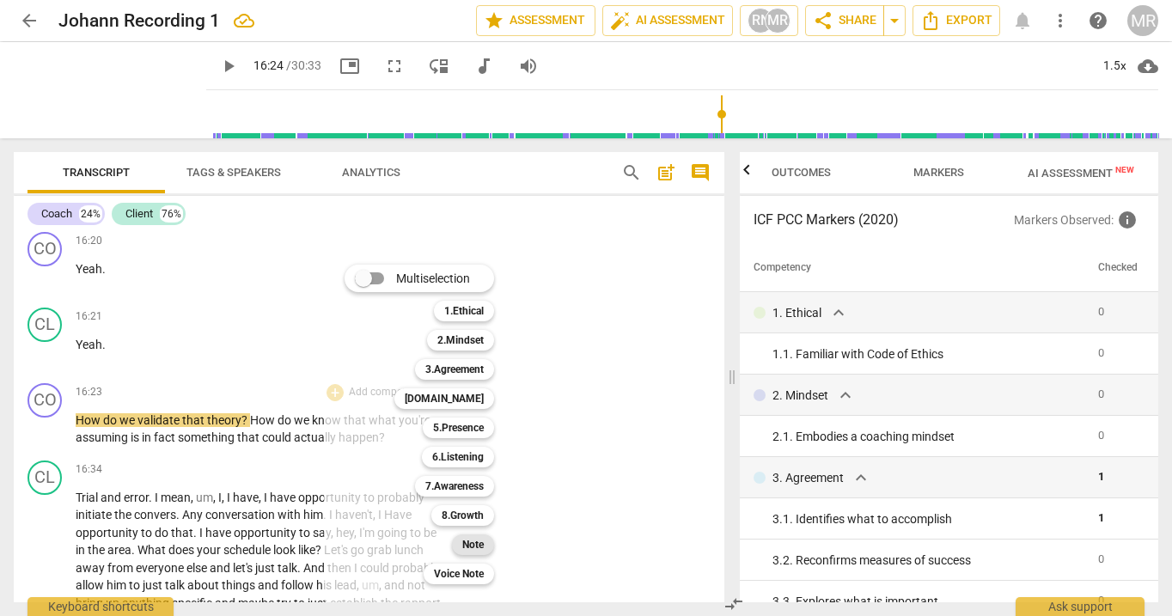
click at [467, 544] on b "Note" at bounding box center [472, 544] width 21 height 21
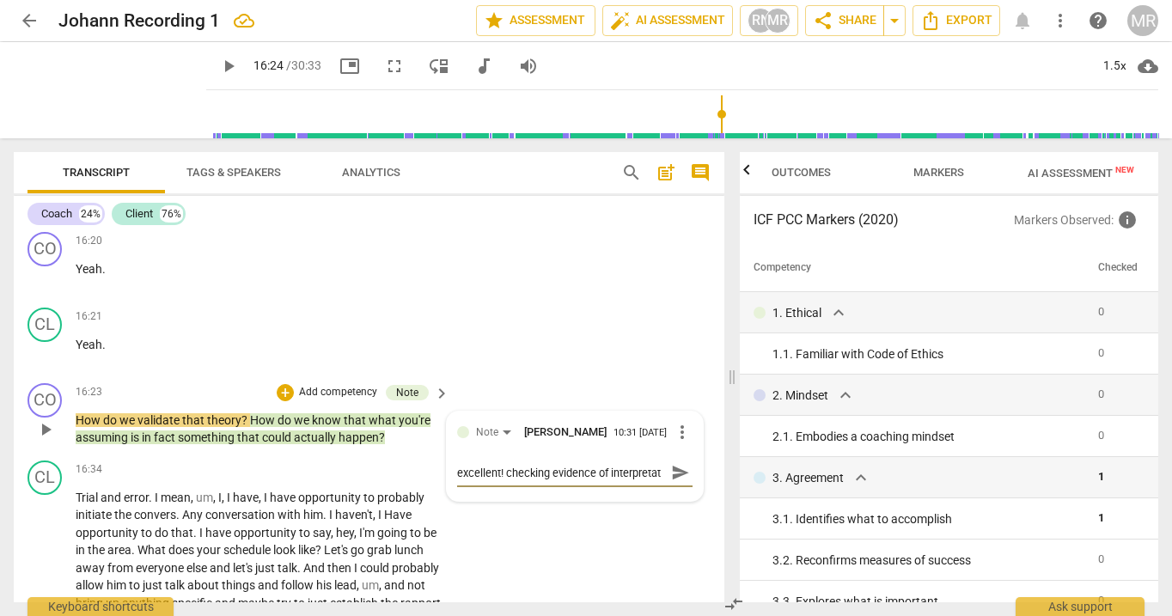
scroll to position [15, 0]
click at [680, 482] on span "send" at bounding box center [680, 472] width 19 height 19
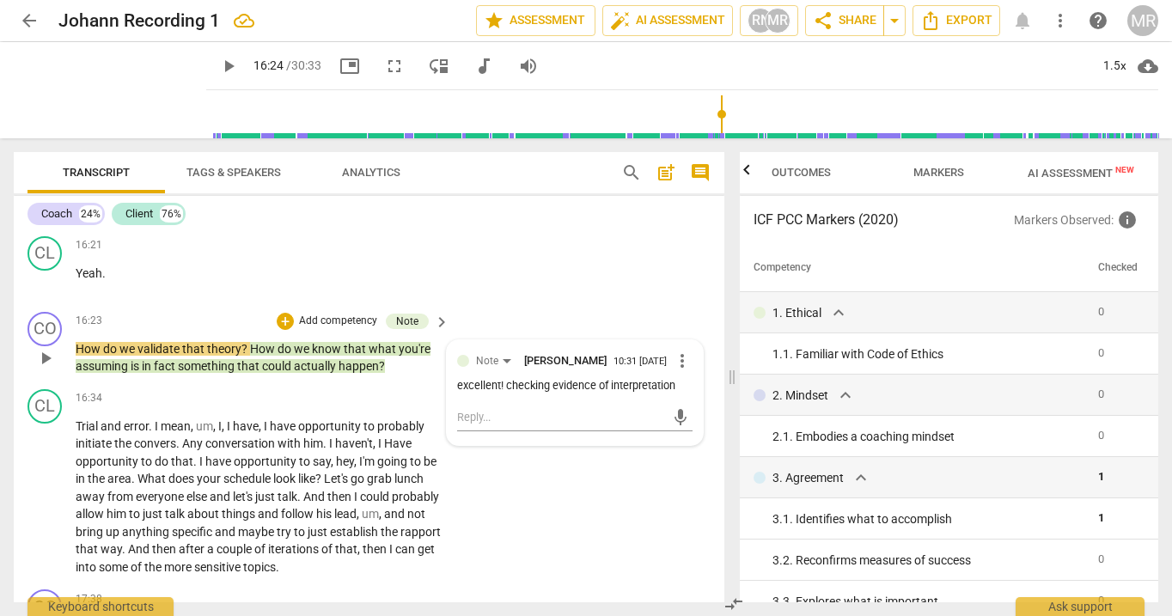
scroll to position [5031, 0]
click at [554, 399] on div "Note [PERSON_NAME] 10:31 [DATE] more_vert excellent! checking evidence of inter…" at bounding box center [574, 374] width 235 height 47
click at [675, 372] on span "more_vert" at bounding box center [682, 361] width 21 height 21
click at [311, 517] on div at bounding box center [586, 308] width 1172 height 616
click at [290, 374] on span "could" at bounding box center [278, 367] width 32 height 14
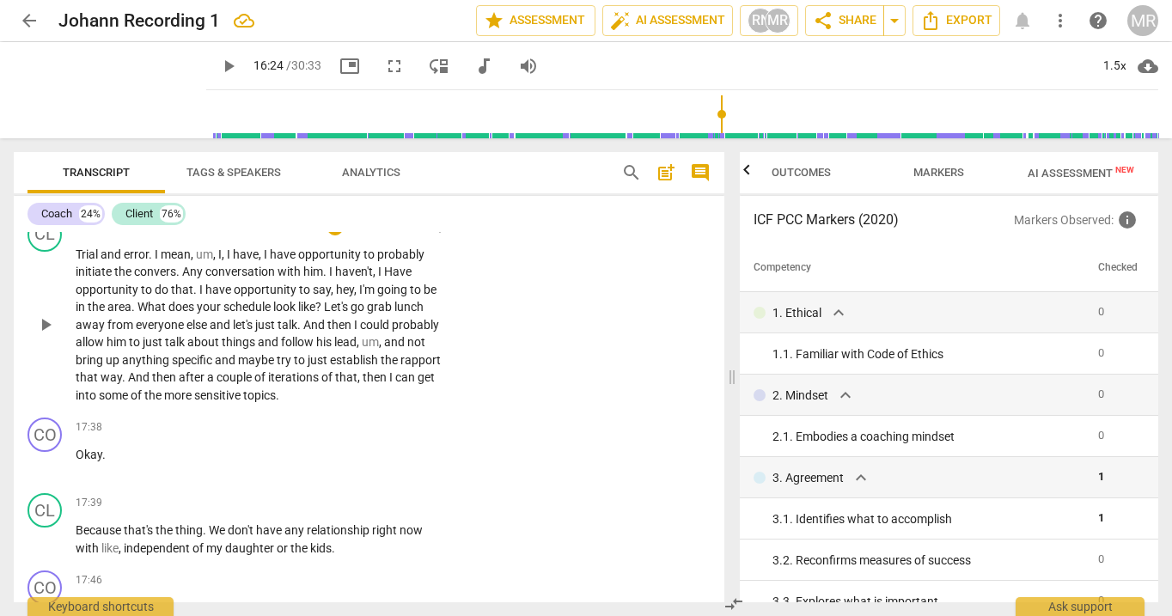
scroll to position [5206, 0]
click at [46, 333] on span "play_arrow" at bounding box center [45, 322] width 21 height 21
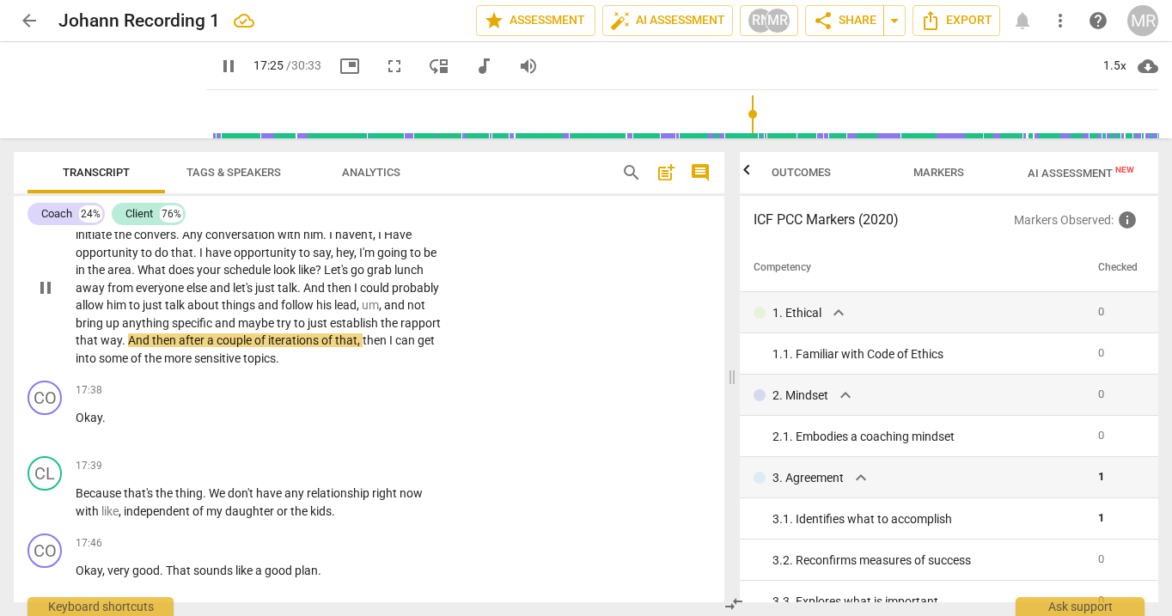
scroll to position [5239, 0]
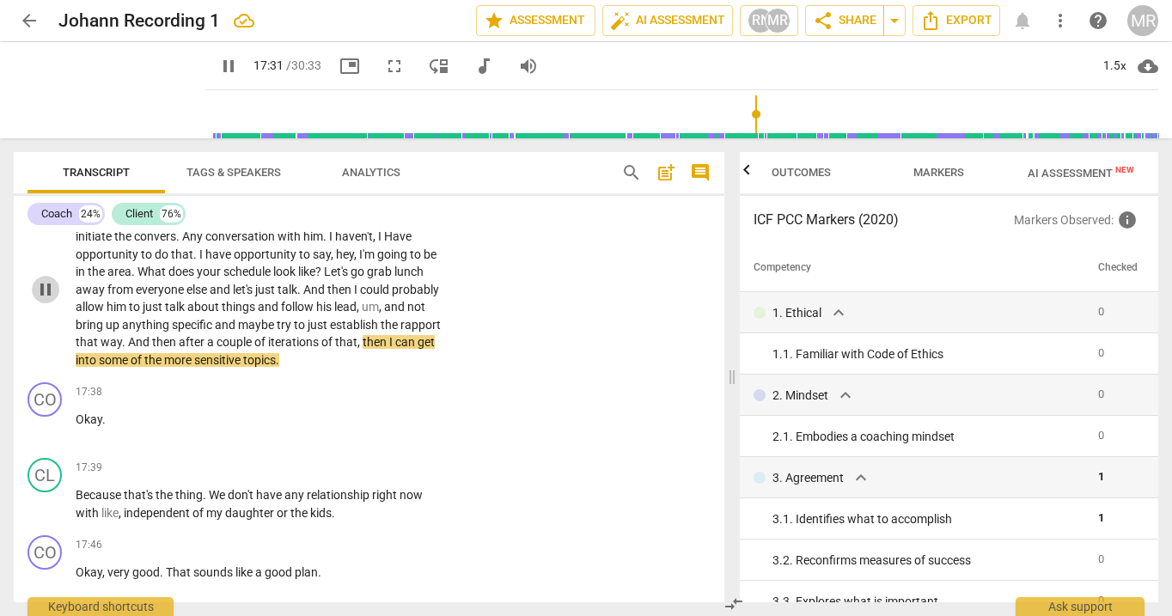
click at [52, 300] on span "pause" at bounding box center [45, 289] width 21 height 21
click at [346, 333] on p "Trial and error . I mean , um , I , I have , I have opportunity to probably ini…" at bounding box center [258, 290] width 365 height 159
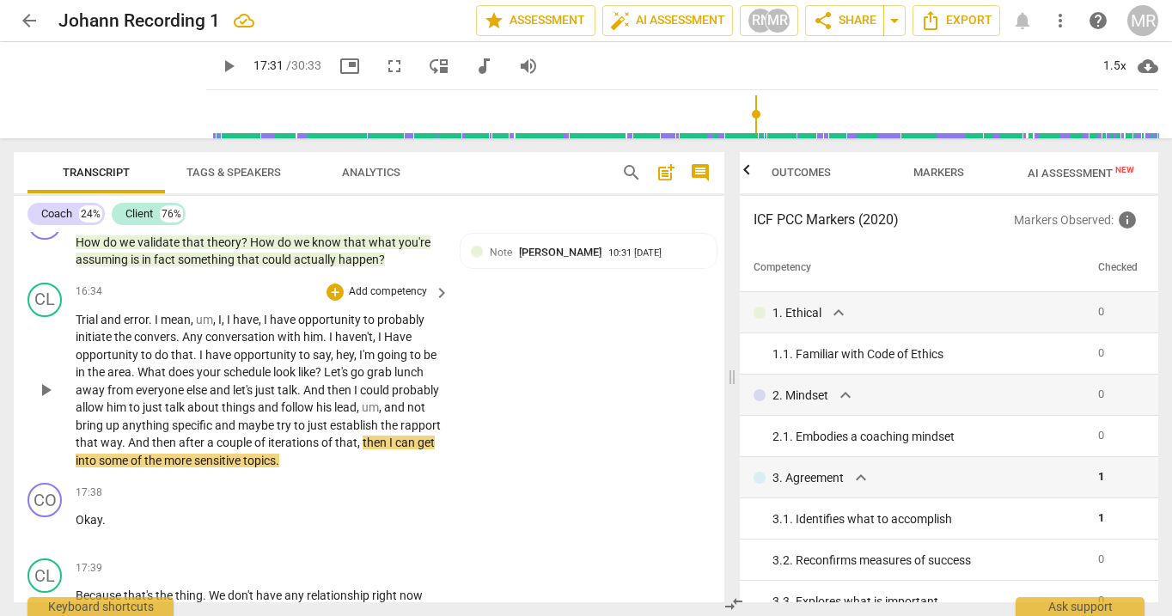
scroll to position [5139, 0]
click at [396, 299] on p "Add competency" at bounding box center [388, 291] width 82 height 15
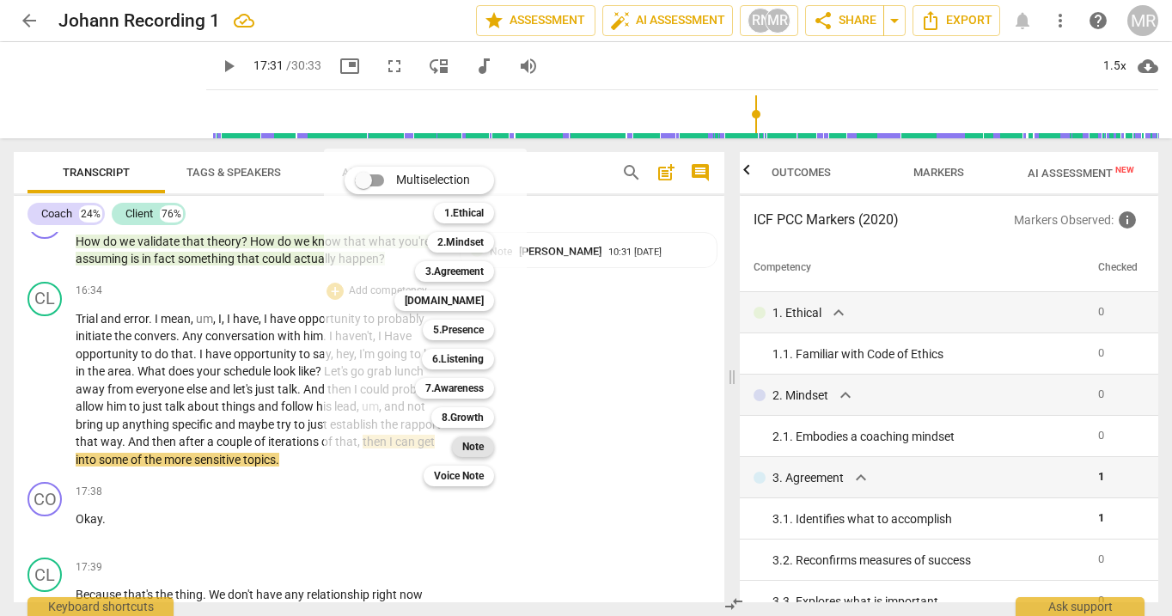
click at [466, 449] on b "Note" at bounding box center [472, 447] width 21 height 21
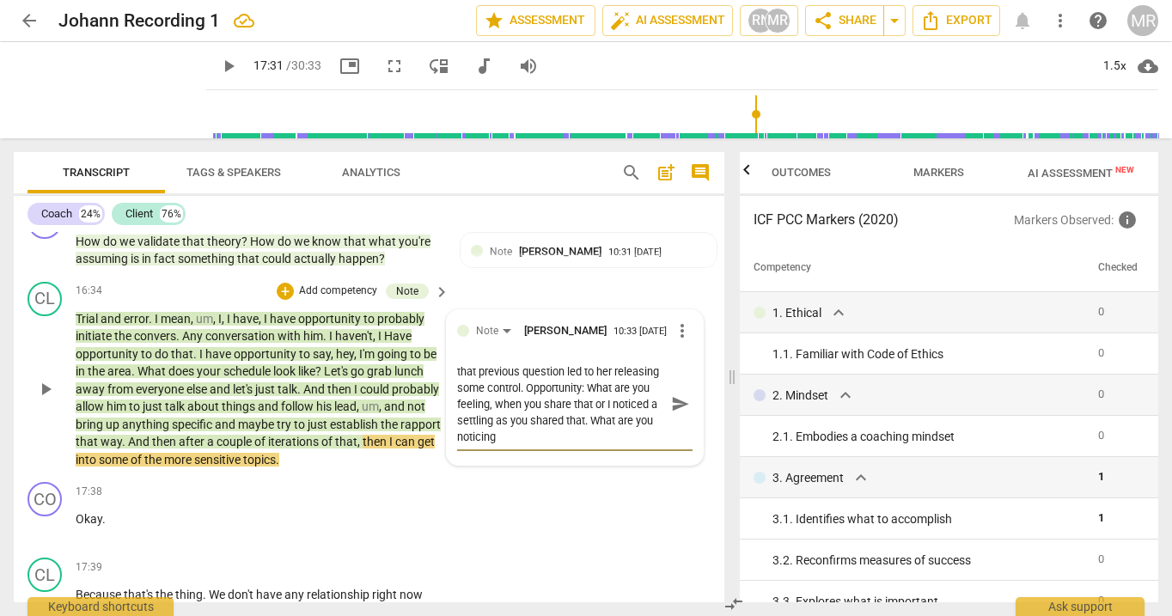
scroll to position [0, 0]
click at [674, 413] on span "send" at bounding box center [680, 403] width 19 height 19
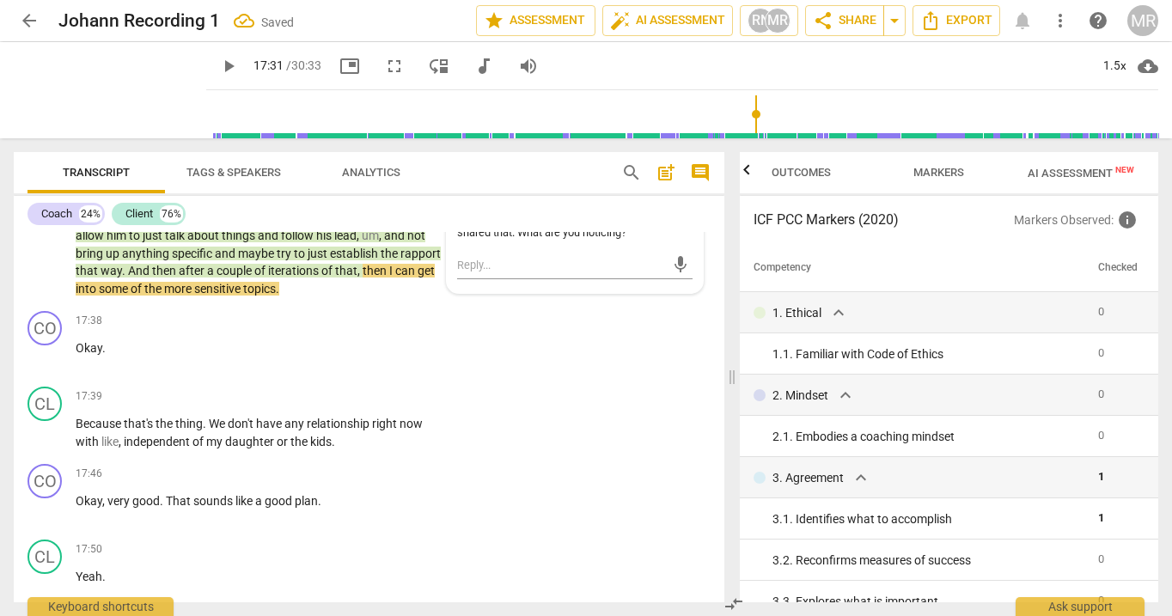
scroll to position [5311, 0]
click at [51, 443] on span "play_arrow" at bounding box center [45, 432] width 21 height 21
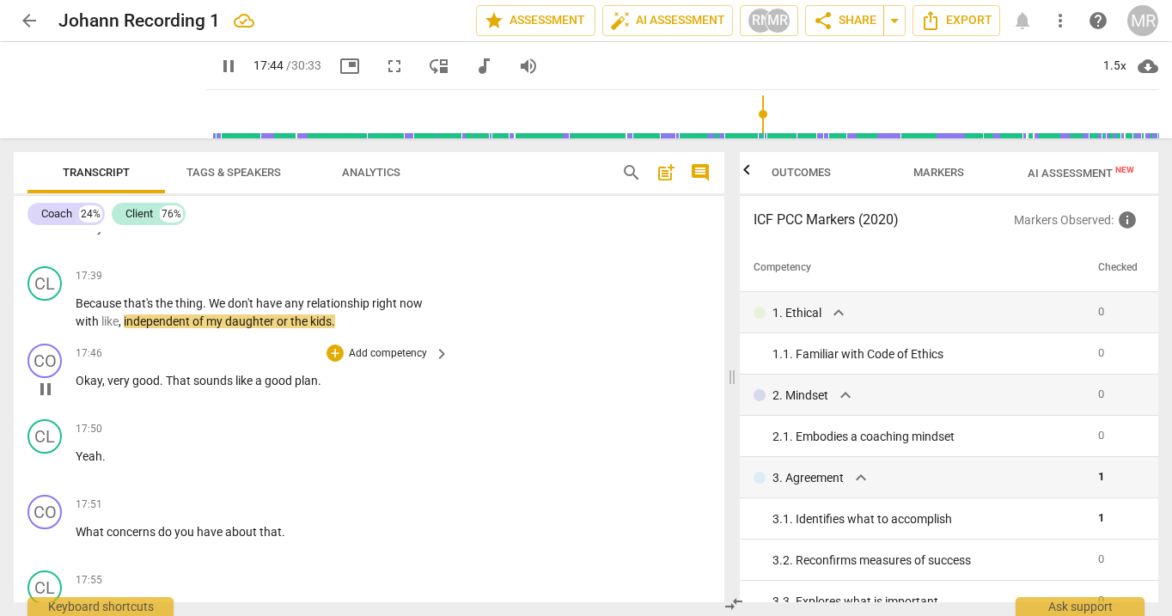
scroll to position [5431, 0]
click at [44, 399] on span "pause" at bounding box center [45, 388] width 21 height 21
click at [334, 361] on div "+" at bounding box center [335, 352] width 17 height 17
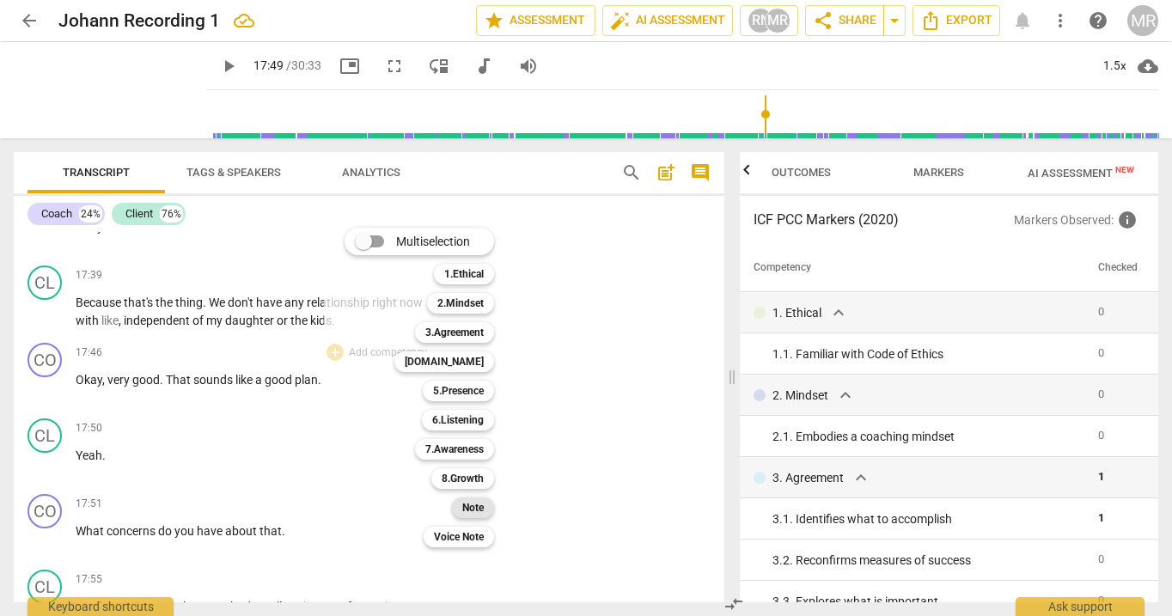
click at [471, 504] on b "Note" at bounding box center [472, 508] width 21 height 21
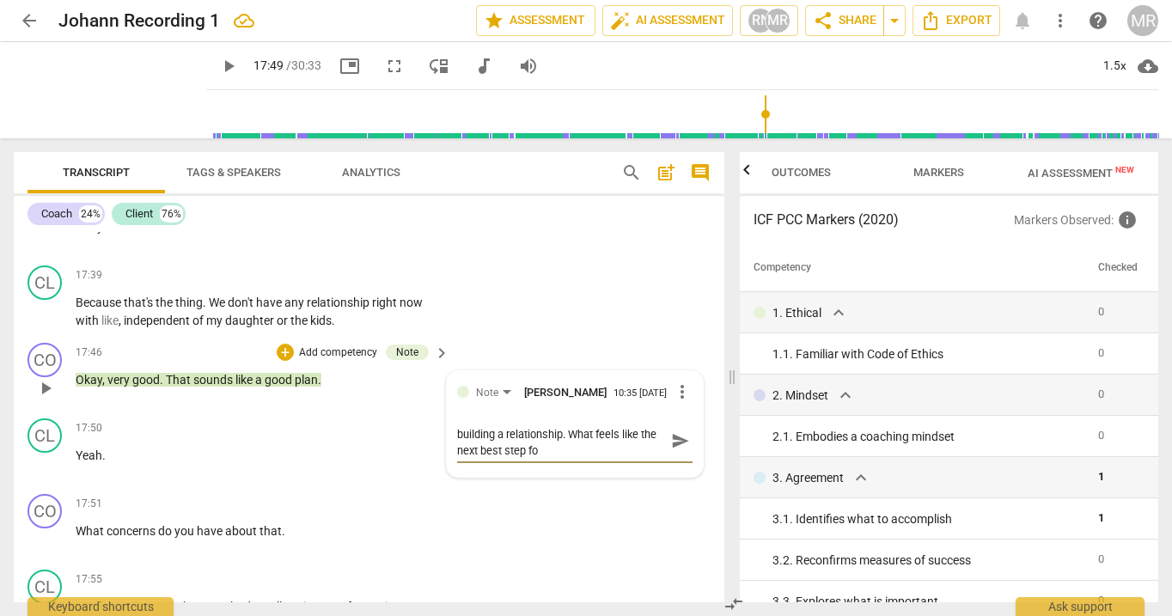
scroll to position [0, 0]
click at [672, 459] on span "send" at bounding box center [680, 449] width 19 height 19
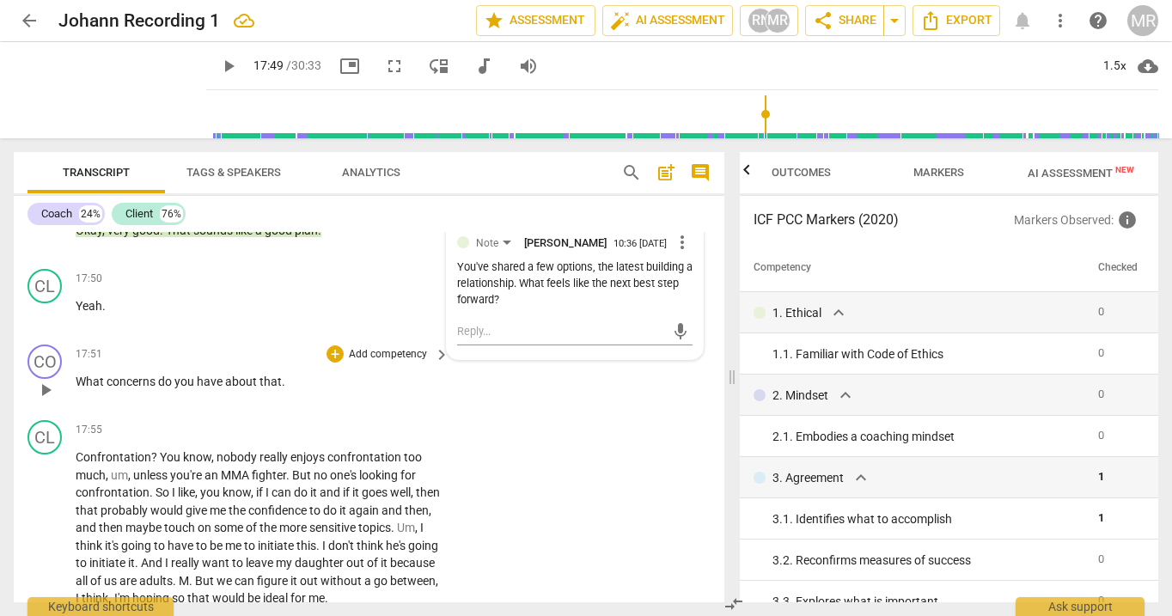
scroll to position [5599, 0]
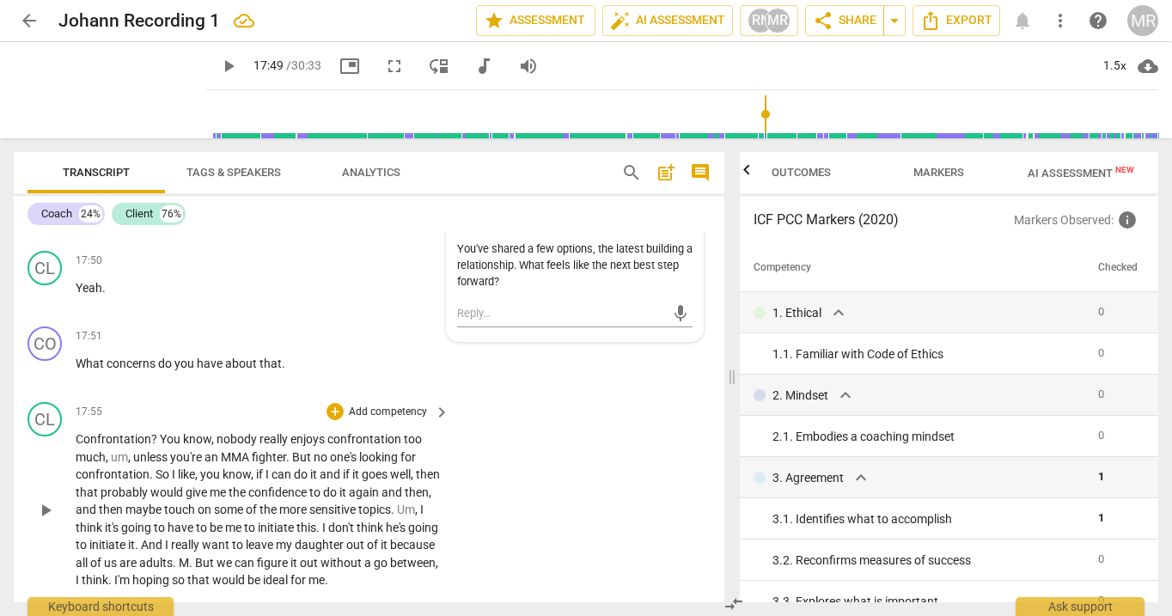
click at [45, 521] on span "play_arrow" at bounding box center [45, 510] width 21 height 21
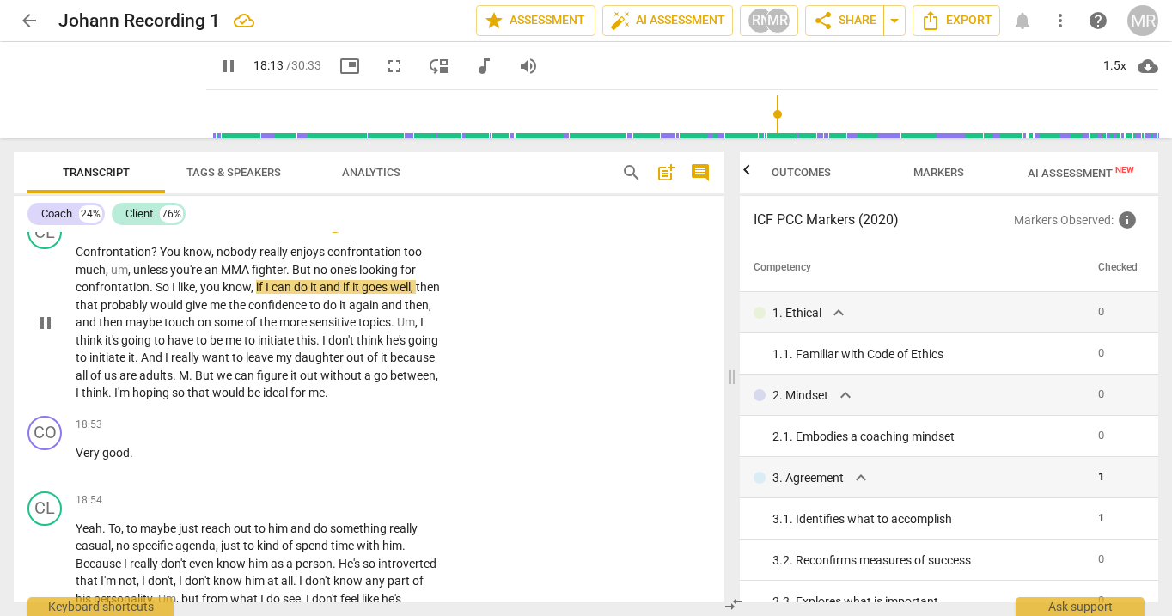
scroll to position [5781, 0]
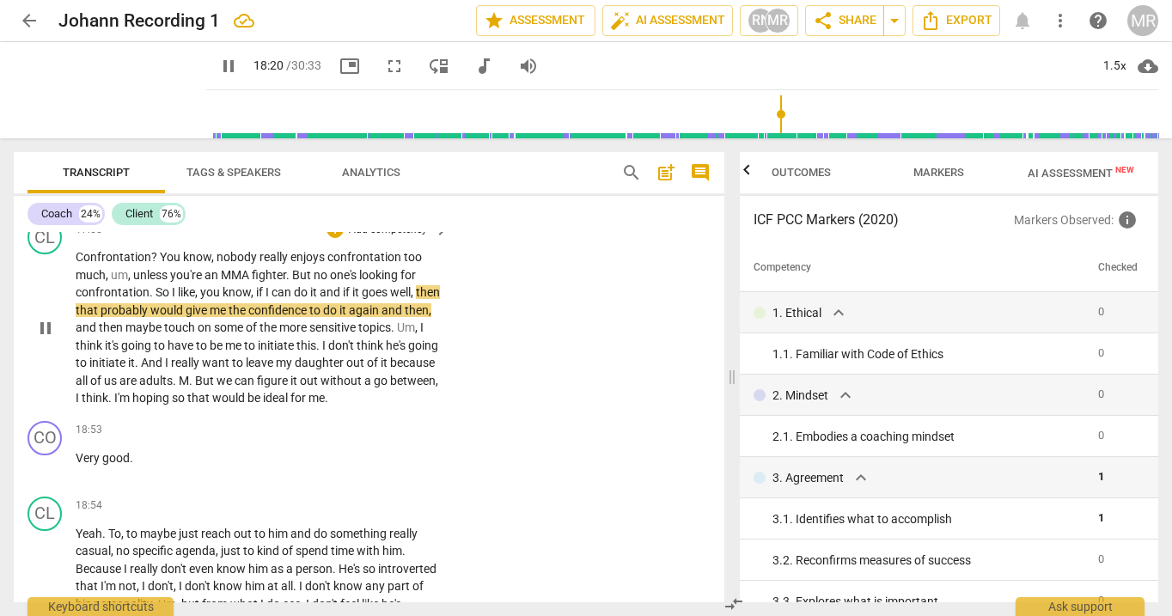
click at [403, 238] on p "Add competency" at bounding box center [388, 230] width 82 height 15
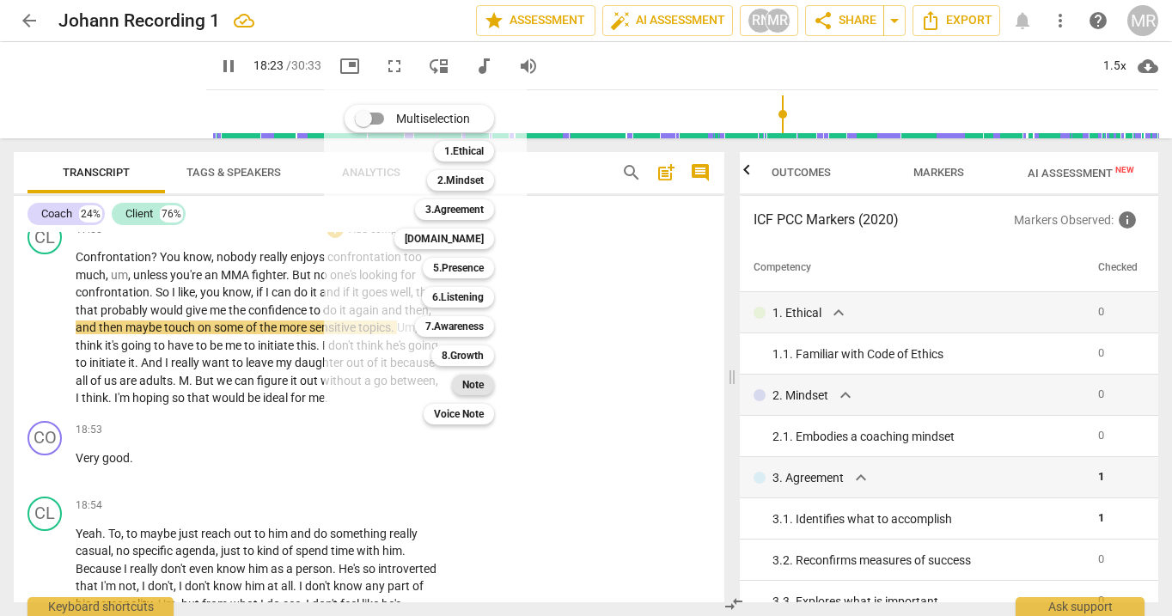
click at [479, 382] on b "Note" at bounding box center [472, 385] width 21 height 21
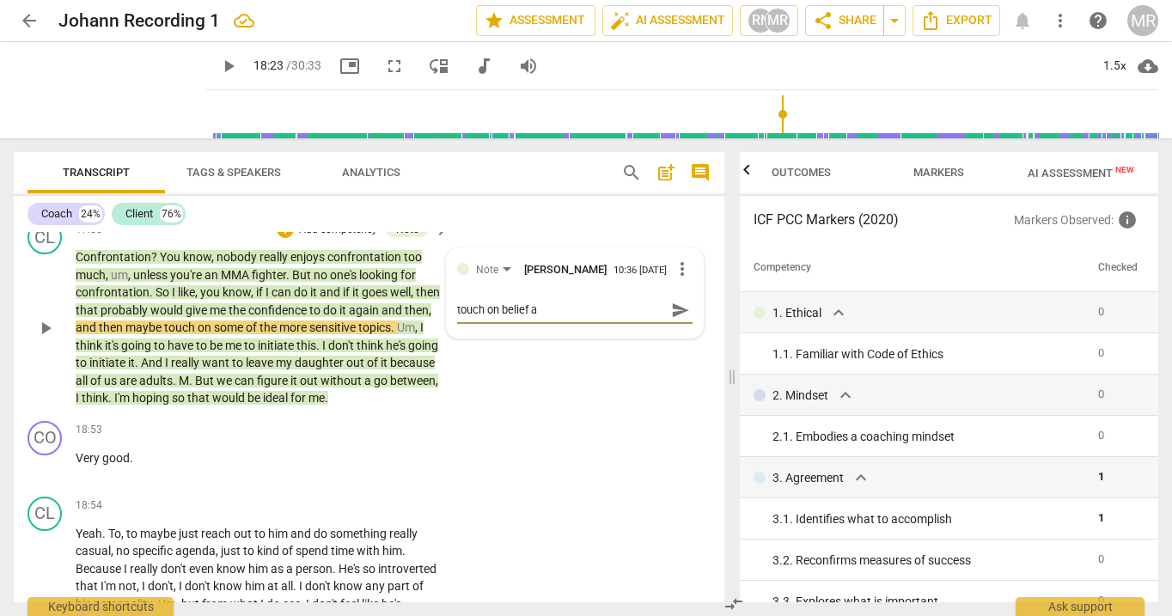
click at [485, 318] on textarea "touch on belief a" at bounding box center [561, 310] width 208 height 16
click at [595, 318] on textarea "touch and expand on belief a" at bounding box center [561, 310] width 208 height 16
click at [671, 320] on span "send" at bounding box center [680, 310] width 19 height 19
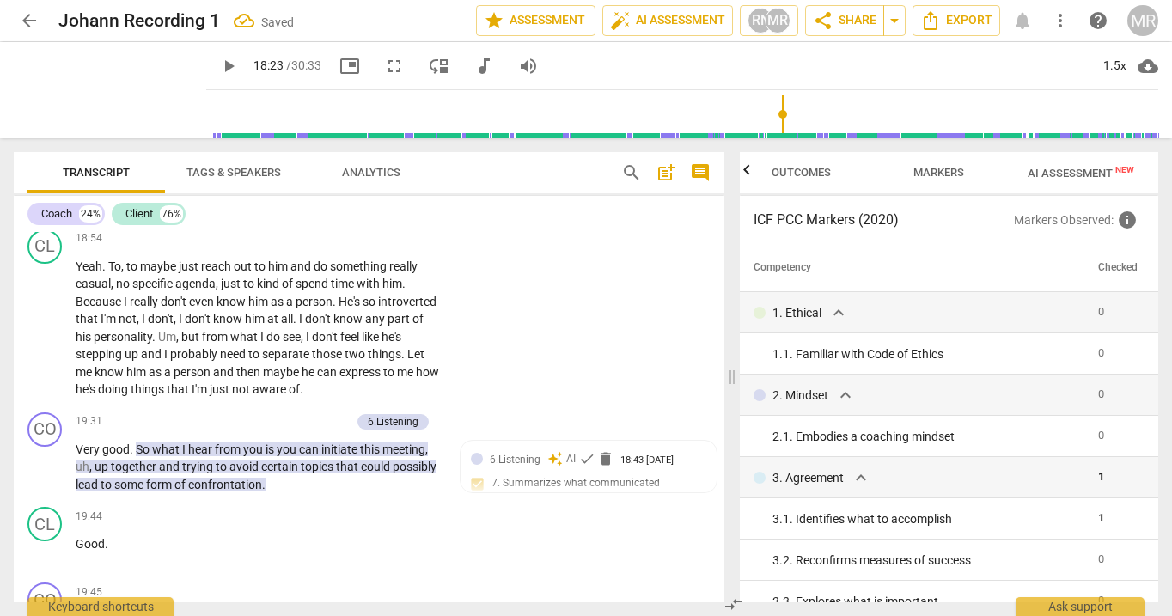
scroll to position [6048, 0]
click at [46, 339] on span "play_arrow" at bounding box center [45, 329] width 21 height 21
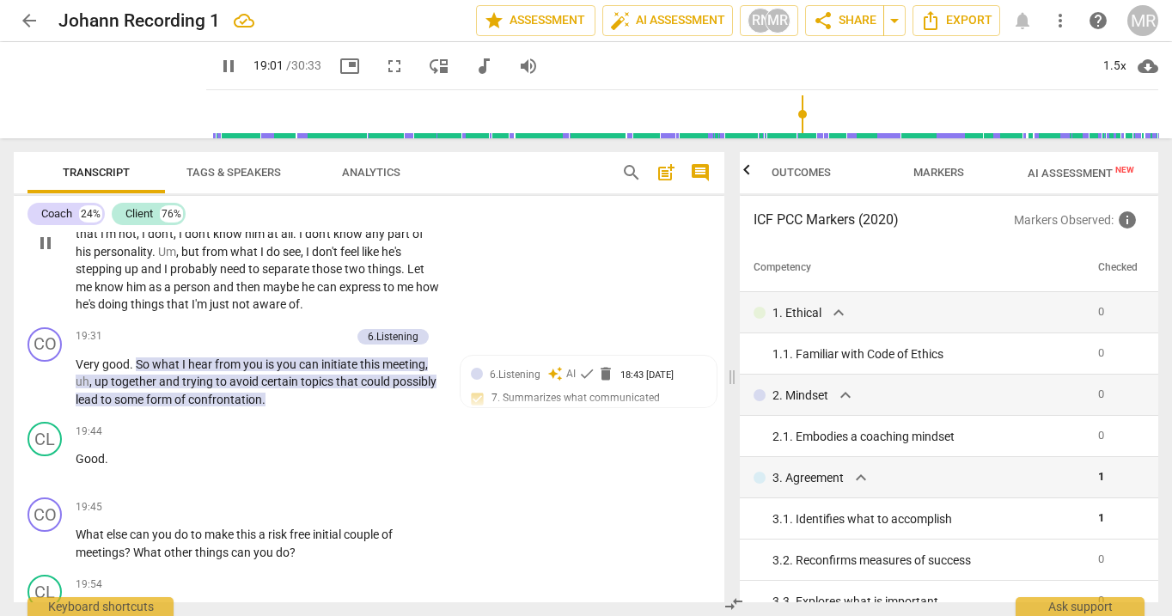
scroll to position [6136, 0]
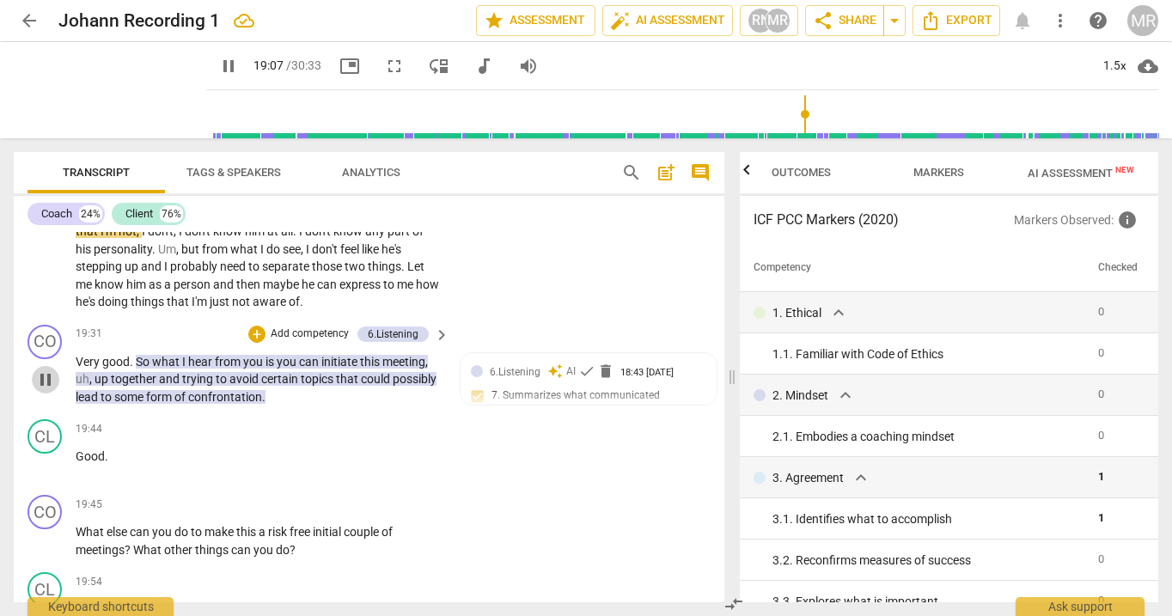
click at [46, 390] on span "pause" at bounding box center [45, 379] width 21 height 21
click at [46, 390] on span "play_arrow" at bounding box center [45, 379] width 21 height 21
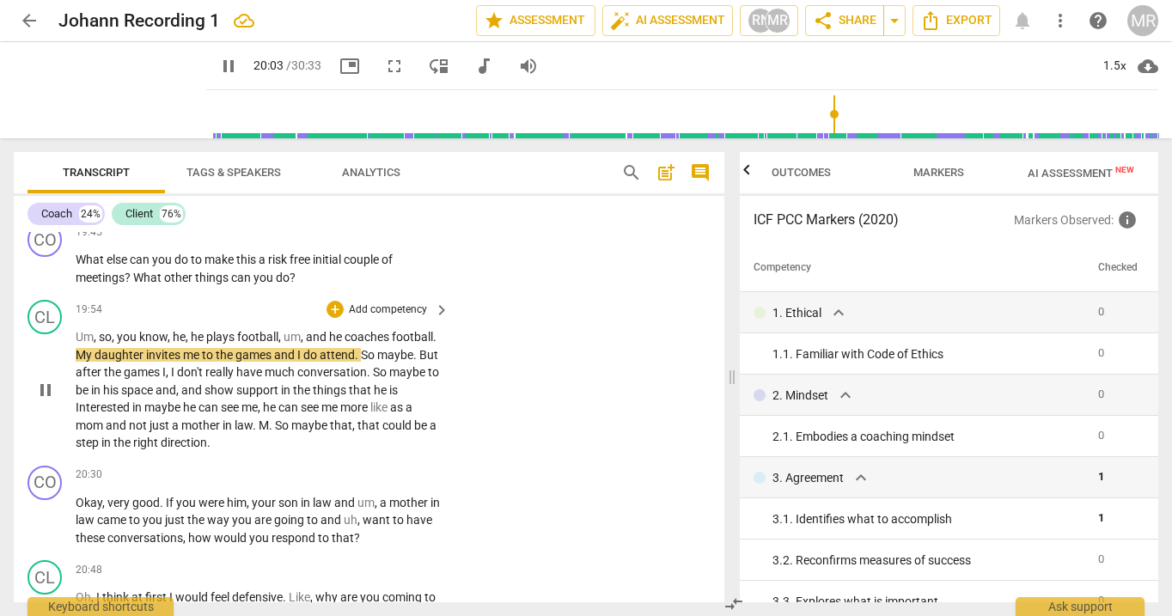
scroll to position [6407, 0]
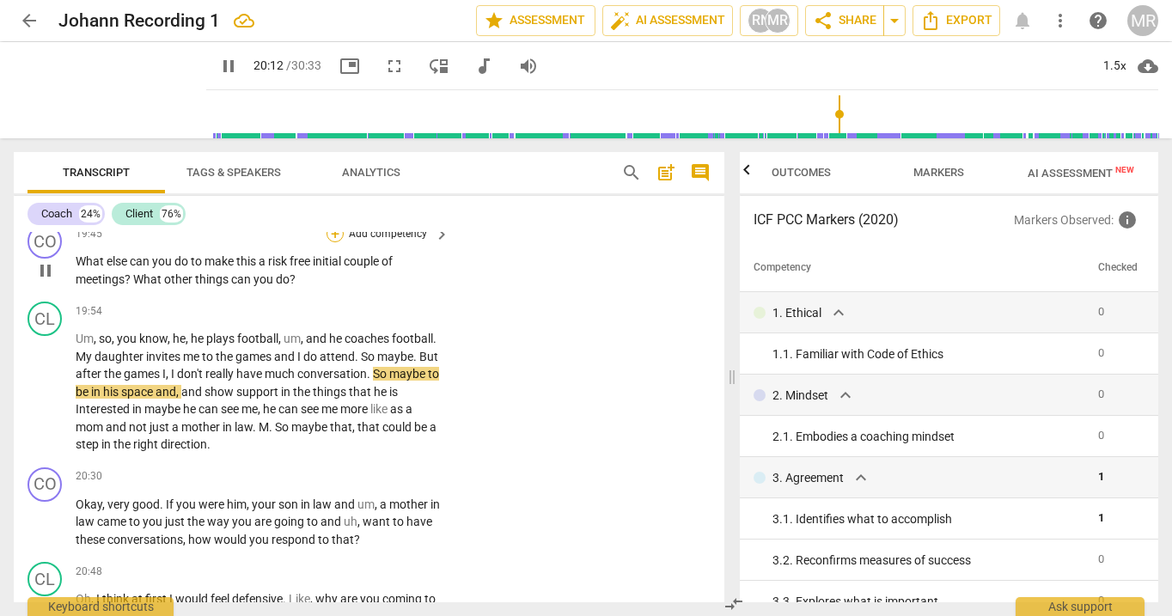
click at [333, 242] on div "+" at bounding box center [335, 233] width 17 height 17
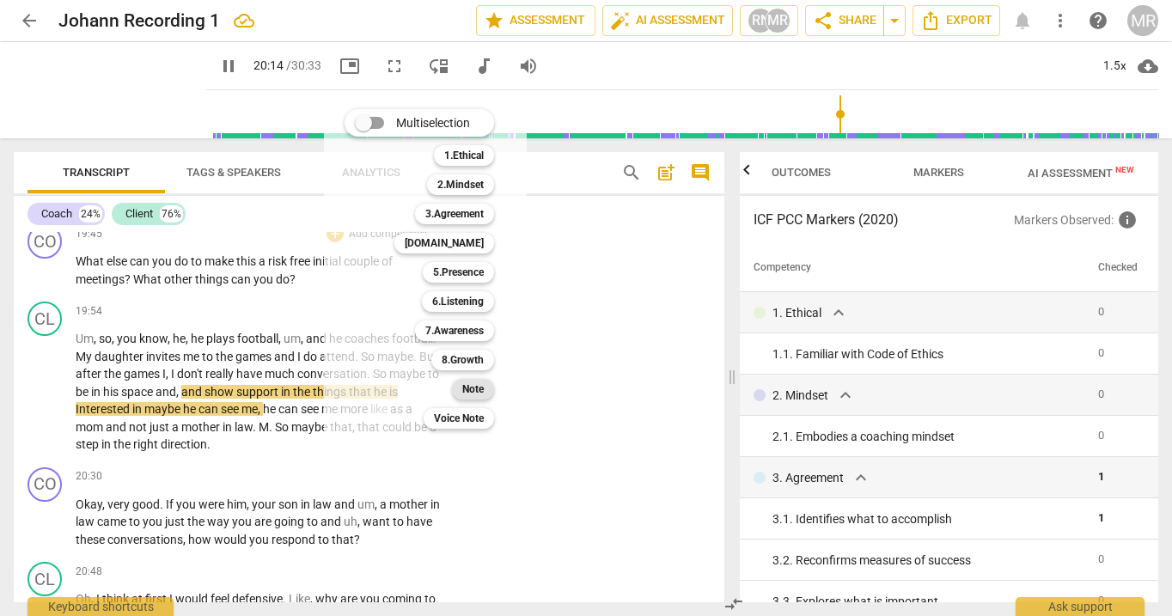
click at [467, 388] on b "Note" at bounding box center [472, 389] width 21 height 21
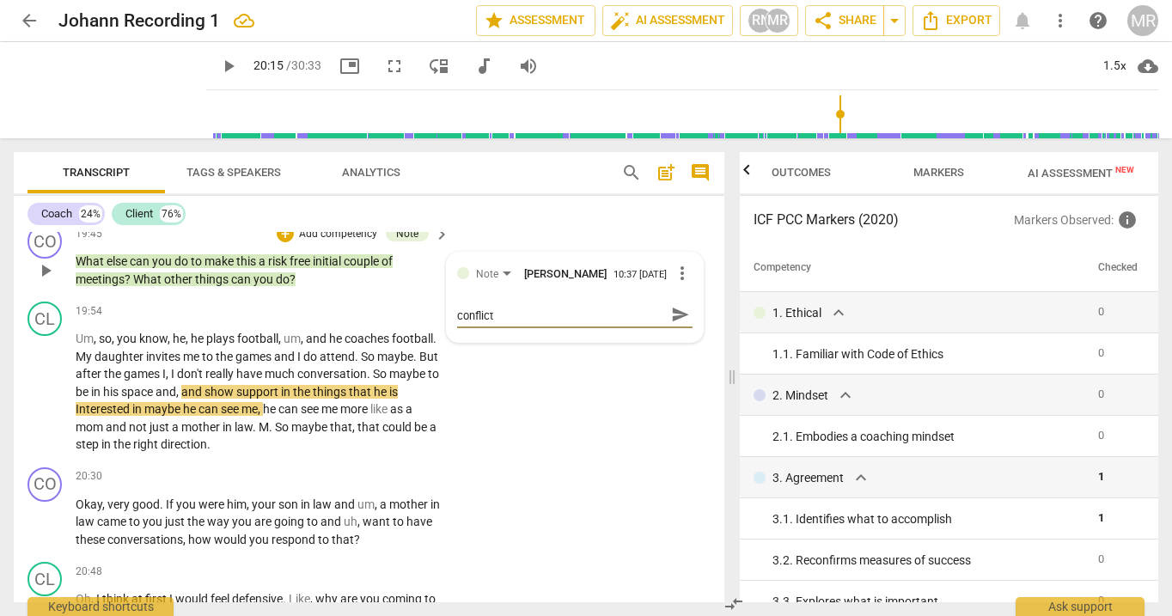
scroll to position [0, 0]
click at [672, 332] on span "send" at bounding box center [680, 322] width 19 height 19
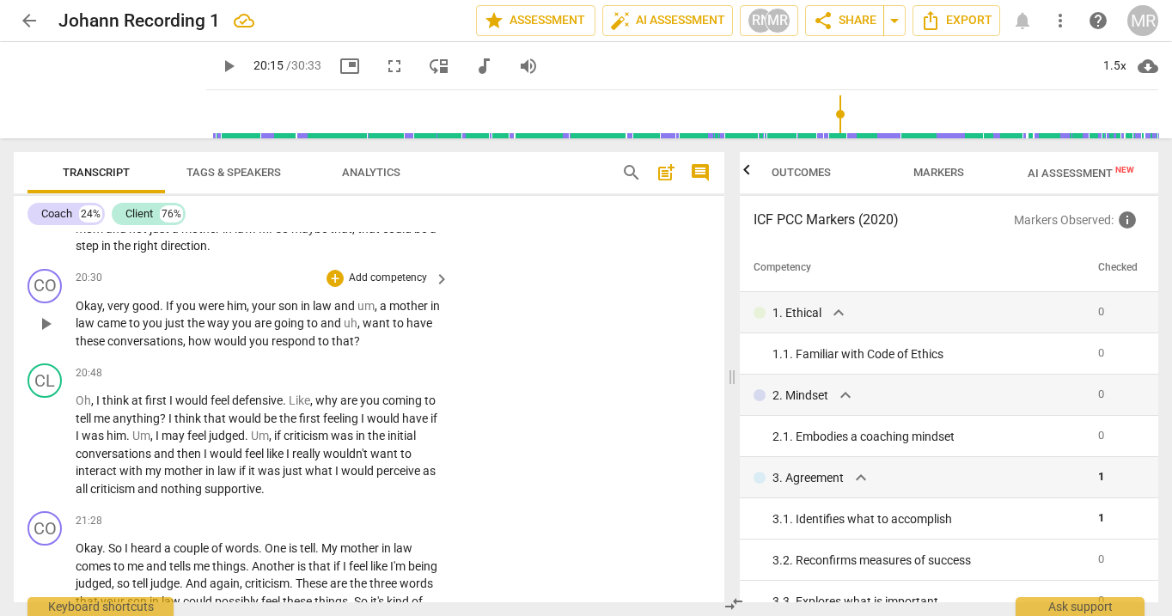
scroll to position [6610, 0]
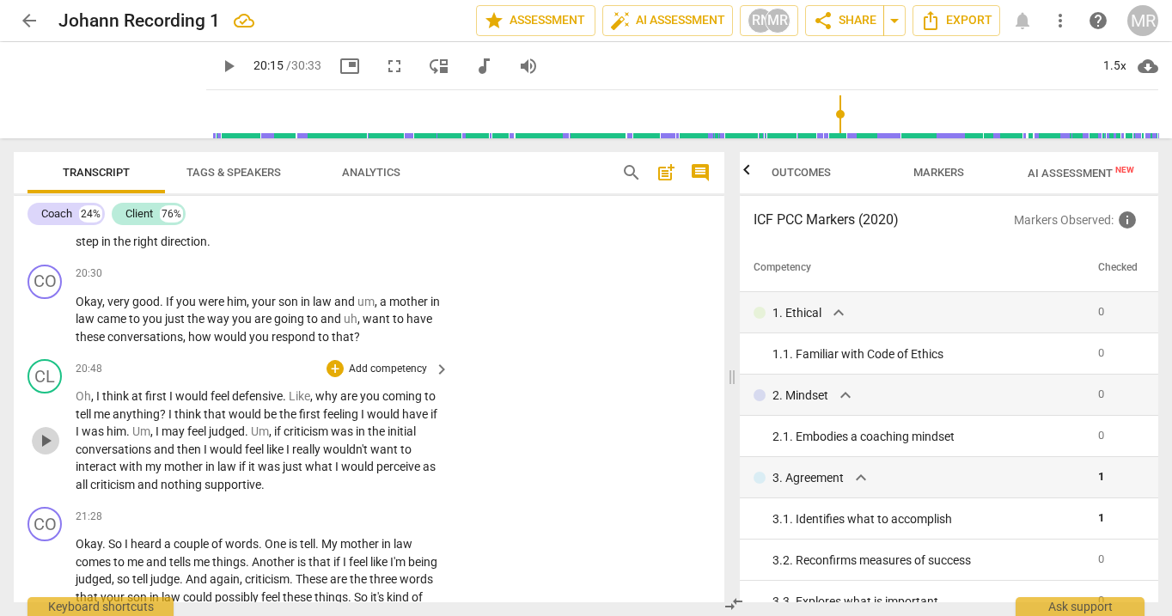
click at [51, 451] on span "play_arrow" at bounding box center [45, 440] width 21 height 21
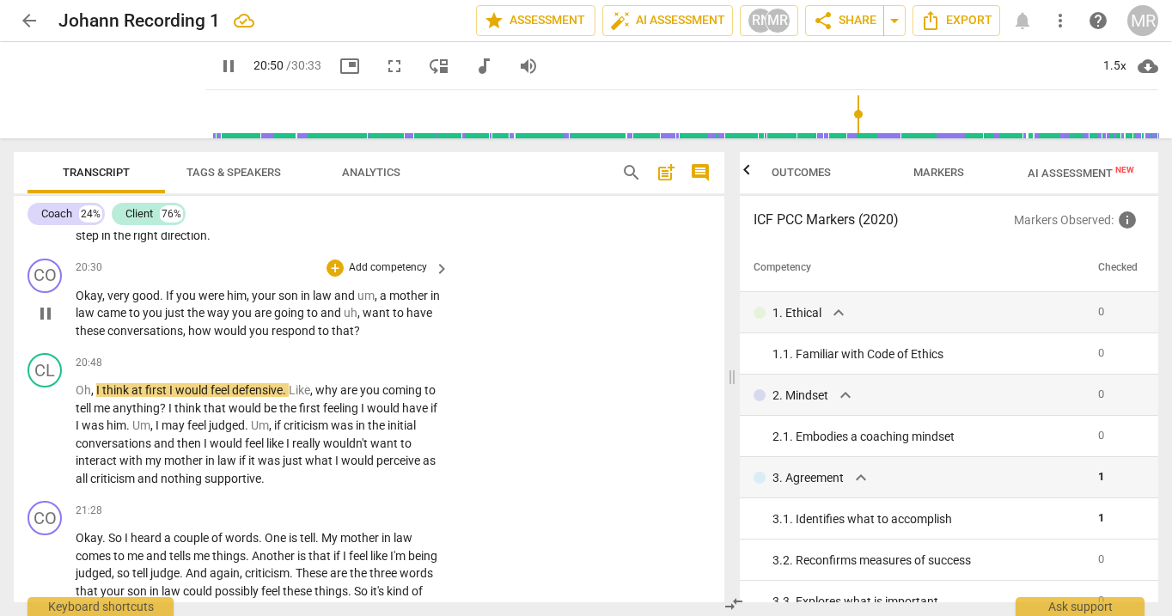
click at [48, 324] on span "pause" at bounding box center [45, 313] width 21 height 21
click at [48, 324] on span "play_arrow" at bounding box center [45, 313] width 21 height 21
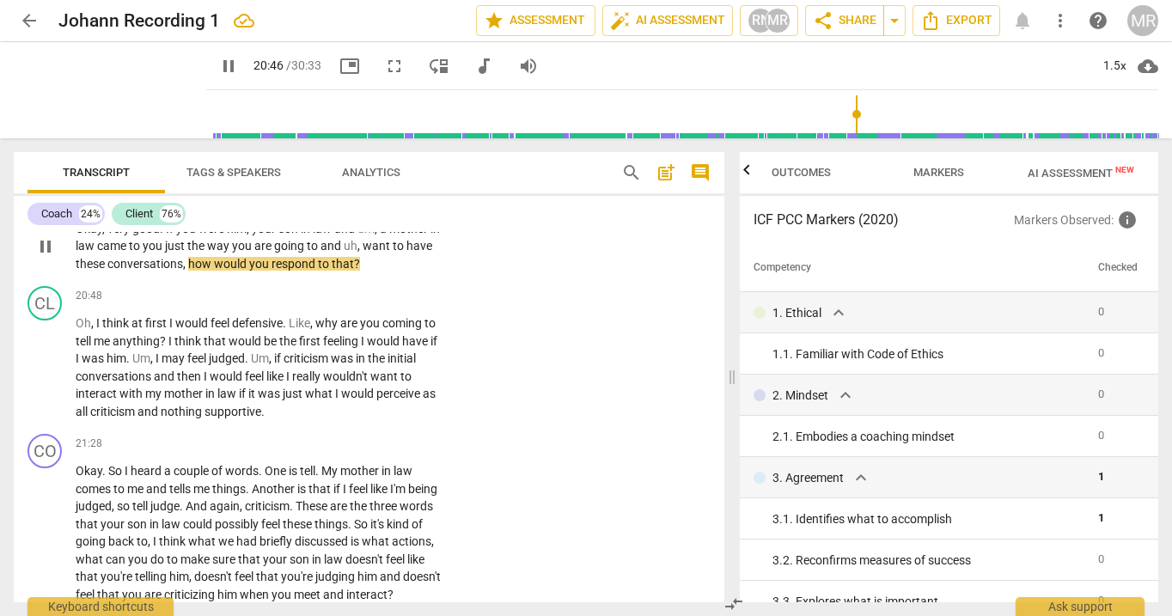
scroll to position [6685, 0]
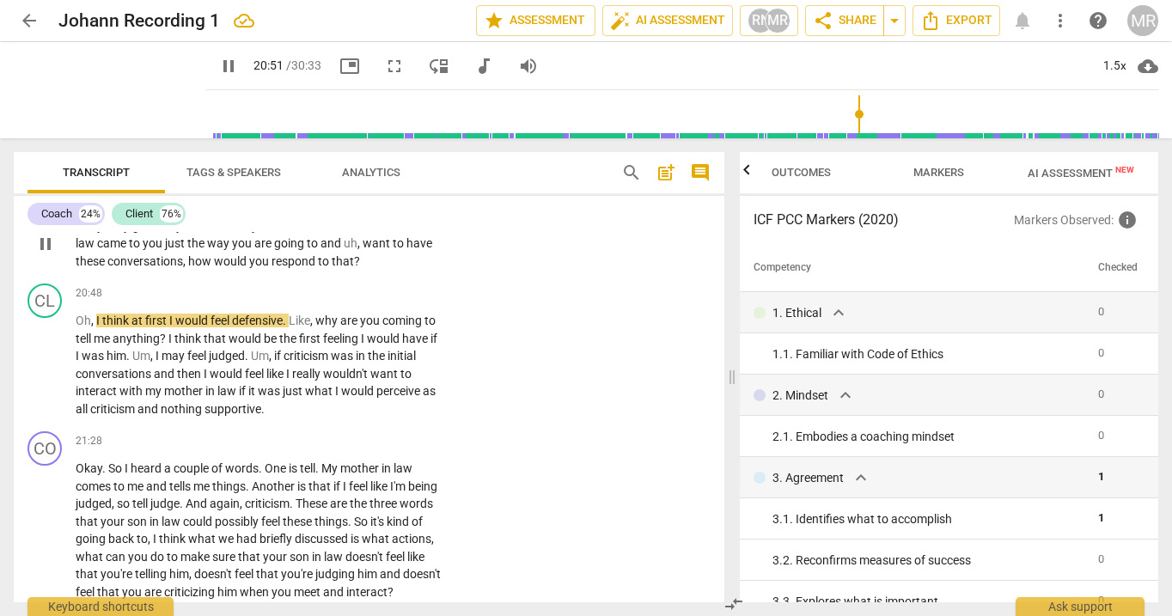
click at [47, 254] on span "pause" at bounding box center [45, 244] width 21 height 21
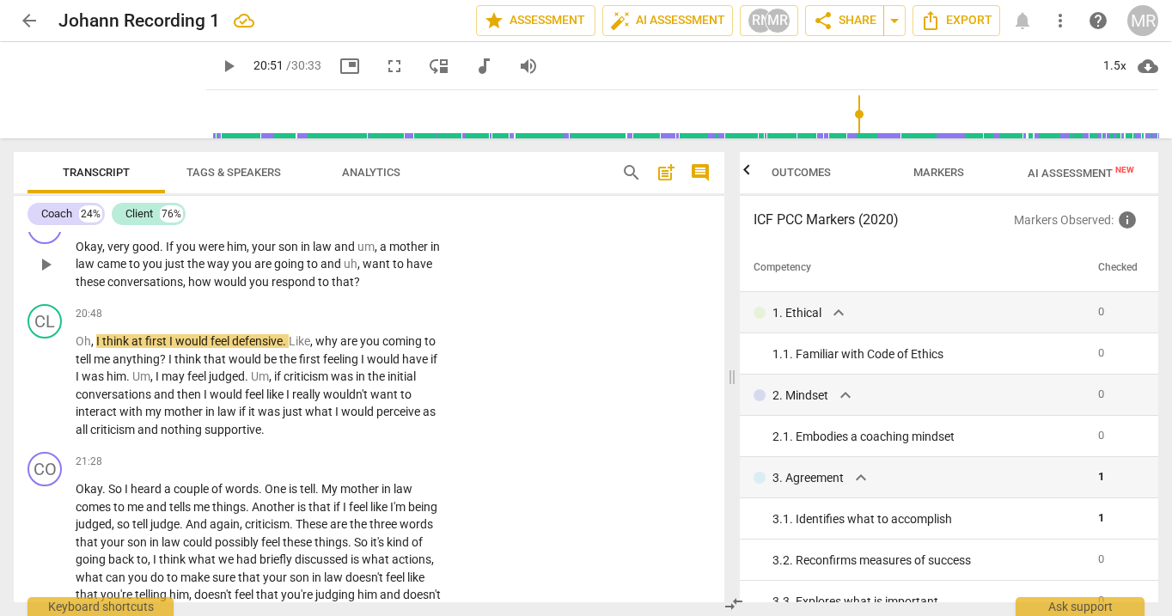
scroll to position [6654, 0]
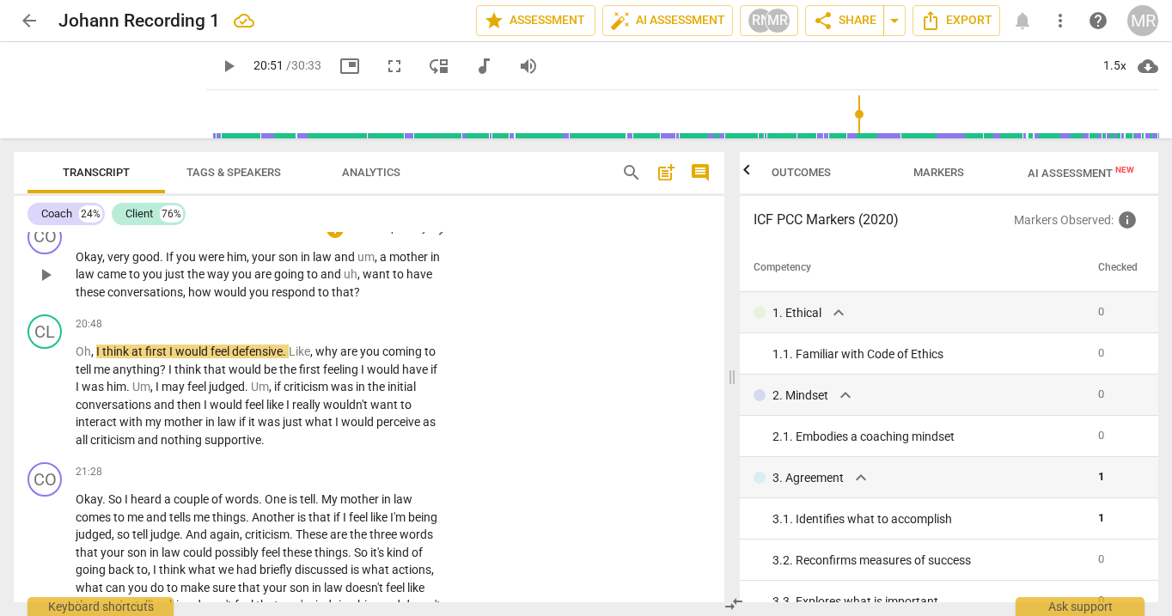
click at [352, 237] on p "Add competency" at bounding box center [388, 229] width 82 height 15
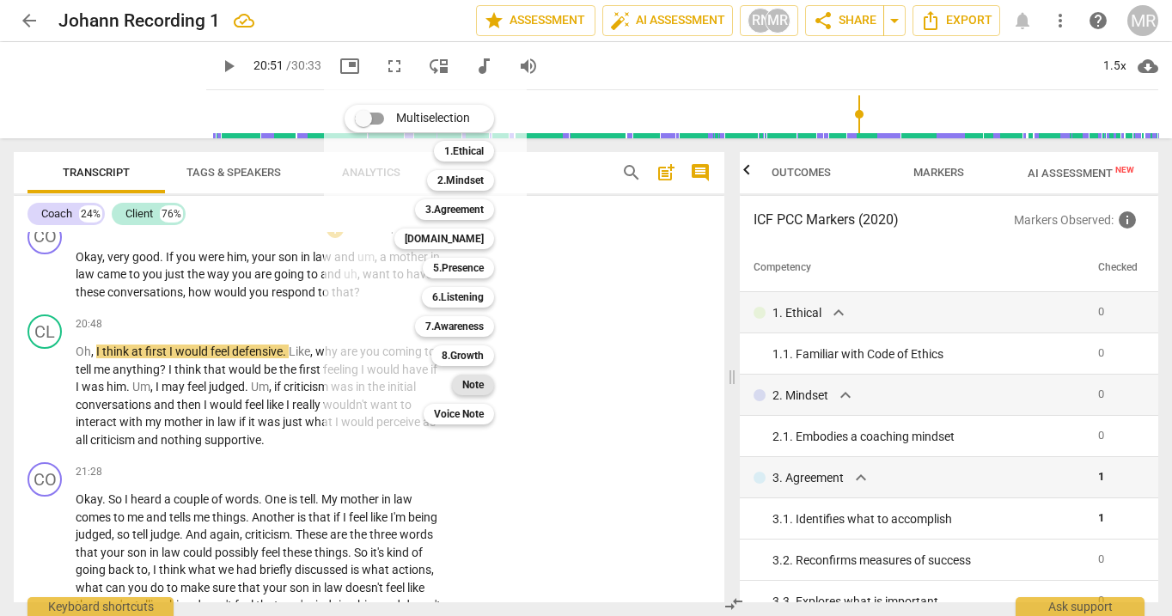
click at [475, 380] on b "Note" at bounding box center [472, 385] width 21 height 21
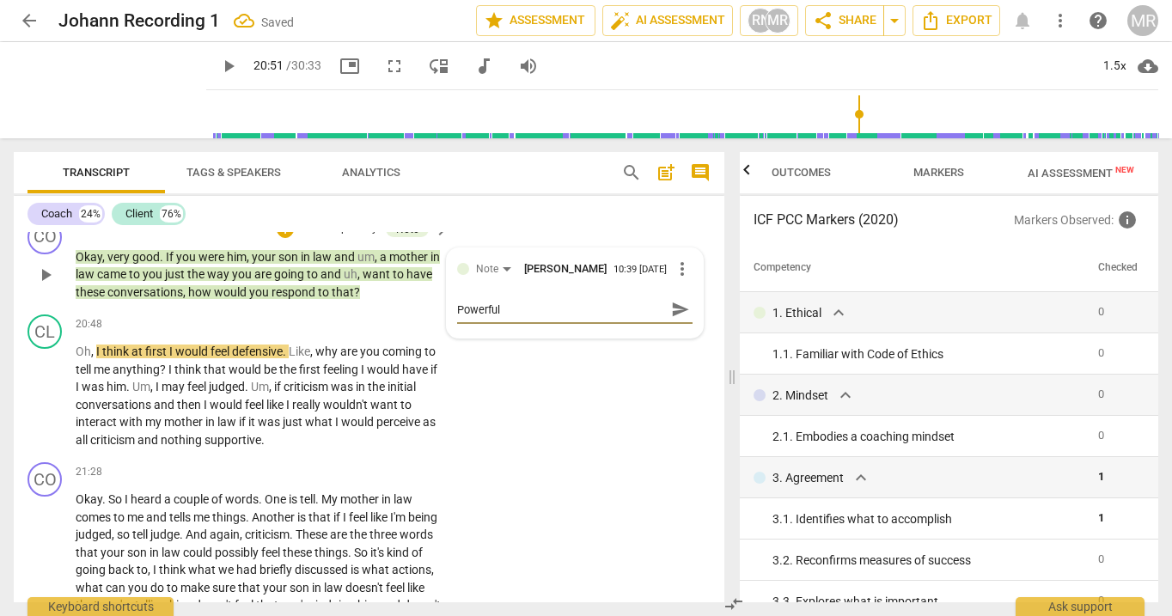
click at [671, 319] on span "send" at bounding box center [680, 309] width 19 height 19
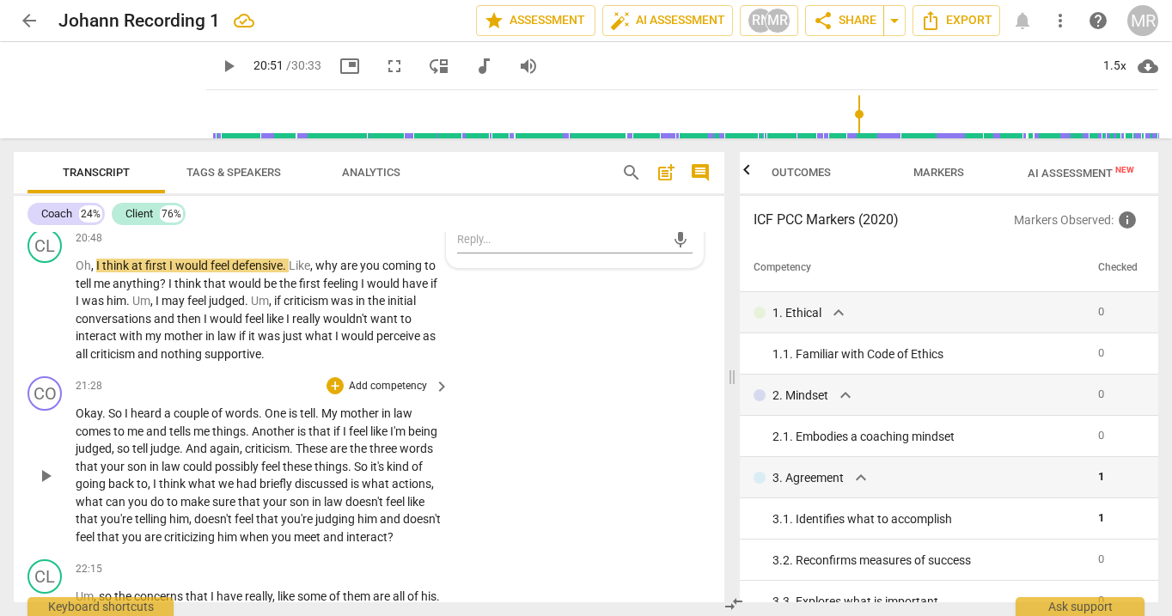
scroll to position [6742, 0]
click at [41, 319] on span "play_arrow" at bounding box center [45, 308] width 21 height 21
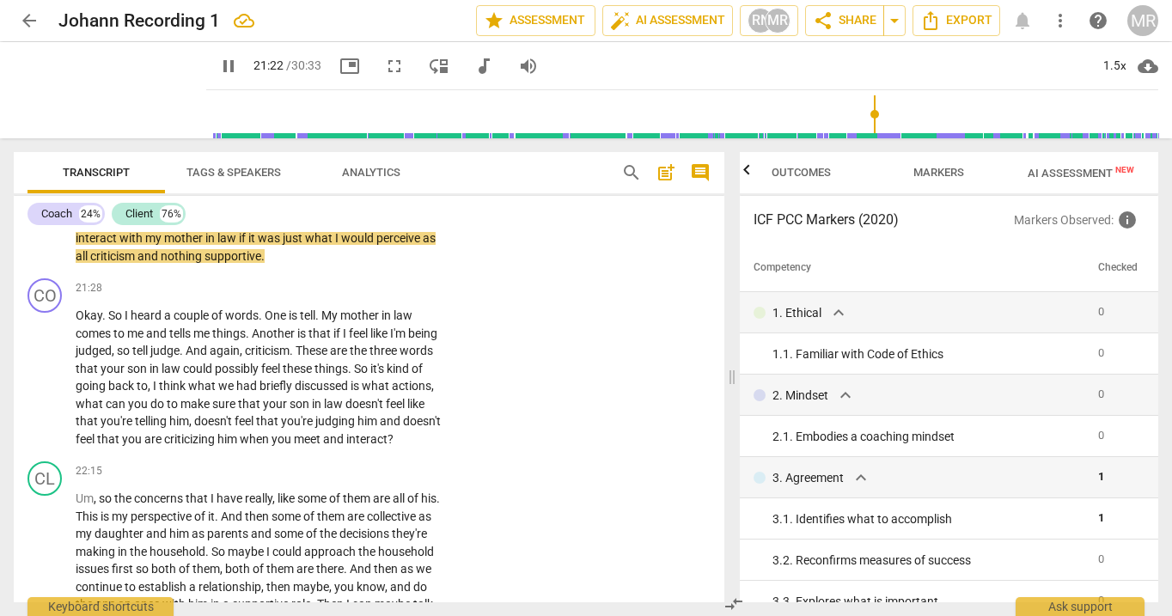
scroll to position [6840, 0]
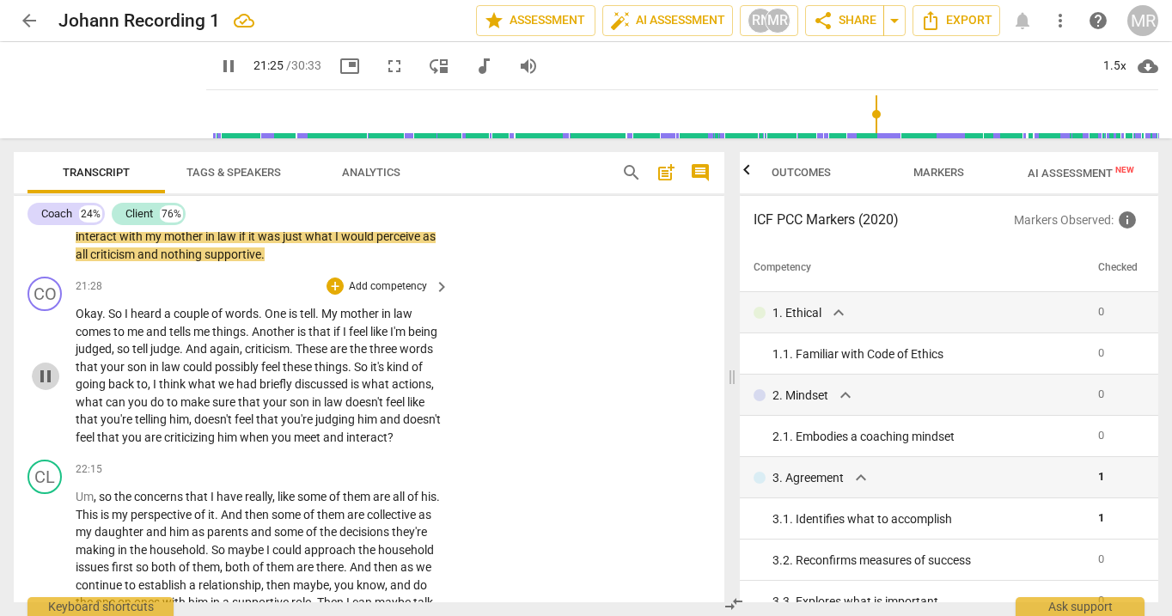
click at [41, 387] on span "pause" at bounding box center [45, 376] width 21 height 21
click at [41, 387] on span "play_arrow" at bounding box center [45, 376] width 21 height 21
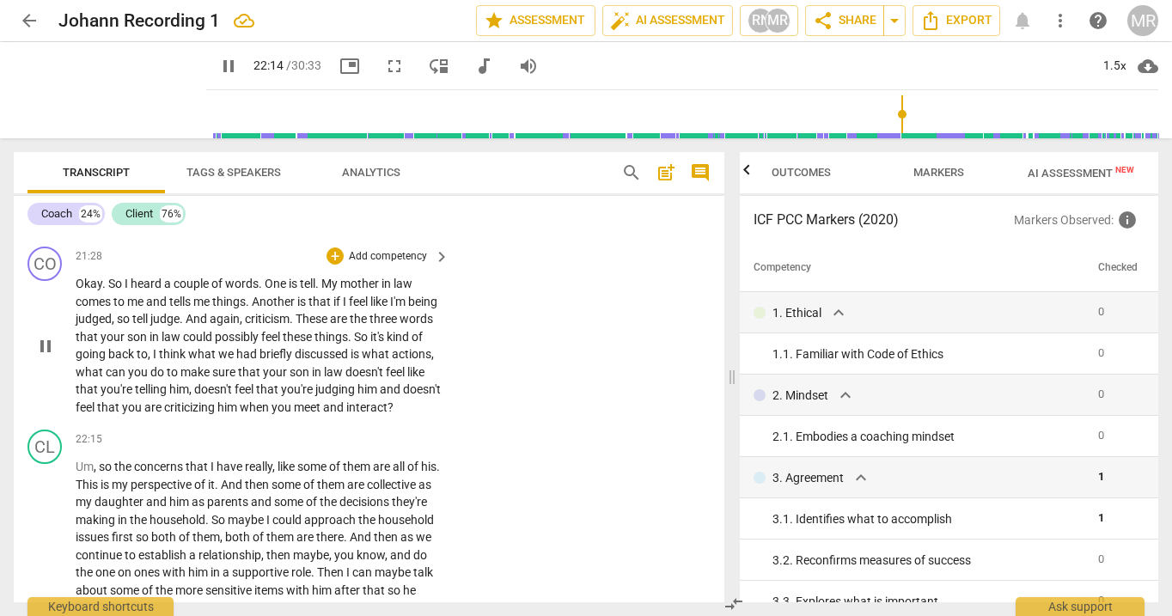
scroll to position [6871, 0]
click at [370, 264] on p "Add competency" at bounding box center [388, 255] width 82 height 15
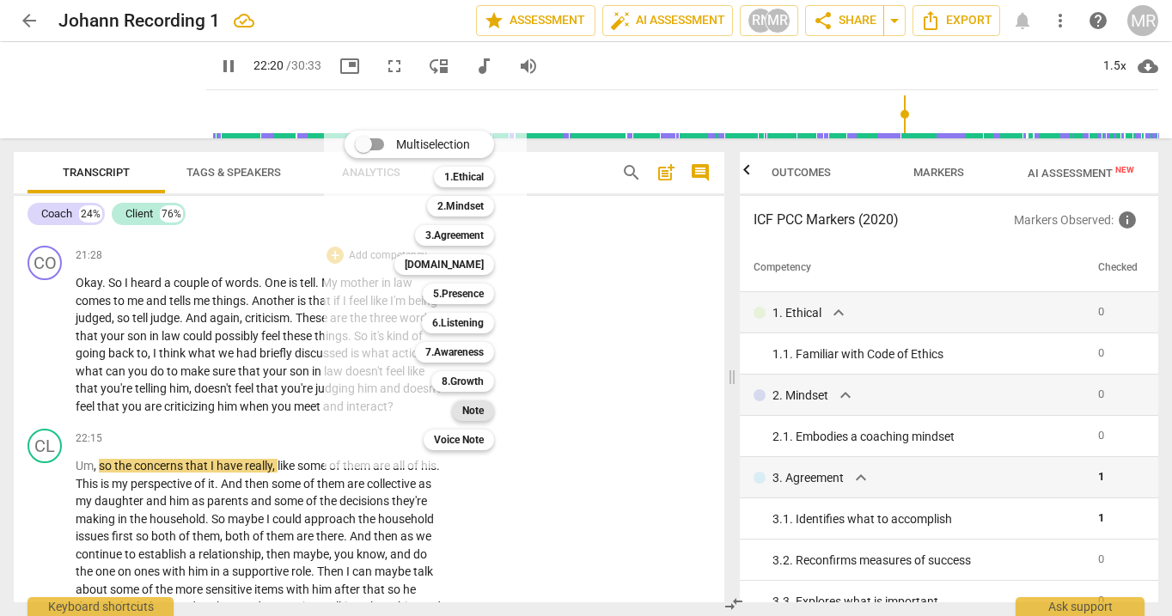
click at [466, 409] on b "Note" at bounding box center [472, 410] width 21 height 21
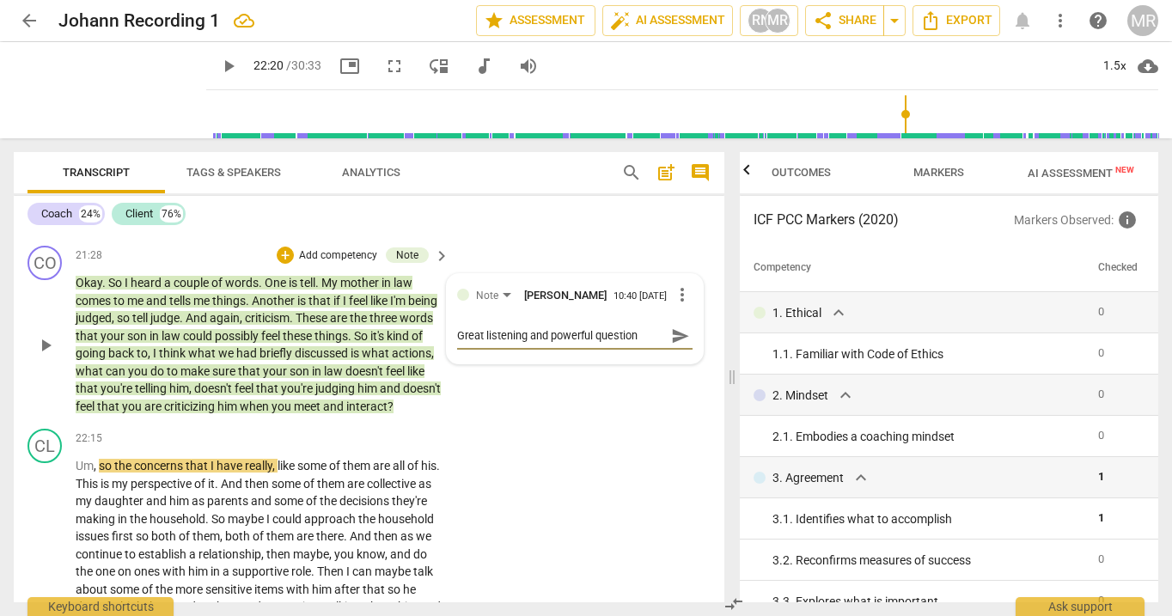
click at [677, 345] on span "send" at bounding box center [680, 336] width 19 height 19
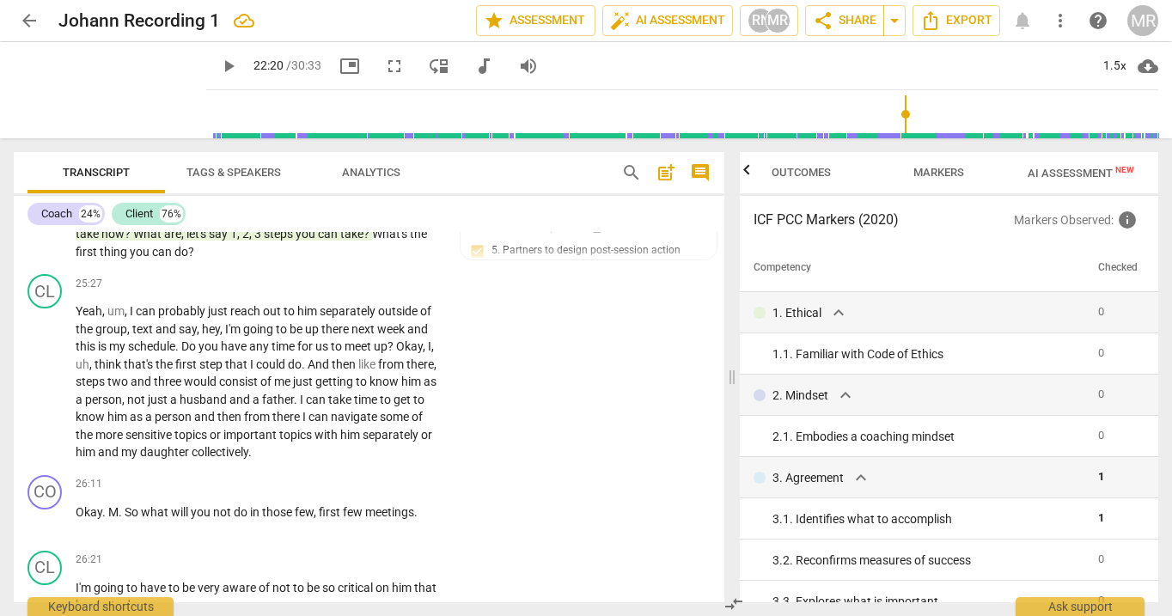
scroll to position [8133, 0]
click at [44, 392] on span "play_arrow" at bounding box center [45, 381] width 21 height 21
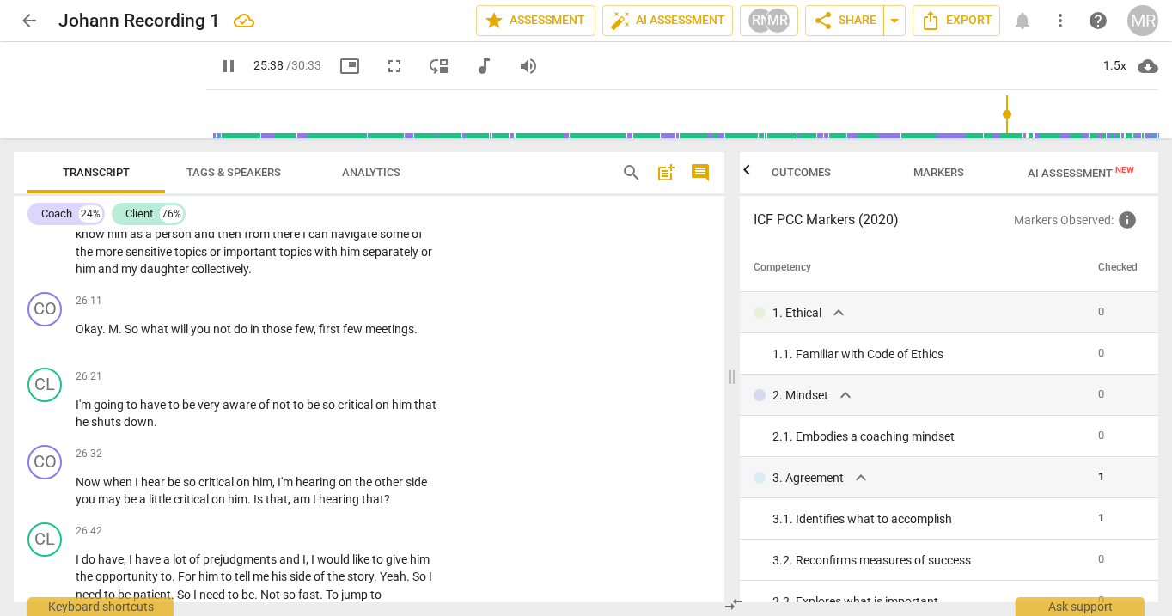
scroll to position [8321, 0]
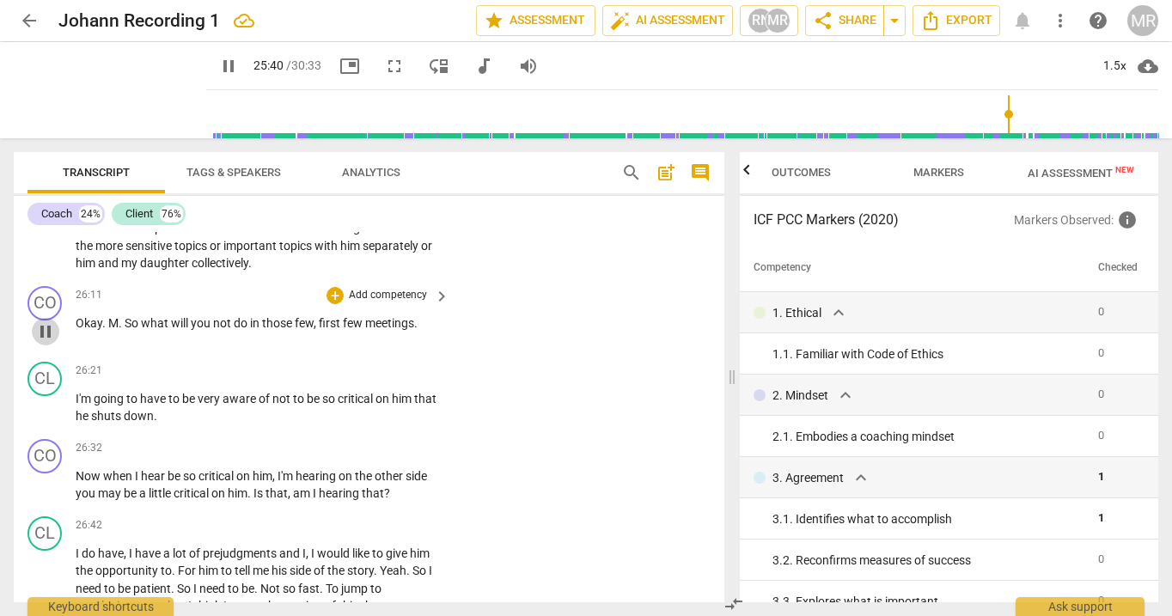
click at [42, 342] on span "pause" at bounding box center [45, 331] width 21 height 21
click at [42, 342] on span "play_arrow" at bounding box center [45, 331] width 21 height 21
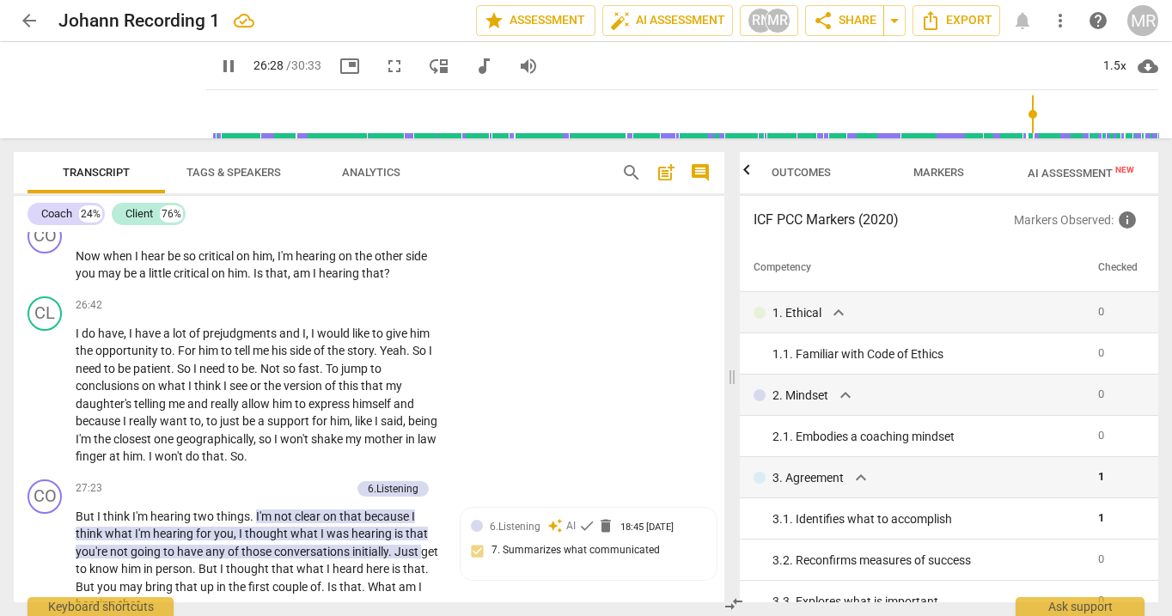
scroll to position [8543, 0]
click at [40, 404] on span "pause" at bounding box center [45, 393] width 21 height 21
click at [43, 404] on span "play_arrow" at bounding box center [45, 393] width 21 height 21
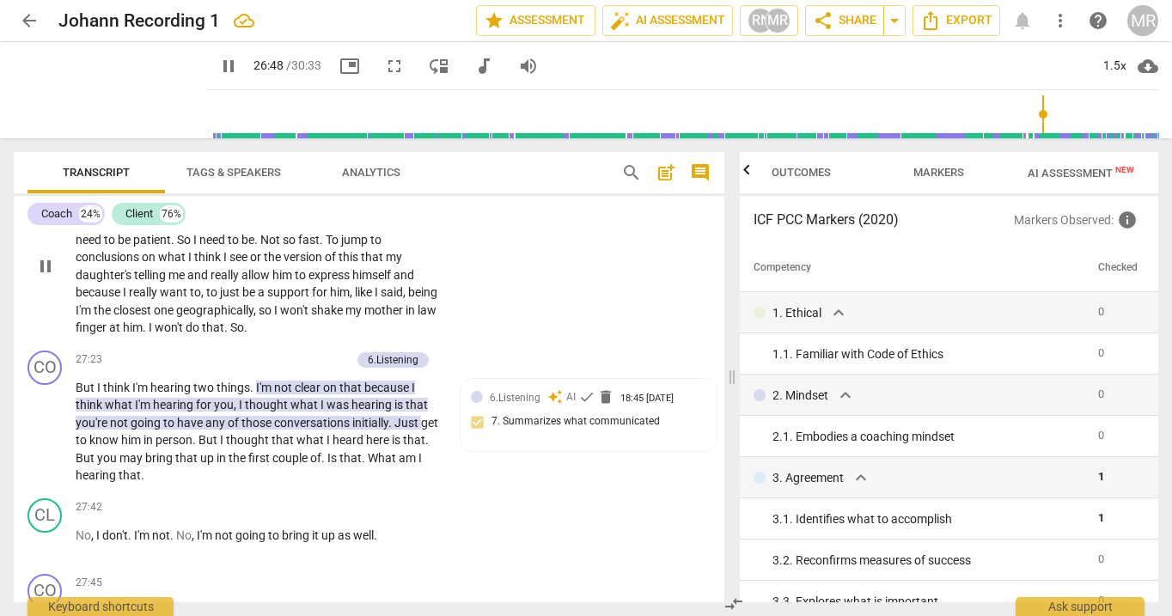
scroll to position [8680, 0]
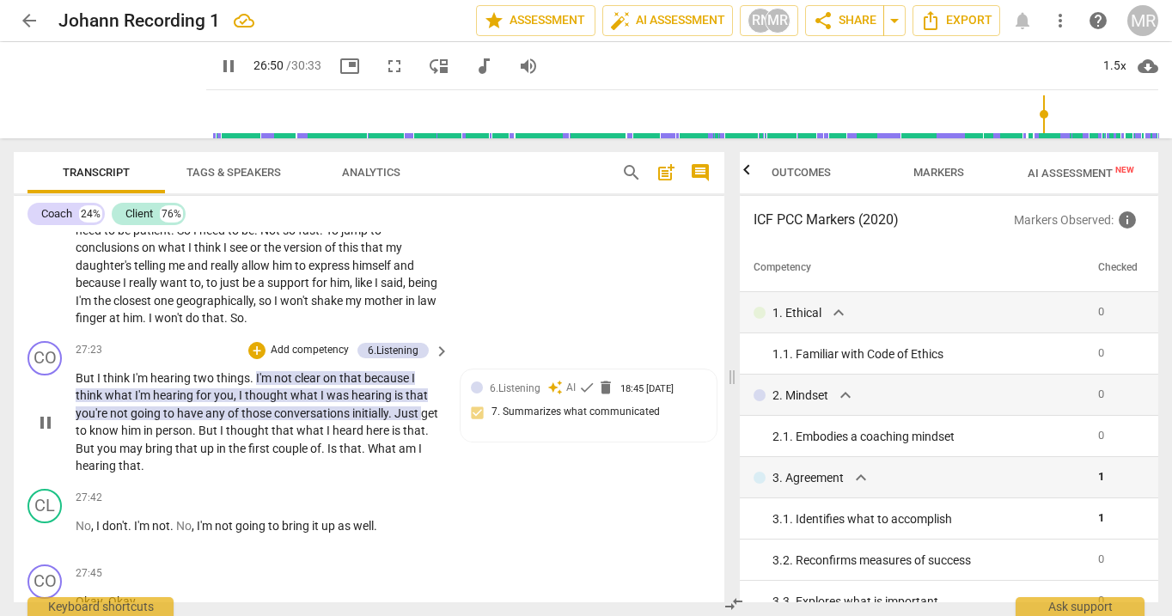
click at [43, 433] on span "pause" at bounding box center [45, 422] width 21 height 21
click at [43, 433] on span "play_arrow" at bounding box center [45, 422] width 21 height 21
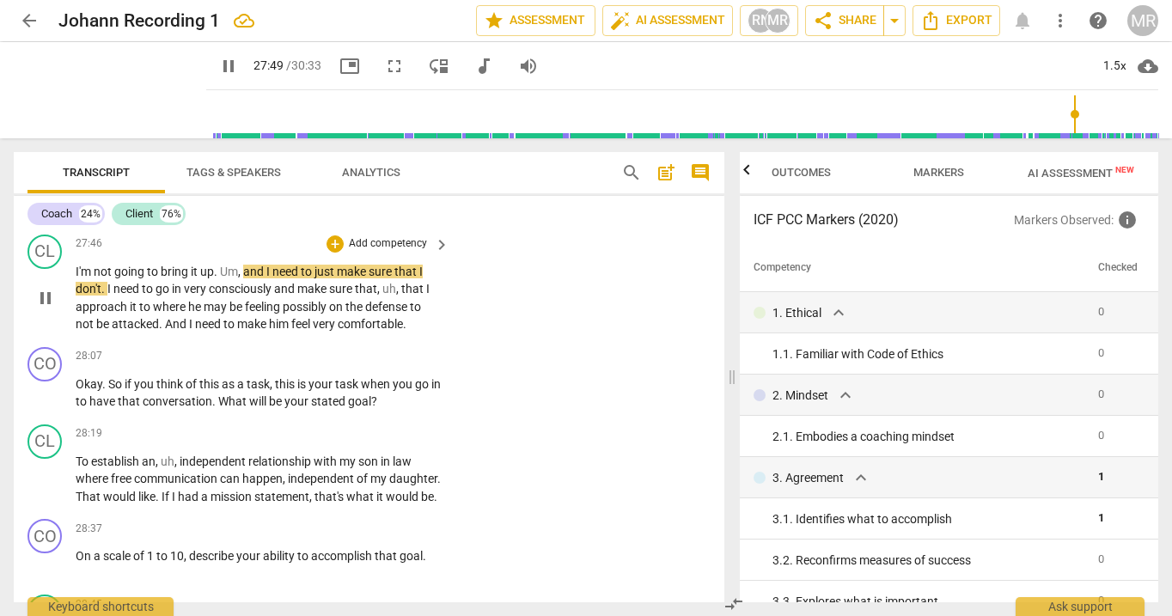
scroll to position [9089, 0]
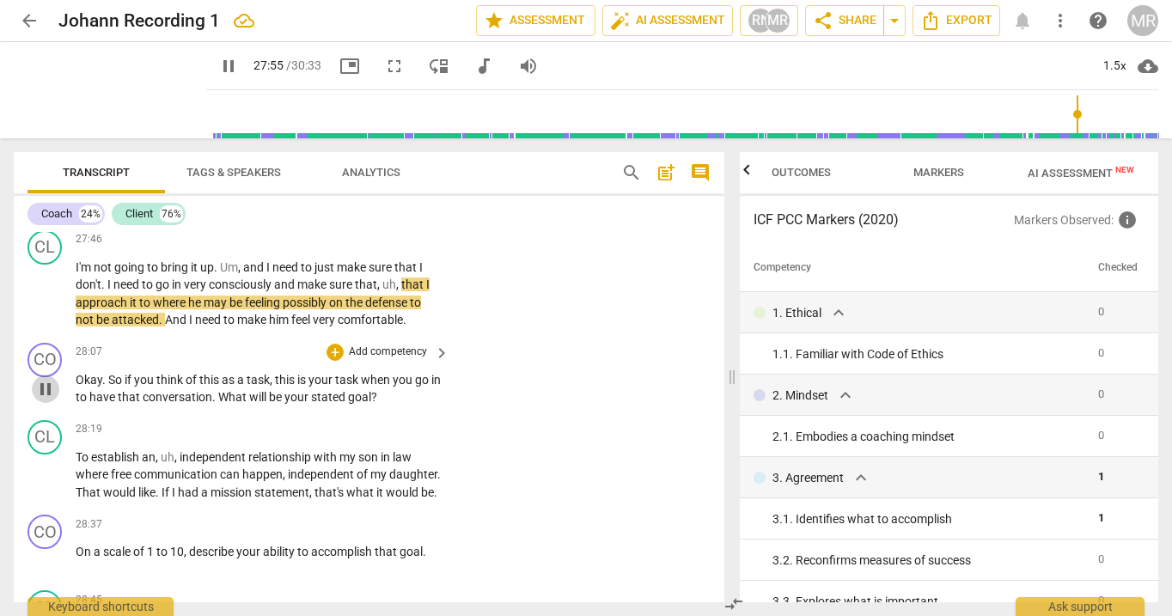
click at [45, 400] on span "pause" at bounding box center [45, 389] width 21 height 21
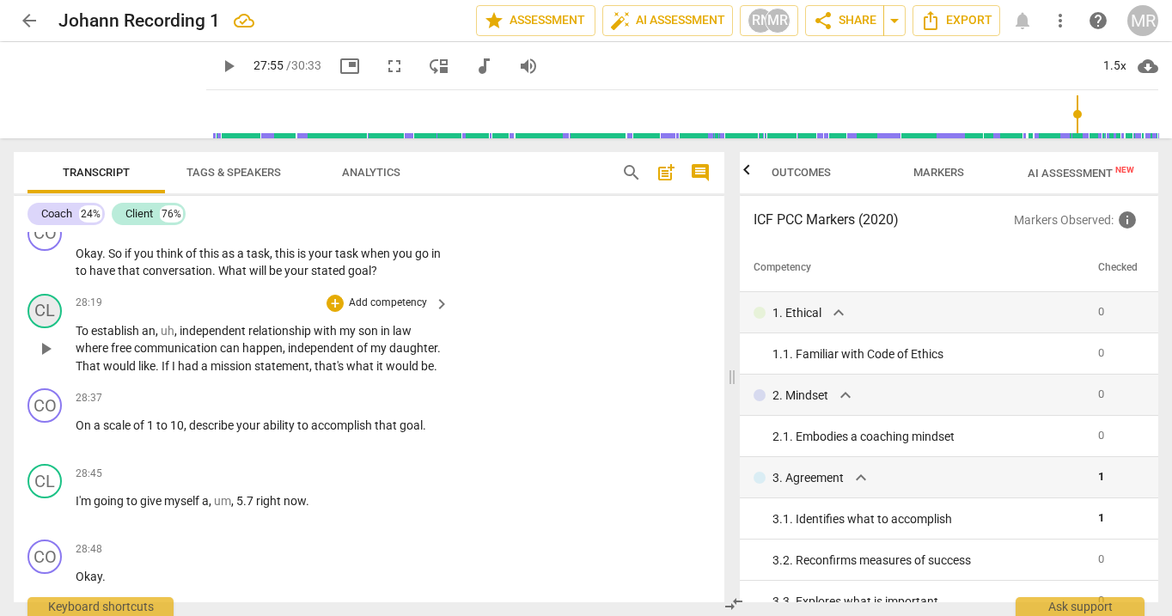
scroll to position [9226, 0]
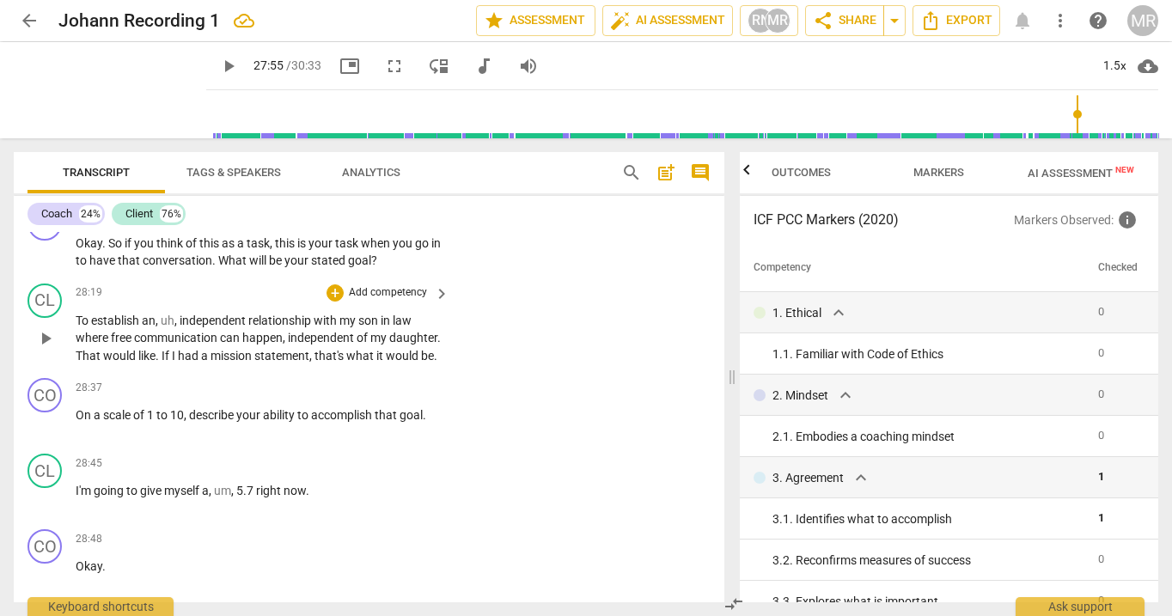
click at [47, 349] on span "play_arrow" at bounding box center [45, 338] width 21 height 21
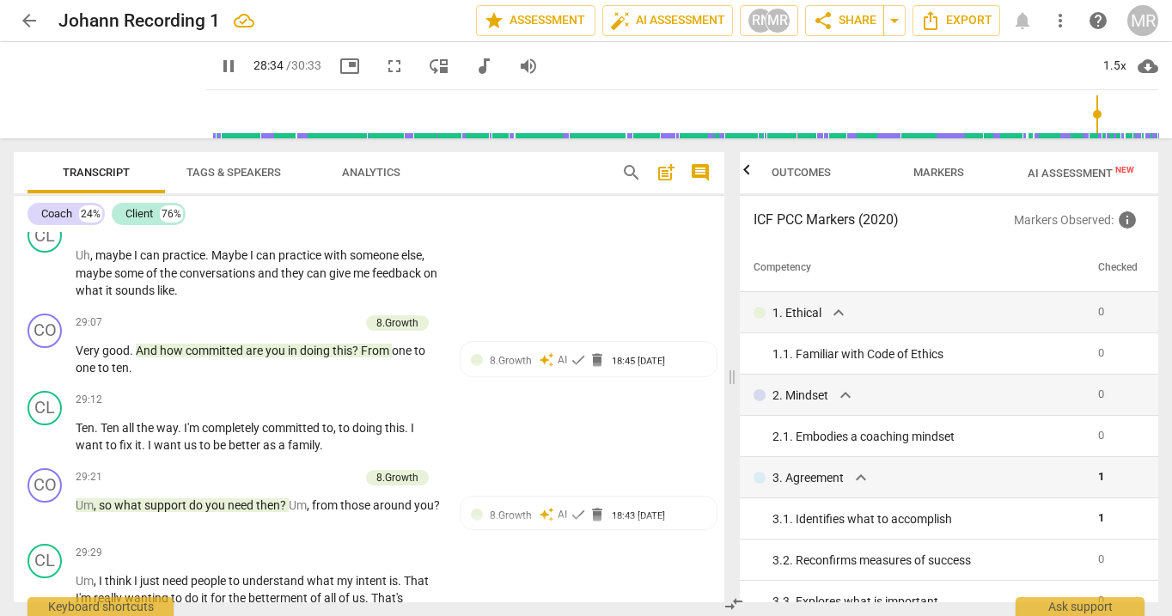
scroll to position [9768, 0]
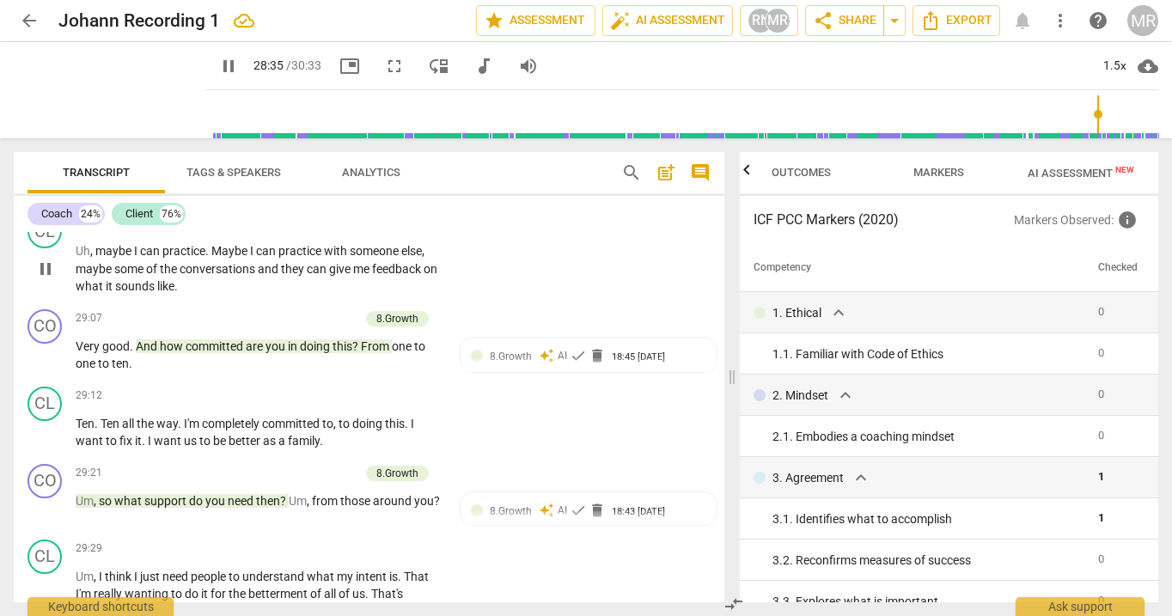
click at [49, 279] on span "pause" at bounding box center [45, 269] width 21 height 21
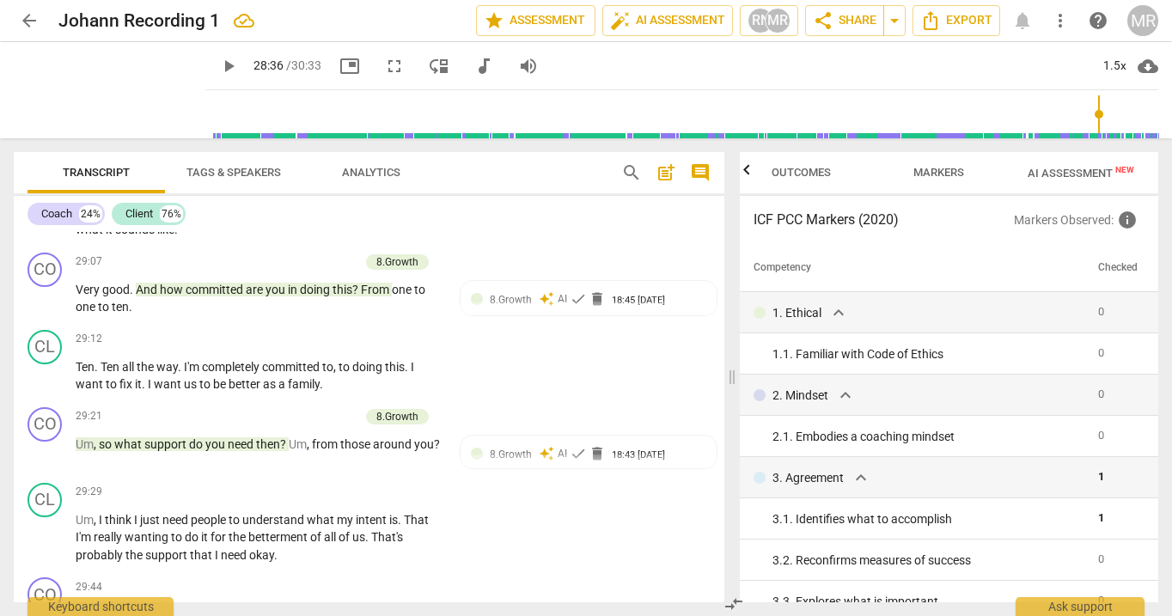
scroll to position [9826, 0]
click at [47, 308] on span "play_arrow" at bounding box center [45, 298] width 21 height 21
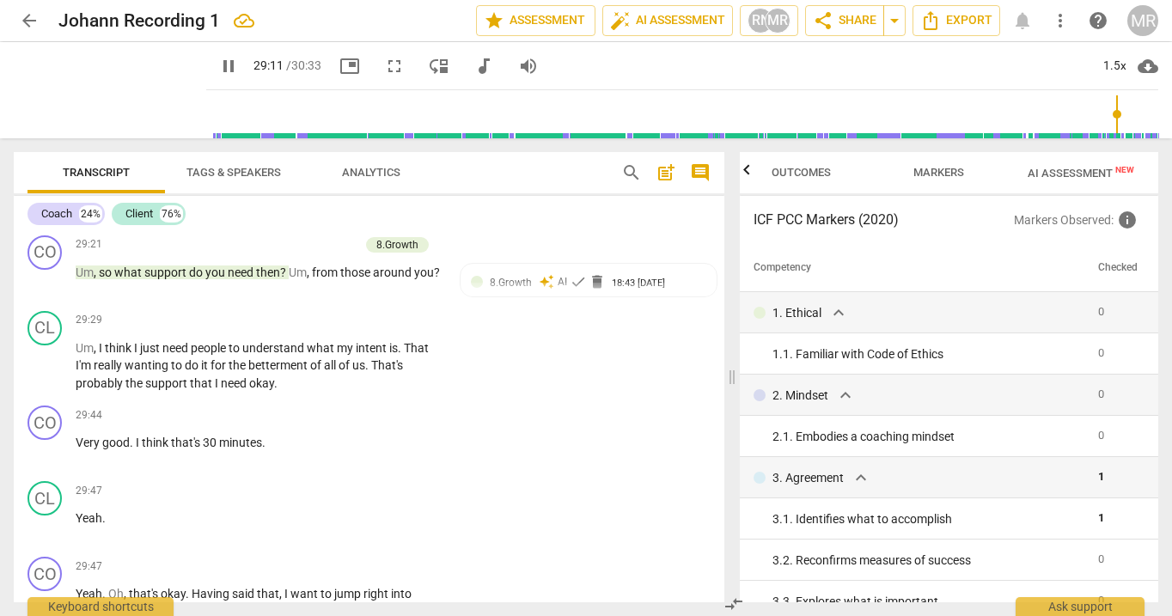
scroll to position [10000, 0]
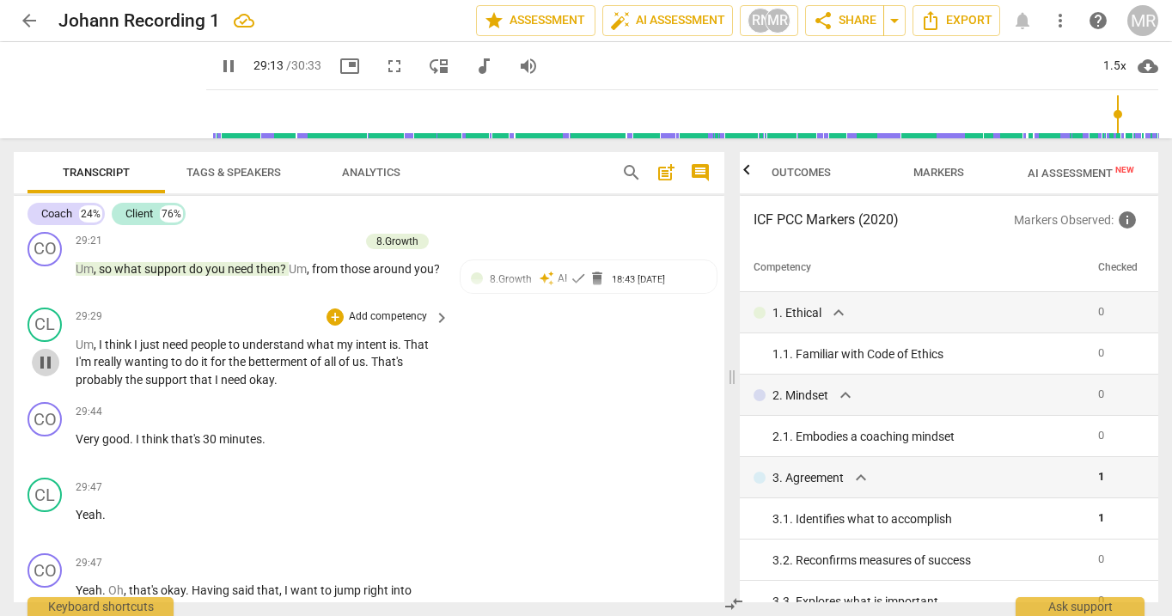
click at [37, 373] on span "pause" at bounding box center [45, 362] width 21 height 21
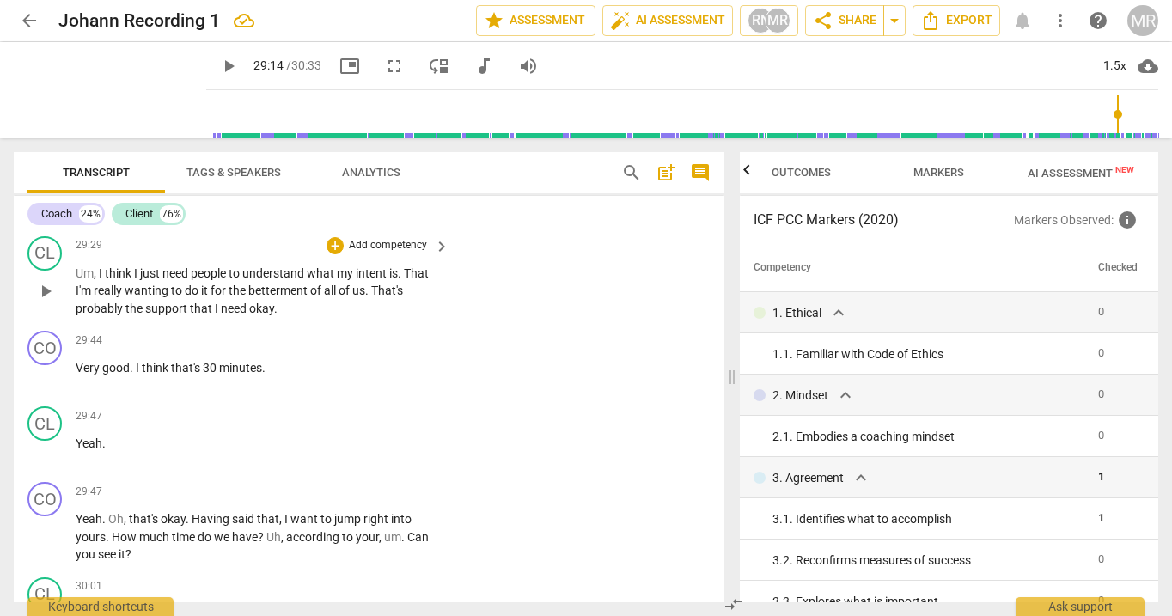
scroll to position [10073, 0]
click at [46, 300] on span "play_arrow" at bounding box center [45, 289] width 21 height 21
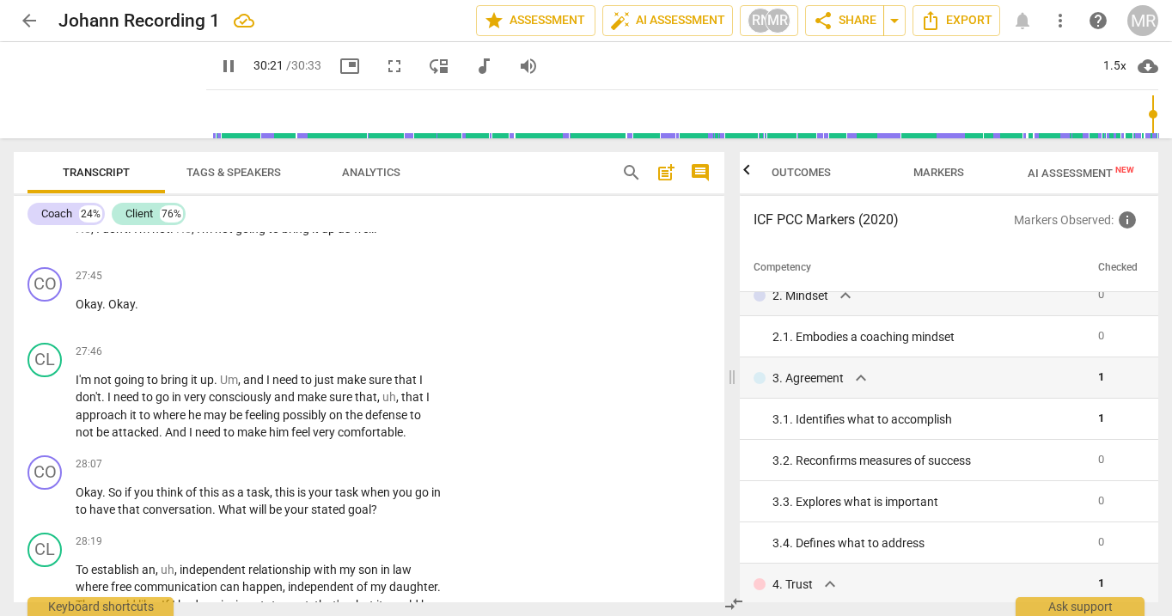
scroll to position [101, 0]
click at [806, 174] on span "Outcomes" at bounding box center [801, 172] width 59 height 13
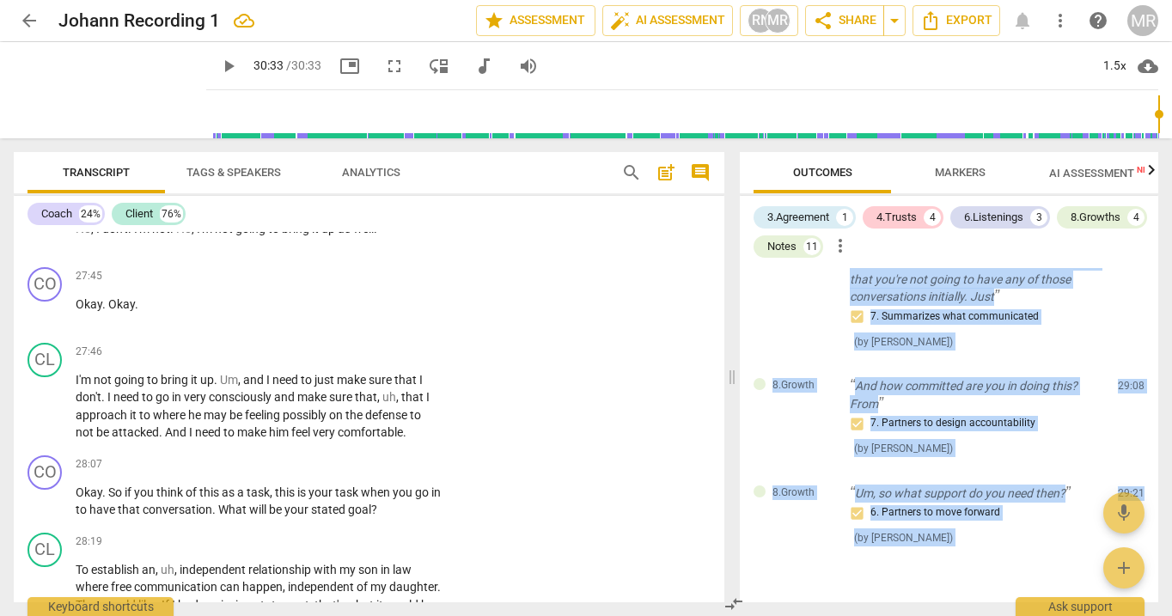
scroll to position [4007, 0]
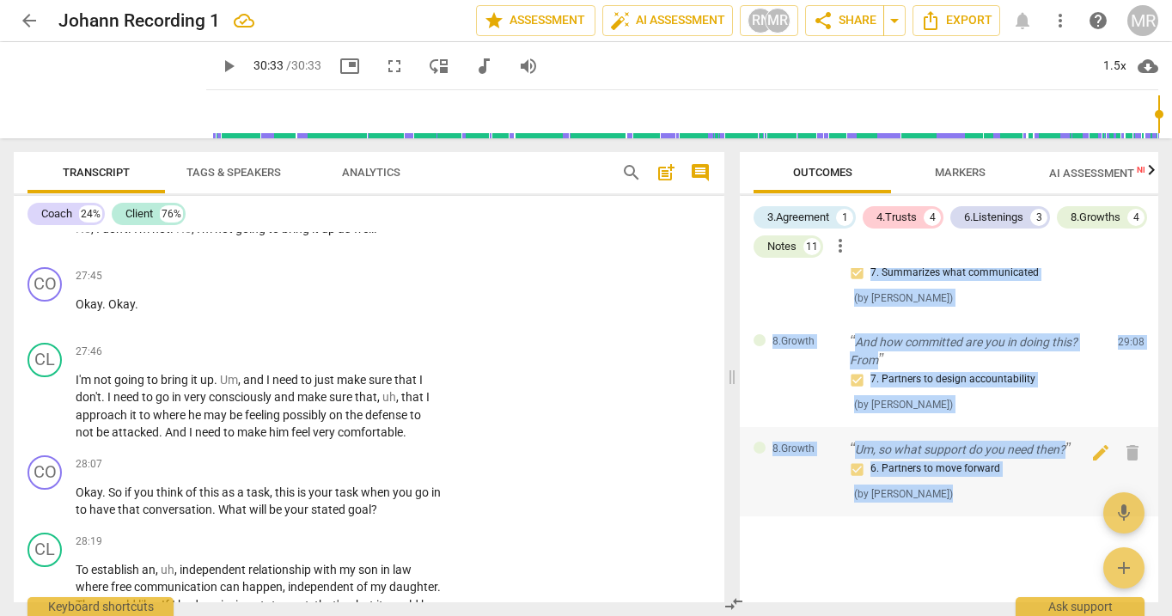
drag, startPoint x: 754, startPoint y: 279, endPoint x: 983, endPoint y: 505, distance: 322.0
click at [983, 505] on div "[DOMAIN_NAME] Hey, [PERSON_NAME], how are things? 2. Shows support and empathy …" at bounding box center [949, 435] width 418 height 334
copy div "[DOMAIN_NAME] Hey, [PERSON_NAME], how are things? 2. Shows support and empathy …"
click at [957, 157] on button "Markers" at bounding box center [959, 172] width 137 height 41
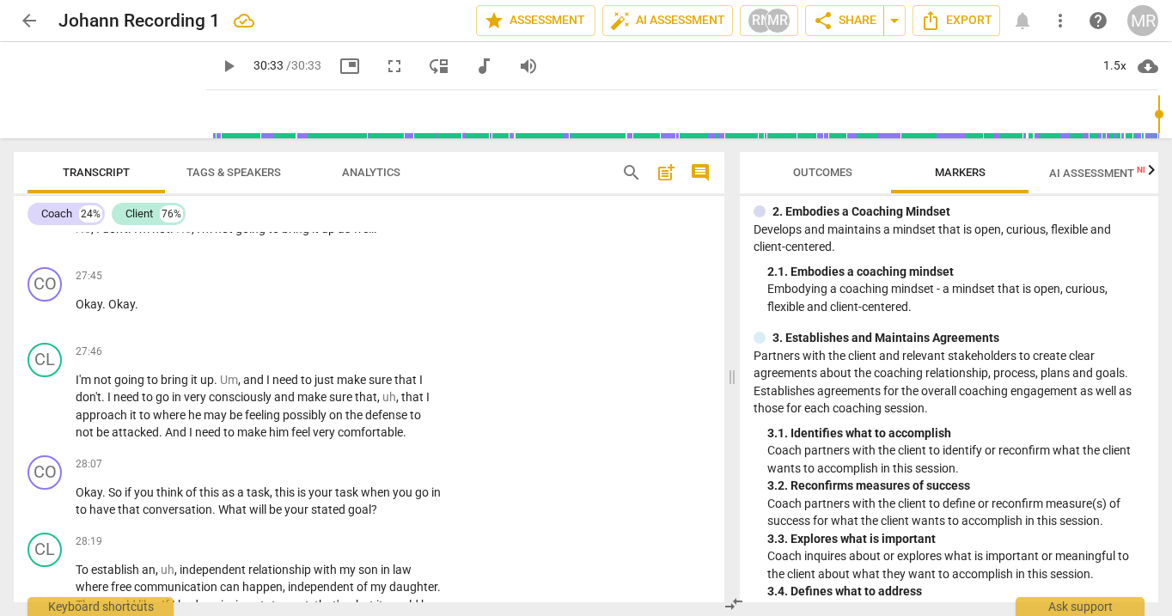
scroll to position [0, 0]
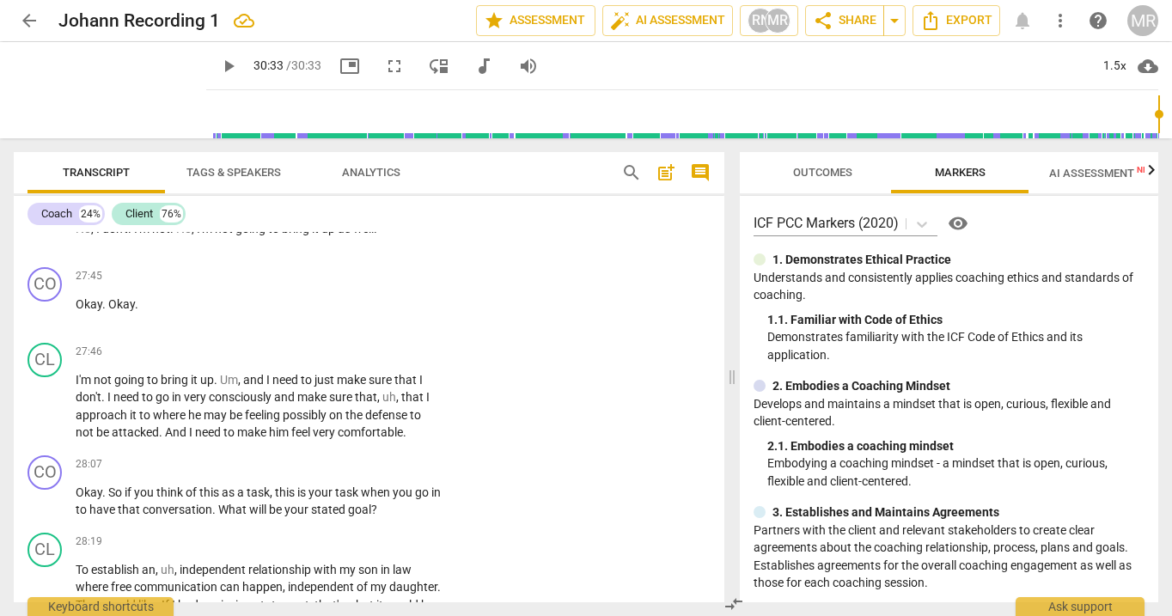
click at [824, 177] on span "Outcomes" at bounding box center [822, 172] width 59 height 13
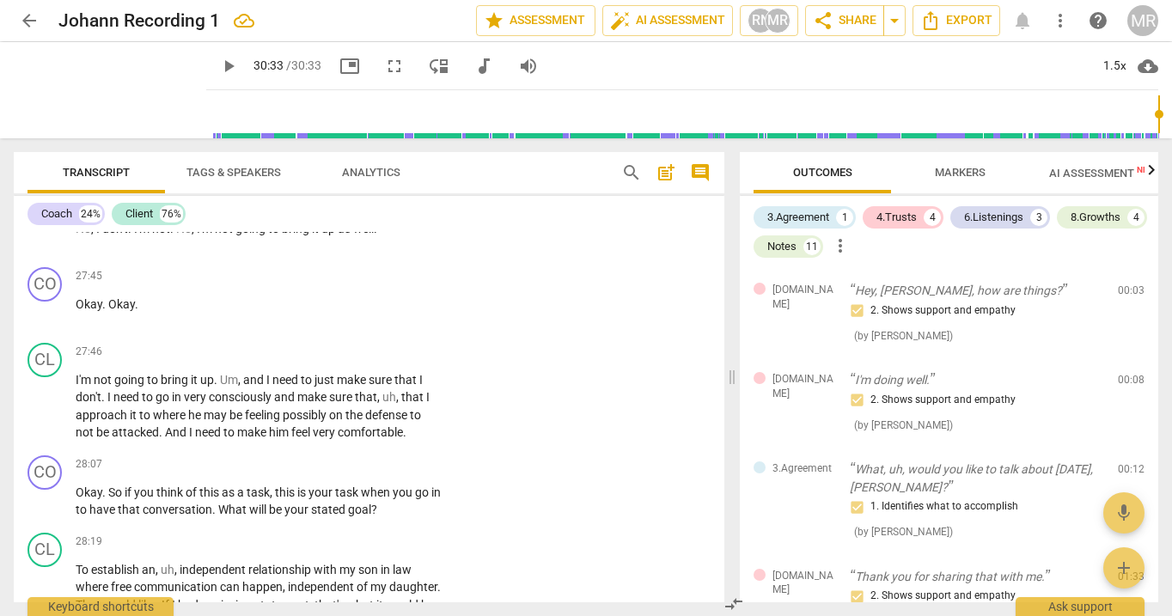
click at [1147, 173] on icon "button" at bounding box center [1151, 170] width 21 height 21
click at [1077, 164] on span "Scores" at bounding box center [1076, 173] width 82 height 23
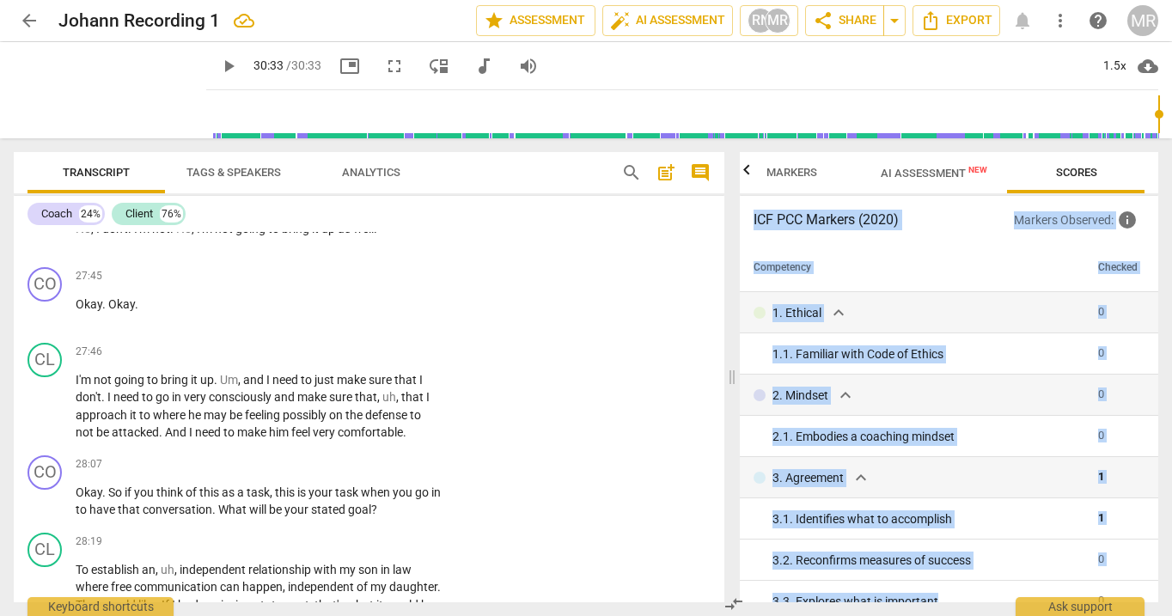
drag, startPoint x: 752, startPoint y: 221, endPoint x: 979, endPoint y: 603, distance: 444.6
click at [979, 603] on div "Outcomes Markers AI Assessment New Scores ICF PCC Markers (2020) Markers Observ…" at bounding box center [952, 377] width 439 height 478
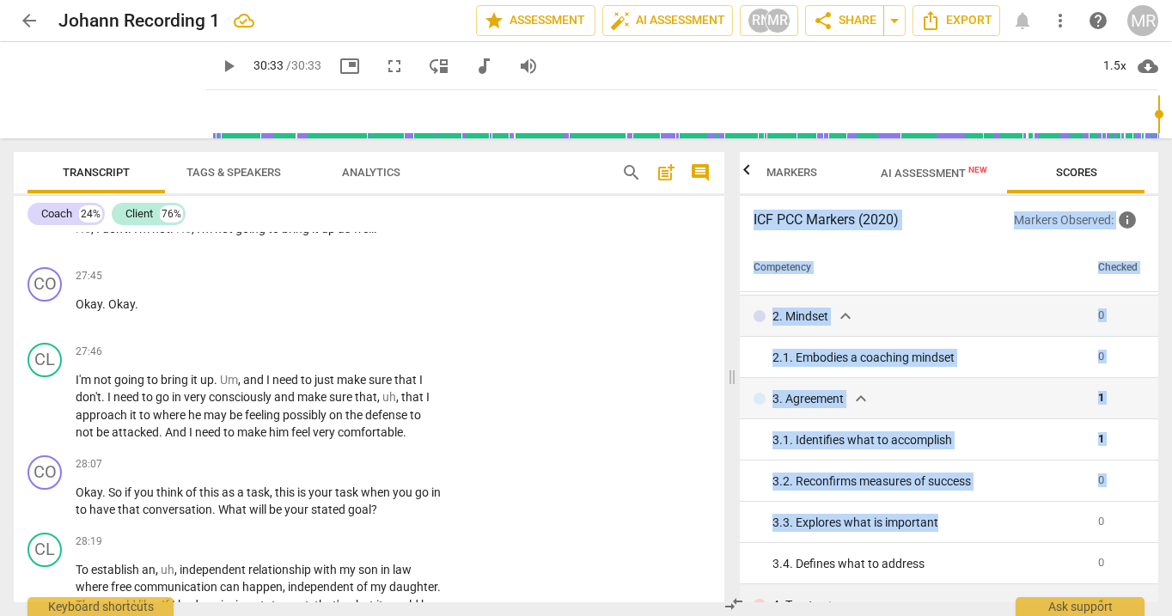
scroll to position [42, 0]
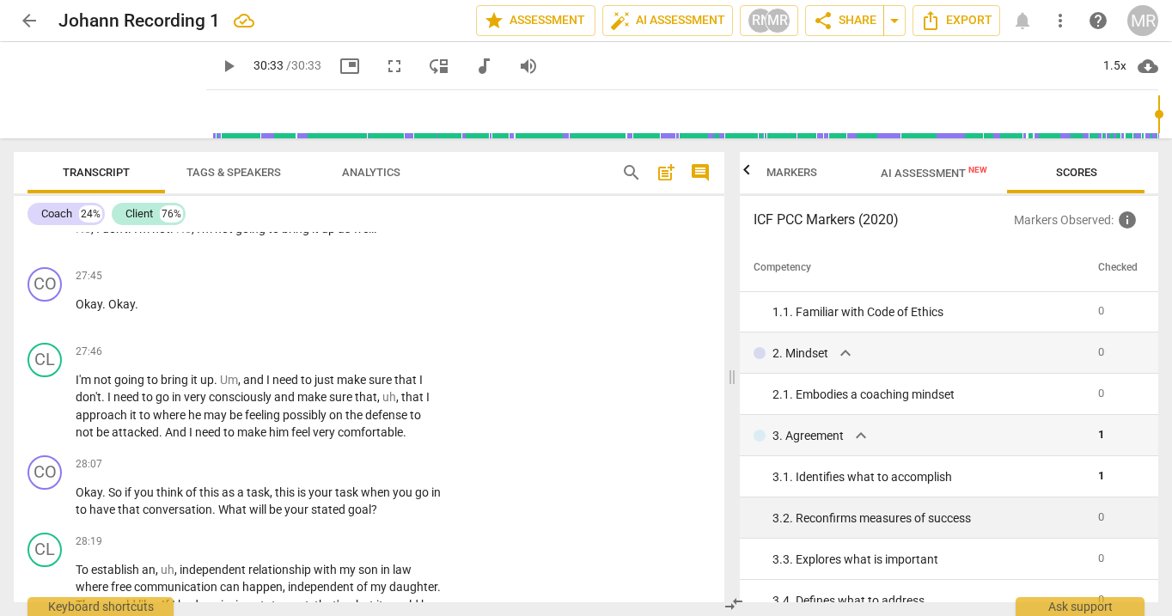
click at [894, 501] on td "3. 2. Reconfirms measures of success" at bounding box center [915, 518] width 351 height 41
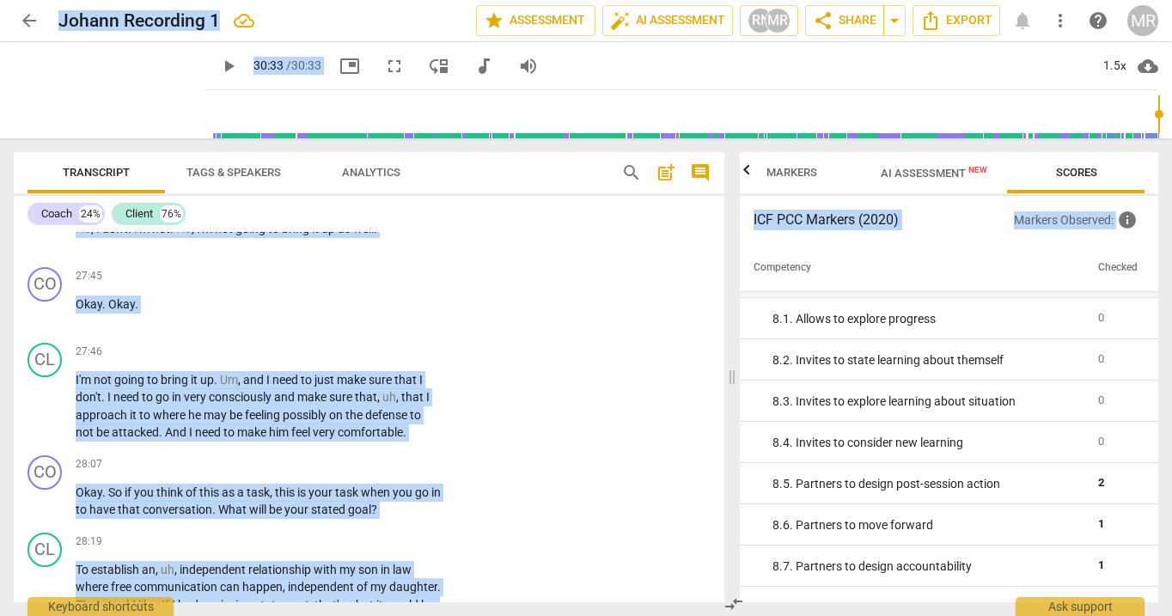
scroll to position [1637, 0]
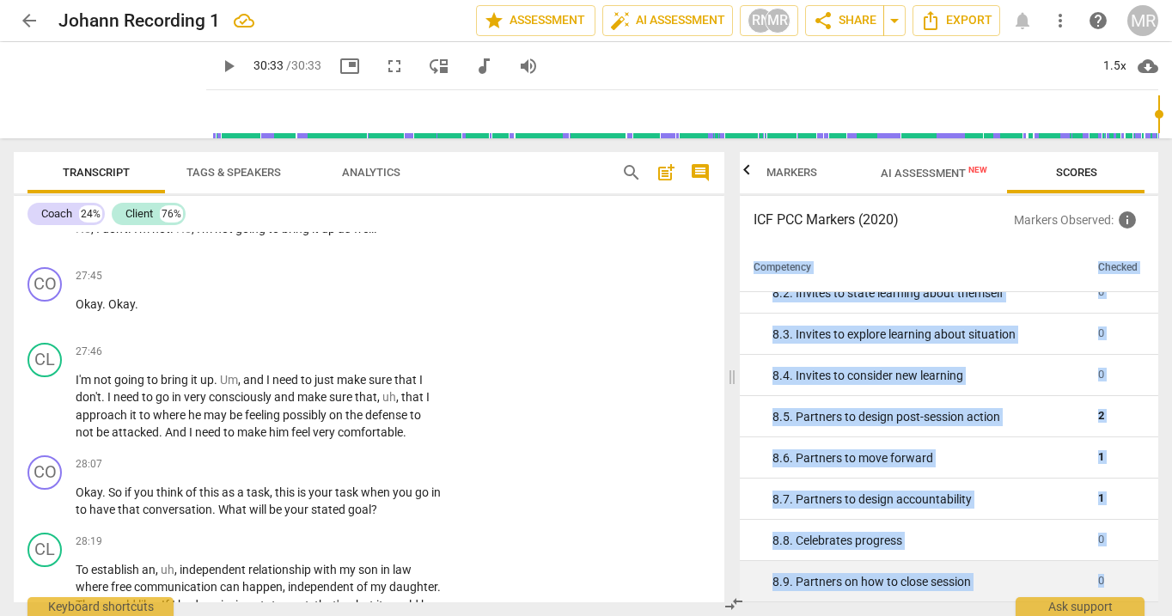
drag, startPoint x: 755, startPoint y: 265, endPoint x: 1101, endPoint y: 581, distance: 468.3
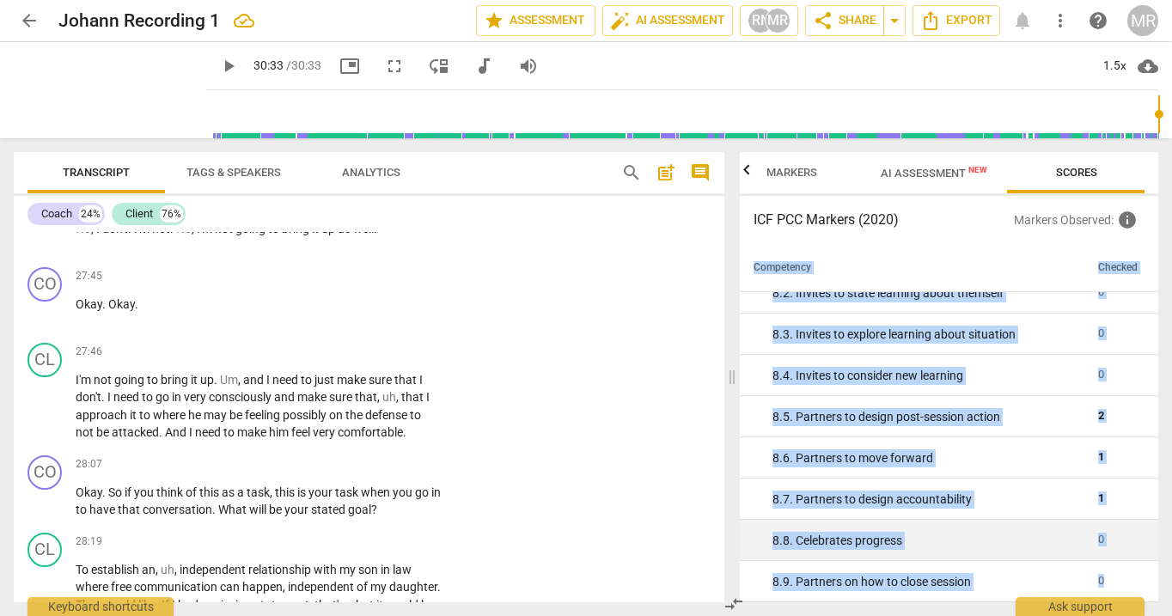
copy table "Competency Checked 1. Ethical expand_more 0 1. 1. Familiar with Code of Ethics …"
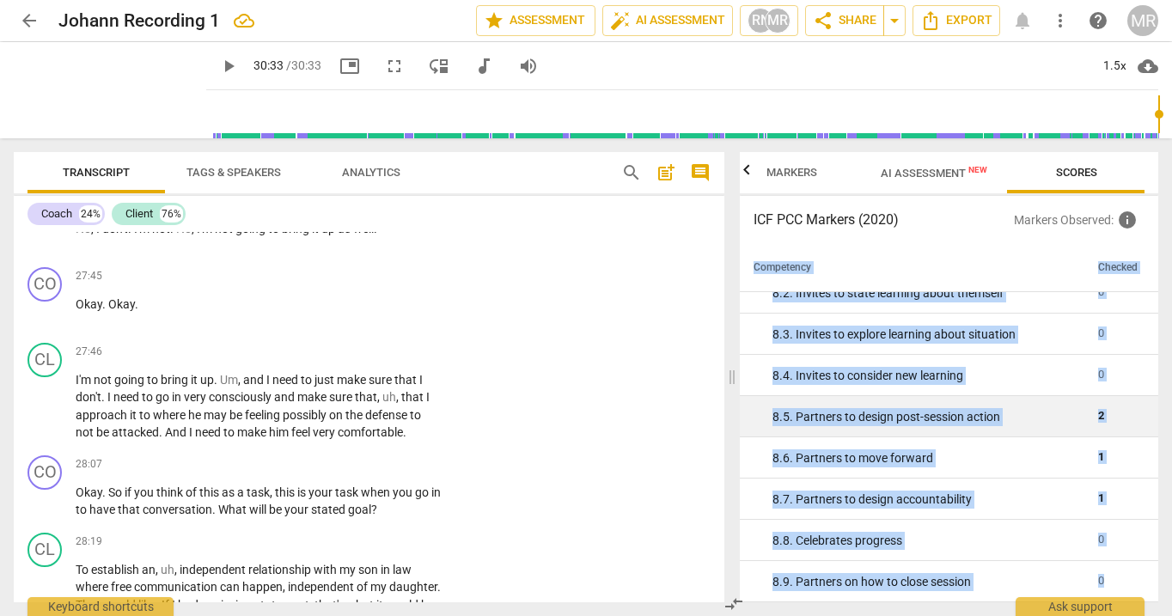
copy table "Competency Checked 1. Ethical expand_more 0 1. 1. Familiar with Code of Ethics …"
